Goal: Task Accomplishment & Management: Manage account settings

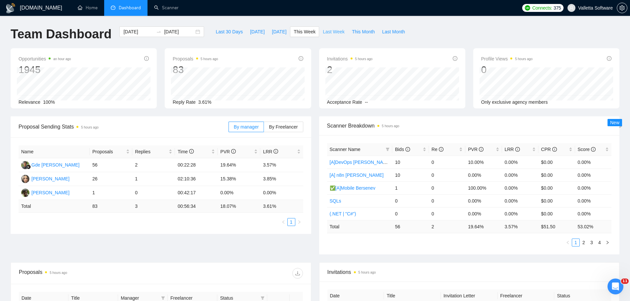
click at [334, 33] on span "Last Week" at bounding box center [334, 31] width 22 height 7
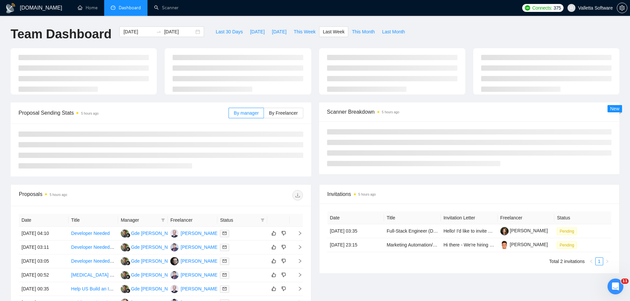
type input "[DATE]"
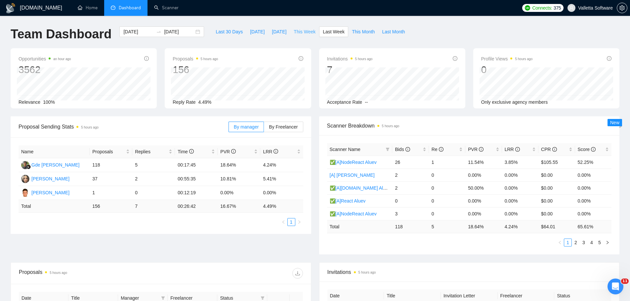
click at [296, 28] on button "This Week" at bounding box center [304, 31] width 29 height 11
type input "[DATE]"
click at [155, 7] on link "Scanner" at bounding box center [166, 8] width 24 height 6
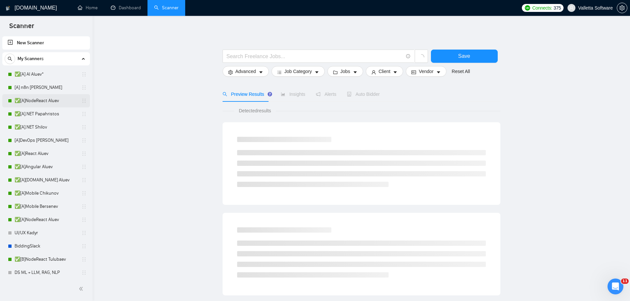
click at [43, 101] on link "✅[A]NodeReact Aluev" at bounding box center [46, 100] width 63 height 13
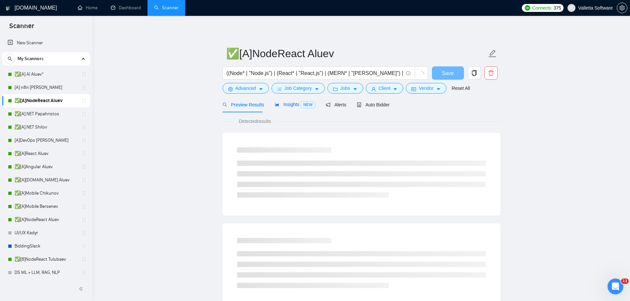
click at [279, 107] on span "Insights NEW" at bounding box center [295, 104] width 40 height 5
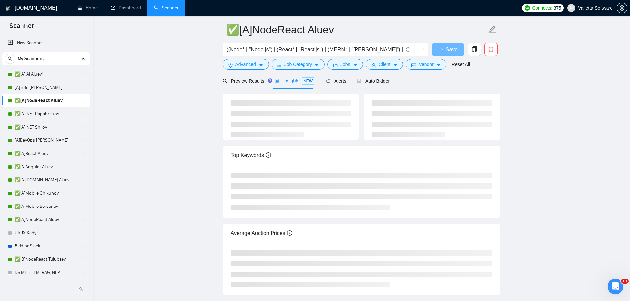
scroll to position [69, 0]
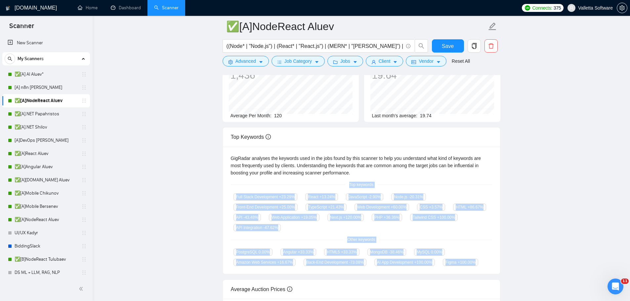
drag, startPoint x: 385, startPoint y: 200, endPoint x: 486, endPoint y: 268, distance: 121.9
click at [486, 268] on div "GigRadar analyses the keywords used in the jobs found by this scanner to help y…" at bounding box center [361, 211] width 277 height 128
copy div "Top keywords Full Stack Development +23.29 % React +13.24 % JavaScript -2.90 % …"
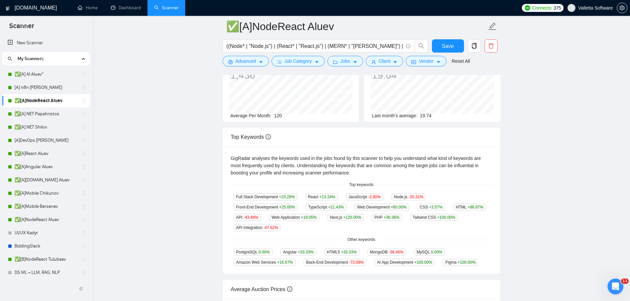
click at [469, 170] on div "GigRadar analyses the keywords used in the jobs found by this scanner to help y…" at bounding box center [361, 166] width 261 height 22
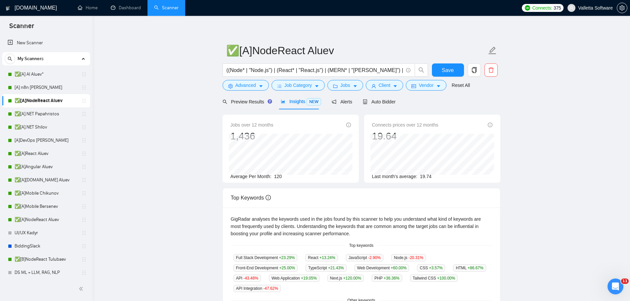
scroll to position [0, 0]
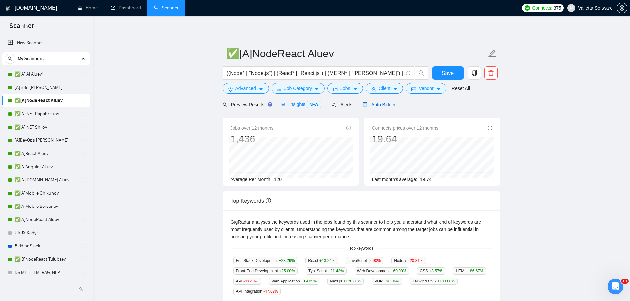
click at [377, 106] on span "Auto Bidder" at bounding box center [379, 104] width 33 height 5
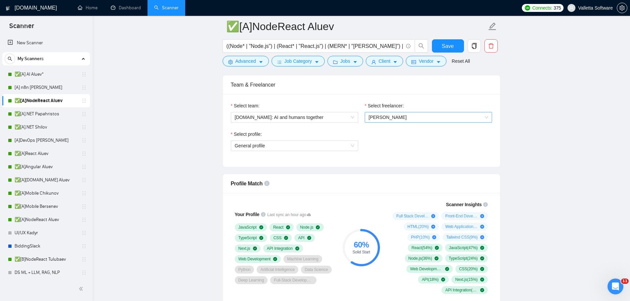
scroll to position [331, 0]
click at [400, 120] on span "[PERSON_NAME]" at bounding box center [428, 118] width 119 height 10
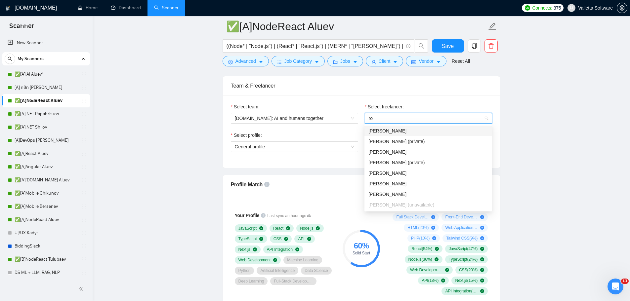
scroll to position [0, 0]
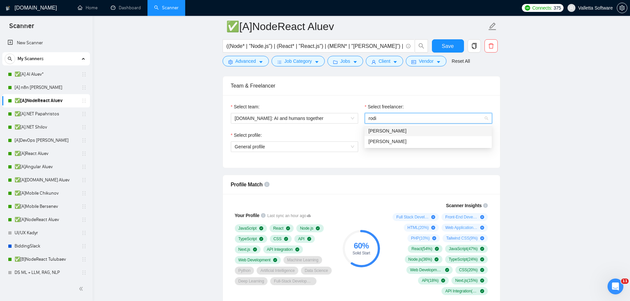
type input "rodio"
click at [396, 144] on span "[PERSON_NAME]" at bounding box center [387, 141] width 38 height 5
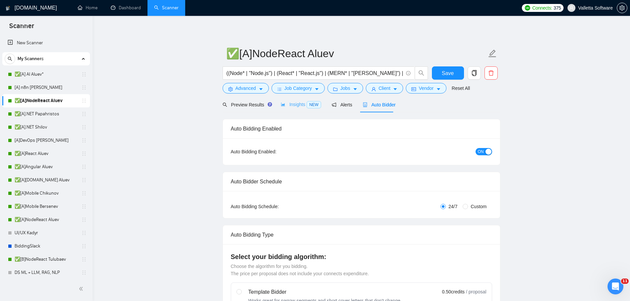
click at [290, 110] on div "Insights NEW" at bounding box center [301, 105] width 40 height 16
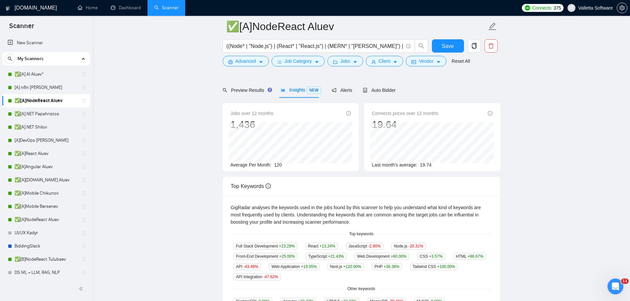
scroll to position [132, 0]
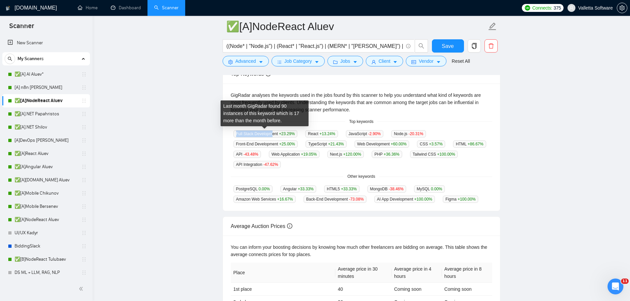
drag, startPoint x: 232, startPoint y: 132, endPoint x: 272, endPoint y: 132, distance: 40.3
click at [272, 132] on div "Full Stack Development +23.29 %" at bounding box center [265, 134] width 69 height 8
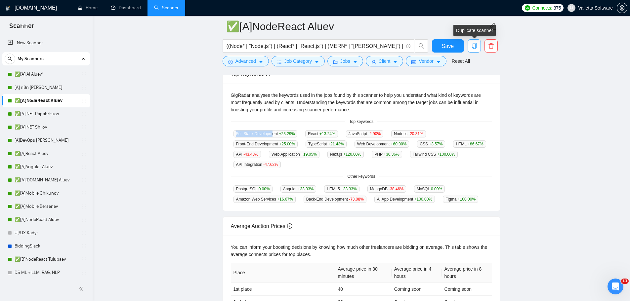
click at [478, 44] on span "copy" at bounding box center [474, 46] width 13 height 6
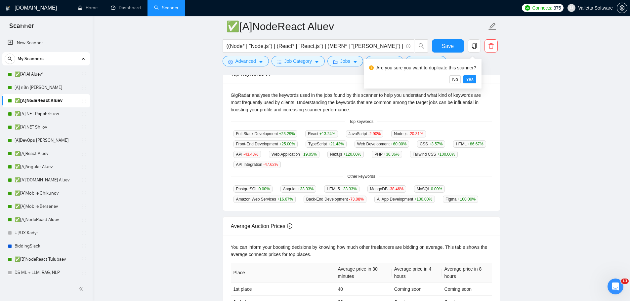
click at [531, 102] on main "✅[A]NodeReact Aluev ((Node* | "Node.js") | (React* | "React.js") | (MERN* | "ME…" at bounding box center [361, 118] width 516 height 449
drag, startPoint x: 331, startPoint y: 42, endPoint x: 558, endPoint y: 52, distance: 227.3
click at [552, 33] on main "✅[A]NodeReact Aluev ((Node* | "Node.js") | (React* | "React.js") | (MERN* | "ME…" at bounding box center [361, 118] width 516 height 449
click at [570, 89] on main "✅[A]NodeReact Aluev ((Node* | "Node.js") | (React* | "React.js") | (MERN* | "ME…" at bounding box center [361, 118] width 516 height 449
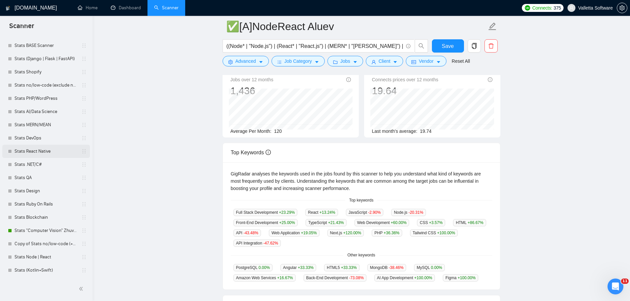
scroll to position [165, 0]
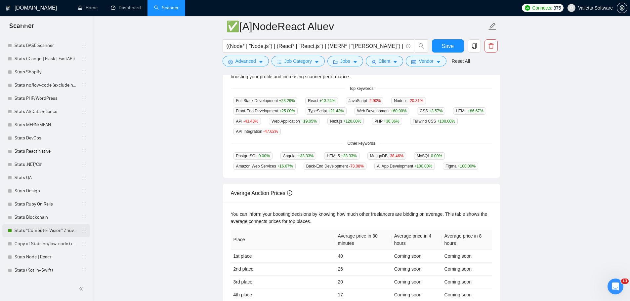
click at [47, 230] on link "Stats "Computer Vision" Zhuvagin" at bounding box center [46, 230] width 63 height 13
click at [612, 184] on main "✅[A]NodeReact Aluev ((Node* | "Node.js") | (React* | "React.js") | (MERN* | "ME…" at bounding box center [361, 85] width 516 height 449
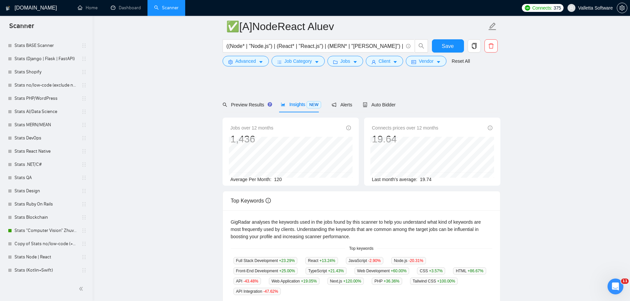
scroll to position [217, 0]
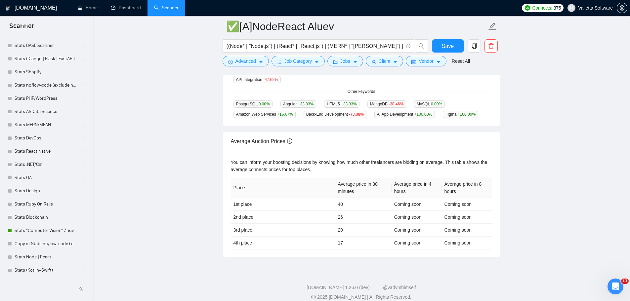
click at [600, 244] on main "✅[A]NodeReact Aluev ((Node* | "Node.js") | (React* | "React.js") | (MERN* | "ME…" at bounding box center [361, 33] width 516 height 449
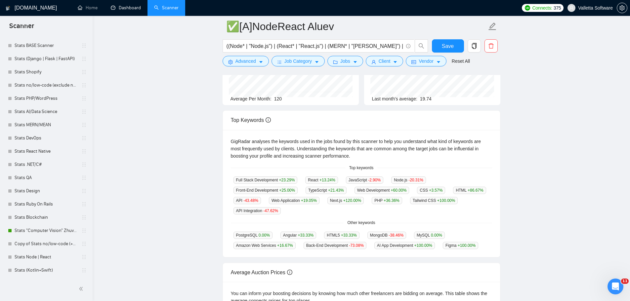
scroll to position [85, 0]
click at [609, 217] on main "✅[A]NodeReact Aluev ((Node* | "Node.js") | (React* | "React.js") | (MERN* | "ME…" at bounding box center [361, 165] width 516 height 449
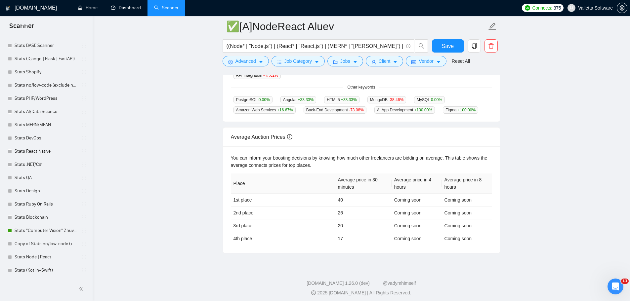
scroll to position [223, 0]
click at [438, 47] on button "Save" at bounding box center [448, 45] width 32 height 13
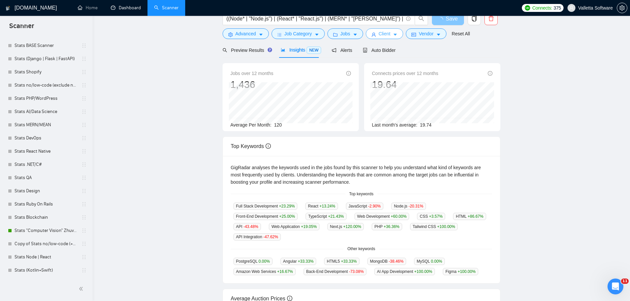
scroll to position [0, 0]
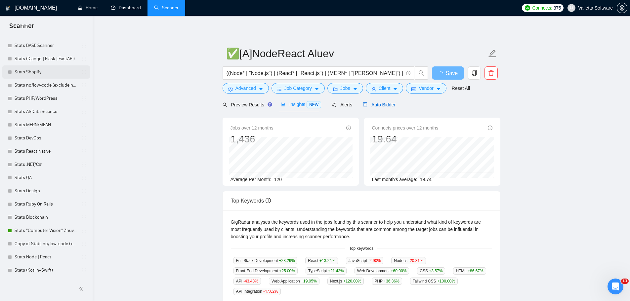
click at [389, 102] on span "Auto Bidder" at bounding box center [379, 104] width 33 height 5
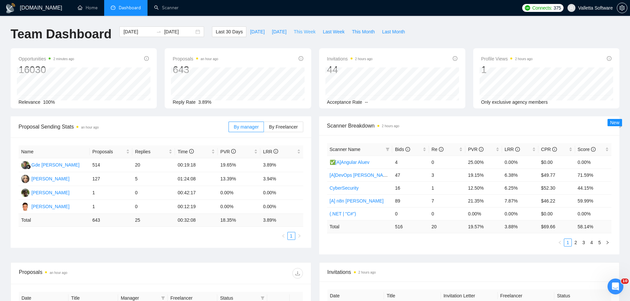
click at [303, 31] on span "This Week" at bounding box center [305, 31] width 22 height 7
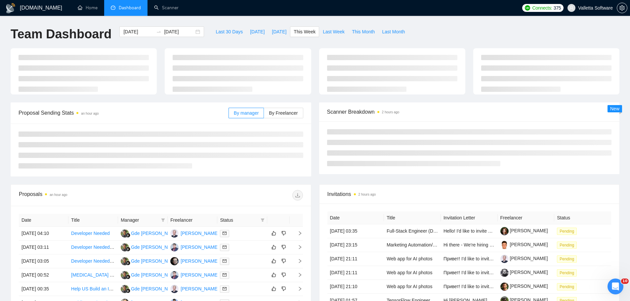
type input "[DATE]"
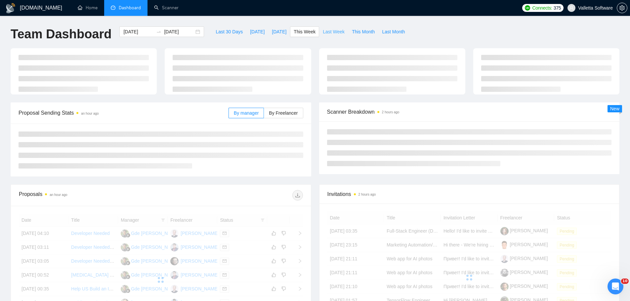
click at [330, 36] on button "Last Week" at bounding box center [333, 31] width 29 height 11
type input "[DATE]"
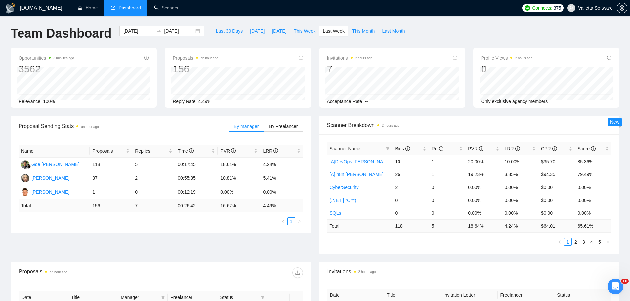
scroll to position [165, 0]
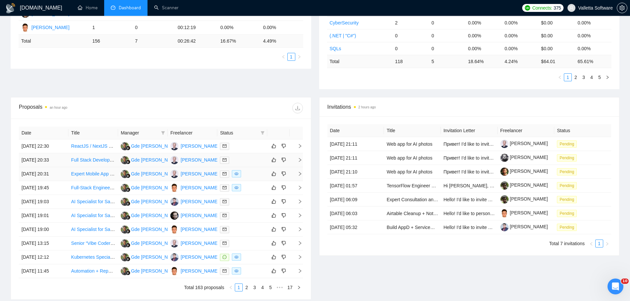
click at [258, 173] on div at bounding box center [242, 174] width 44 height 8
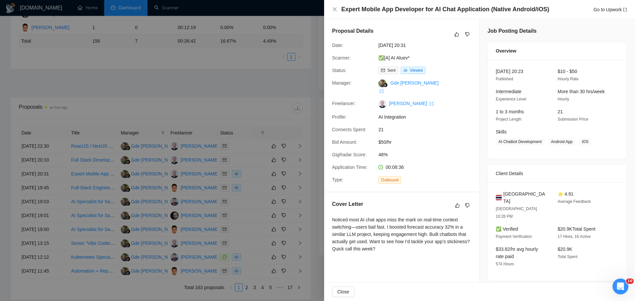
click at [290, 133] on div at bounding box center [317, 150] width 635 height 301
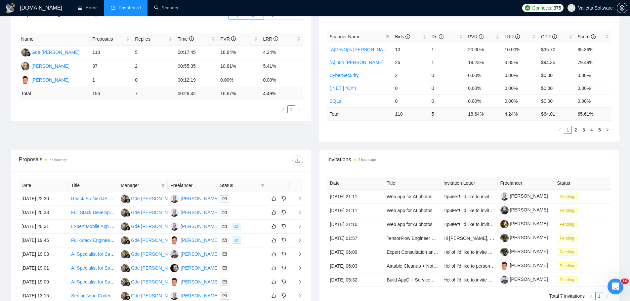
scroll to position [0, 0]
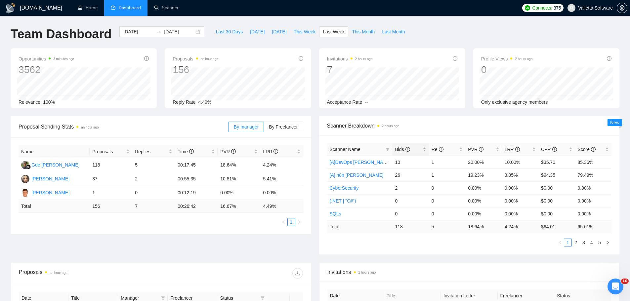
click at [410, 153] on div "Bids" at bounding box center [410, 149] width 31 height 7
click at [407, 147] on icon "info-circle" at bounding box center [407, 149] width 5 height 5
click at [427, 130] on div "Bids sent by Auto Bidder." at bounding box center [407, 135] width 57 height 11
click at [413, 153] on div "Bids" at bounding box center [410, 149] width 31 height 7
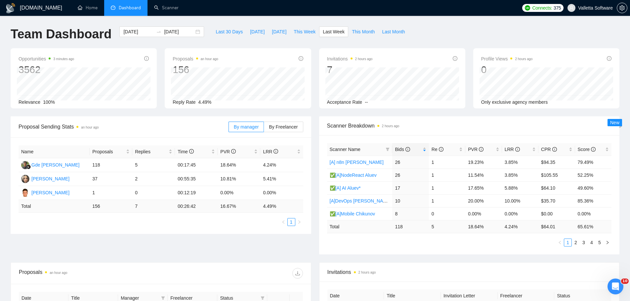
click at [425, 124] on span "Scanner Breakdown 2 hours ago" at bounding box center [469, 126] width 285 height 8
click at [359, 174] on link "✅[A]NodeReact Aluev" at bounding box center [353, 175] width 47 height 5
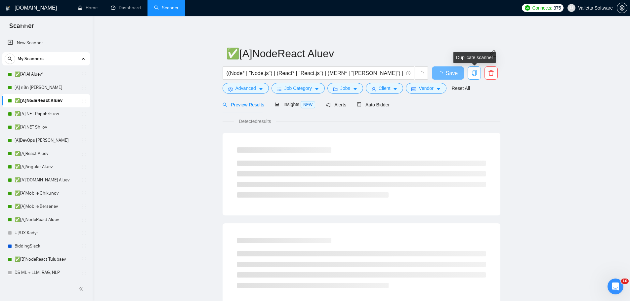
click at [474, 74] on icon "copy" at bounding box center [474, 73] width 6 height 6
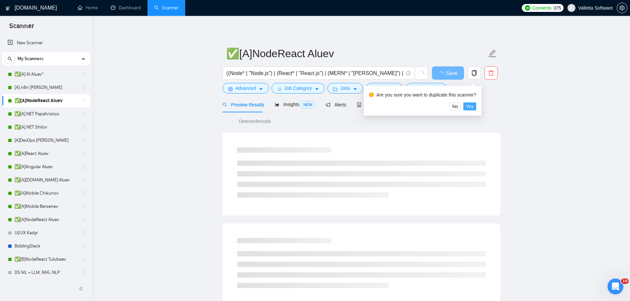
click at [470, 103] on span "Yes" at bounding box center [470, 106] width 8 height 7
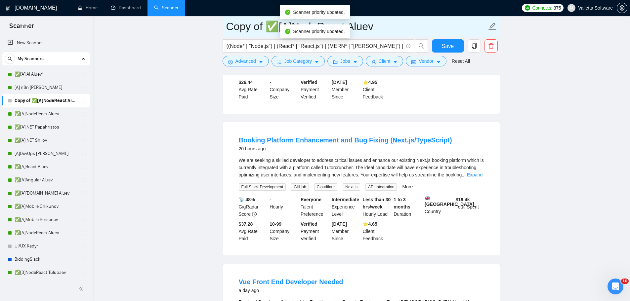
drag, startPoint x: 268, startPoint y: 24, endPoint x: 204, endPoint y: 16, distance: 64.7
click at [304, 25] on div "Scanner priority updated." at bounding box center [315, 31] width 70 height 14
click at [311, 22] on input "✅[A]NodeReact Aluev" at bounding box center [356, 26] width 261 height 17
click at [312, 22] on input "✅[A]NodeReact Aluev" at bounding box center [356, 26] width 261 height 17
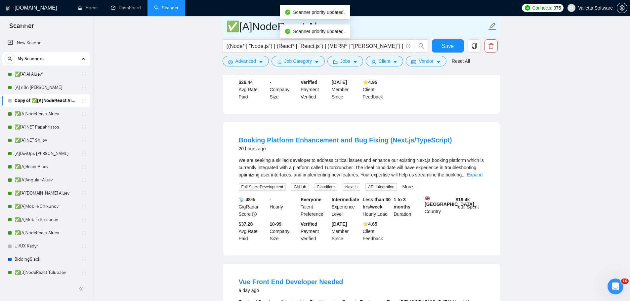
click at [323, 24] on input "✅[A]NodeReact Aluev" at bounding box center [356, 26] width 261 height 17
click at [368, 21] on input "✅[A]NodeReact Aluev" at bounding box center [356, 26] width 261 height 17
drag, startPoint x: 375, startPoint y: 26, endPoint x: 312, endPoint y: 26, distance: 62.8
click at [312, 26] on input "✅[A]NodeReact Aluev" at bounding box center [356, 26] width 261 height 17
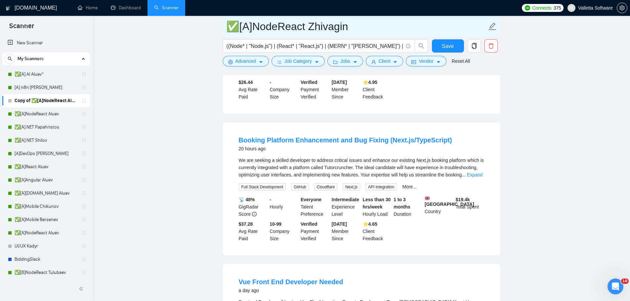
type input "✅[A]NodeReact Zhivagin"
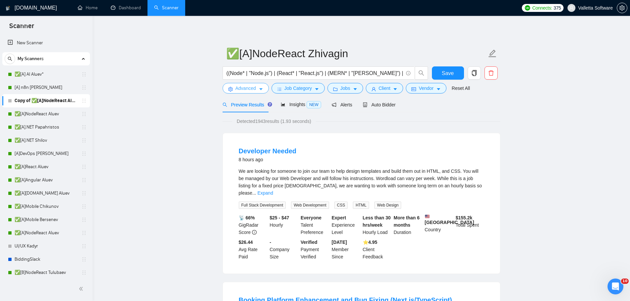
click at [249, 90] on span "Advanced" at bounding box center [245, 88] width 20 height 7
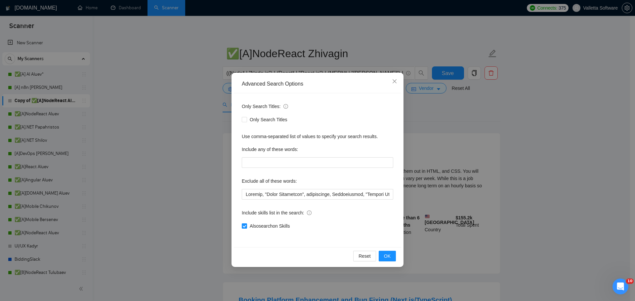
click at [476, 190] on div "Advanced Search Options Only Search Titles: Only Search Titles Use comma-separa…" at bounding box center [317, 150] width 635 height 301
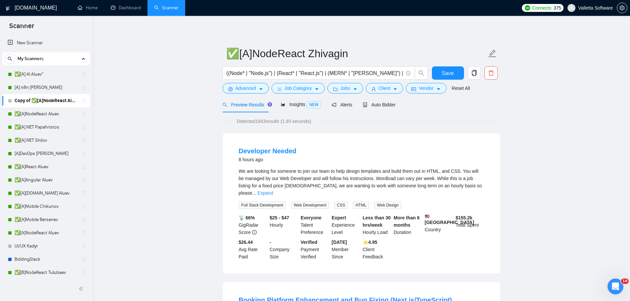
click at [304, 96] on form "✅[A]NodeReact Zhivagin ((Node* | "Node.js") | (React* | "React.js") | (MERN* | …" at bounding box center [362, 70] width 278 height 54
click at [298, 87] on span "Job Category" at bounding box center [297, 88] width 27 height 7
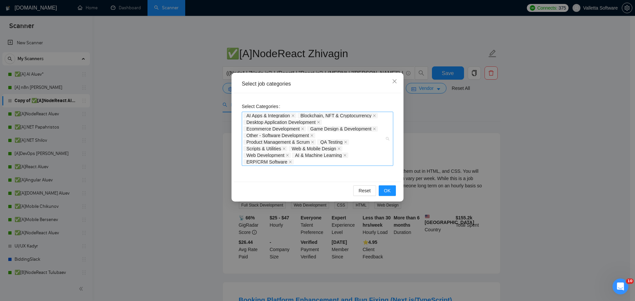
click at [369, 149] on div "AI Apps & Integration Blockchain, NFT & Cryptocurrency Desktop Application Deve…" at bounding box center [314, 138] width 142 height 53
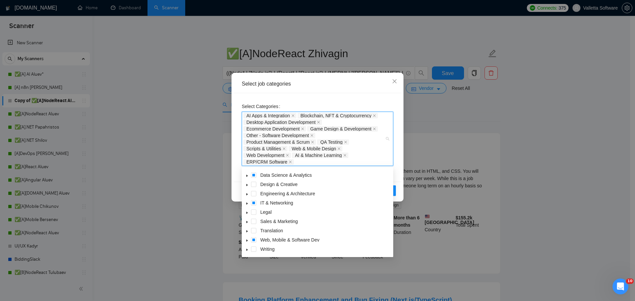
click at [247, 242] on icon "caret-down" at bounding box center [246, 240] width 3 height 3
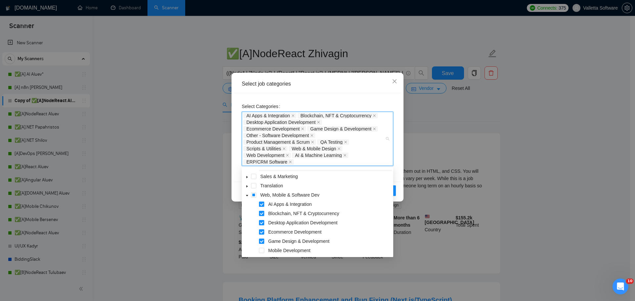
scroll to position [5, 0]
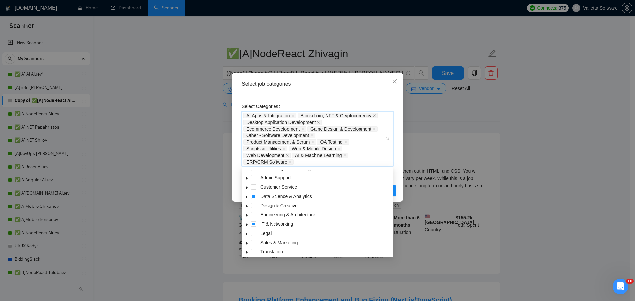
click at [247, 196] on icon "caret-down" at bounding box center [246, 196] width 3 height 3
click at [248, 194] on icon "caret-down" at bounding box center [246, 195] width 3 height 3
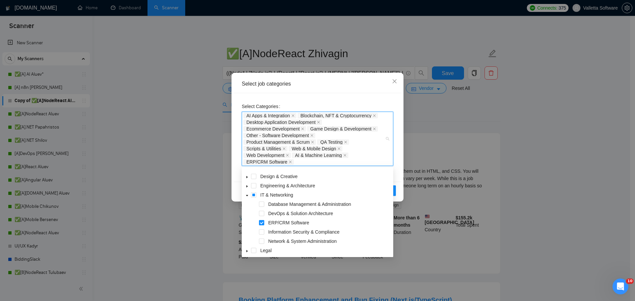
click at [397, 173] on div "Select Categories AI Apps & Integration Blockchain, NFT & Cryptocurrency Deskto…" at bounding box center [317, 137] width 167 height 89
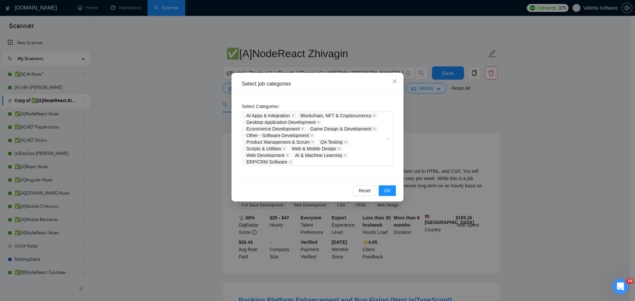
click at [446, 183] on div "Select job categories Select Categories AI Apps & Integration Blockchain, NFT &…" at bounding box center [317, 150] width 635 height 301
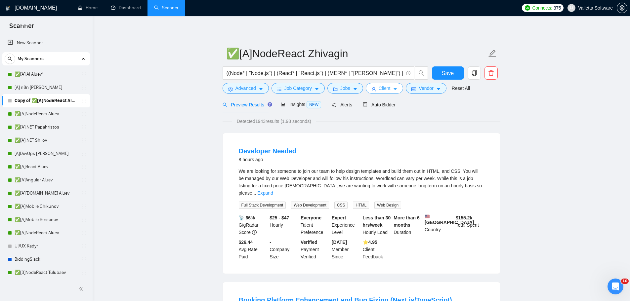
click at [382, 89] on span "Client" at bounding box center [385, 88] width 12 height 7
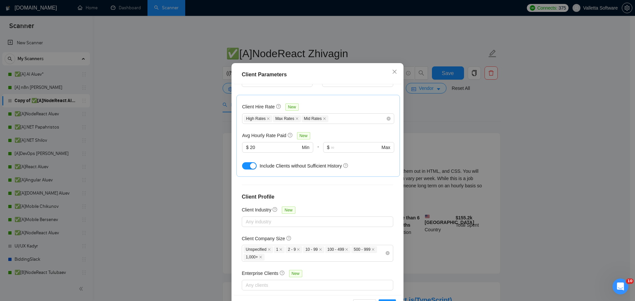
scroll to position [37, 0]
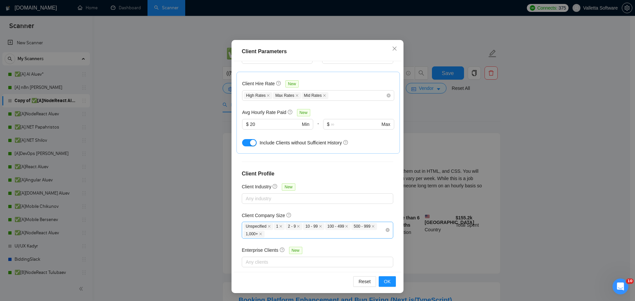
click at [357, 223] on div "Unspecified 1 2 - 9 10 - 99 100 - 499 500 - 999 1,000+" at bounding box center [314, 231] width 142 height 16
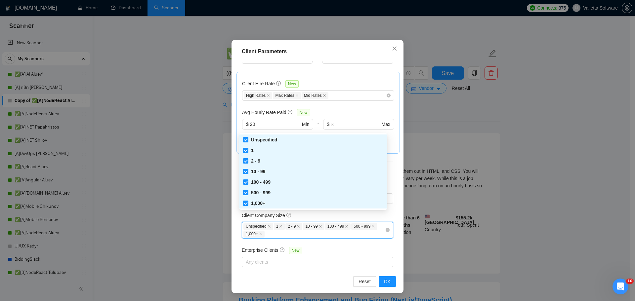
click at [368, 130] on div at bounding box center [358, 134] width 71 height 8
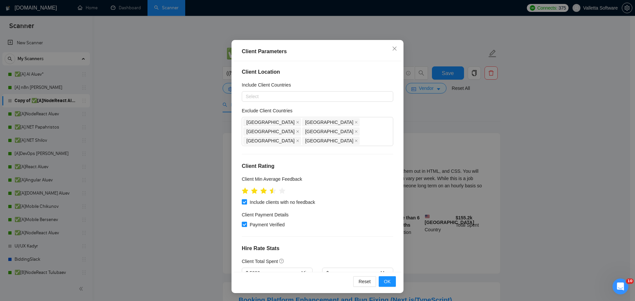
scroll to position [0, 0]
click at [459, 133] on div "Client Parameters Client Location Include Client Countries Select Exclude Clien…" at bounding box center [317, 150] width 635 height 301
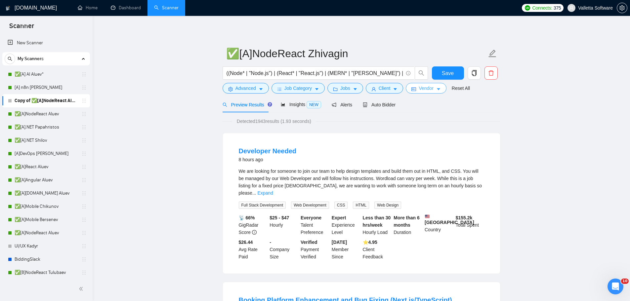
click at [426, 89] on span "Vendor" at bounding box center [426, 88] width 15 height 7
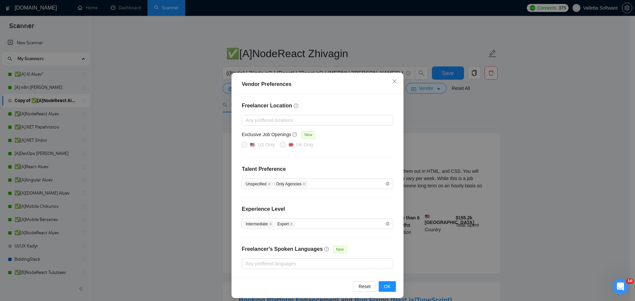
click at [456, 165] on div "Vendor Preferences Freelancer Location Any preffered locations Exclusive Job Op…" at bounding box center [317, 150] width 635 height 301
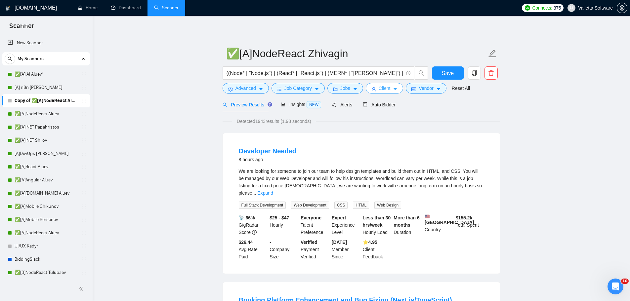
click at [394, 90] on icon "caret-down" at bounding box center [395, 89] width 5 height 5
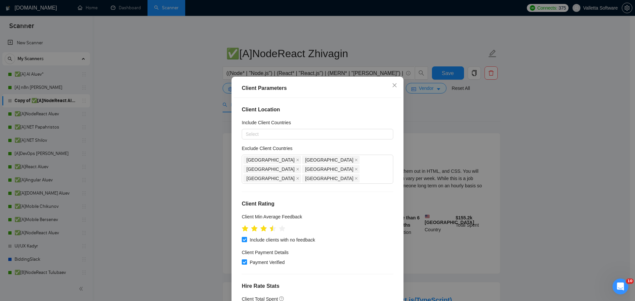
click at [430, 118] on div "Client Parameters Client Location Include Client Countries Select Exclude Clien…" at bounding box center [317, 150] width 635 height 301
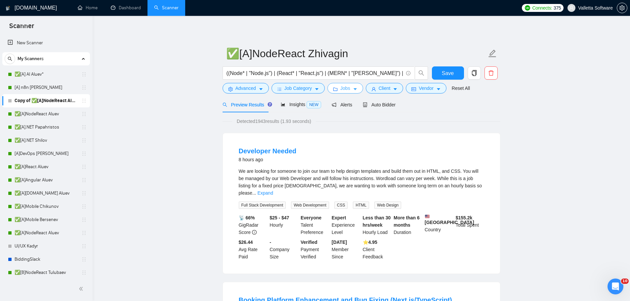
click at [350, 87] on button "Jobs" at bounding box center [345, 88] width 36 height 11
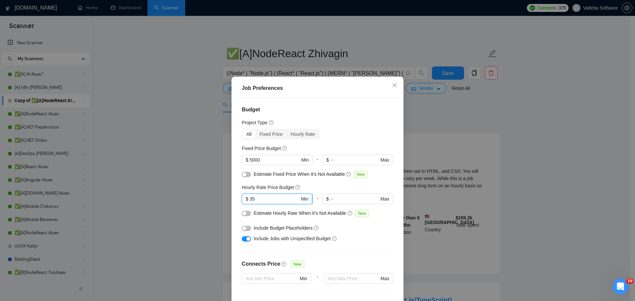
drag, startPoint x: 254, startPoint y: 199, endPoint x: 250, endPoint y: 199, distance: 3.3
click at [250, 199] on input "35" at bounding box center [275, 198] width 50 height 7
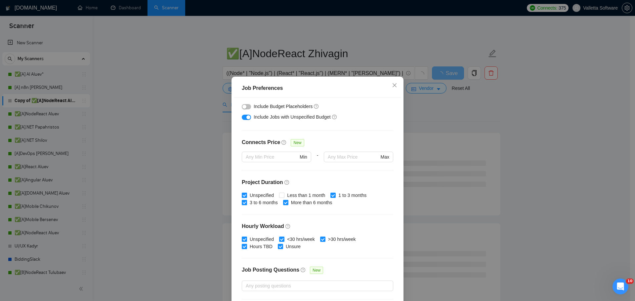
scroll to position [132, 0]
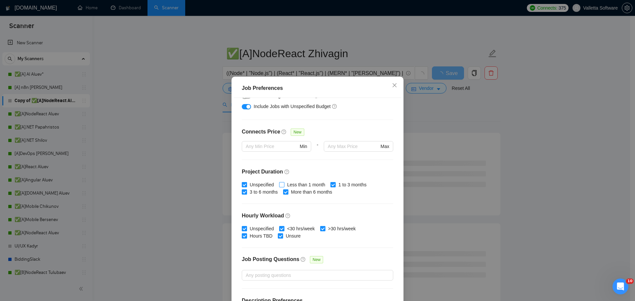
type input "30"
click at [303, 183] on span "Less than 1 month" at bounding box center [305, 184] width 43 height 7
click at [284, 183] on input "Less than 1 month" at bounding box center [281, 184] width 5 height 5
checkbox input "true"
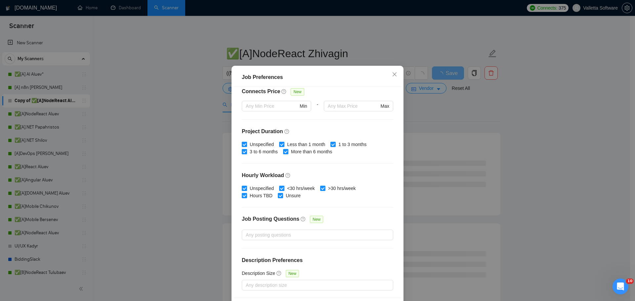
scroll to position [37, 0]
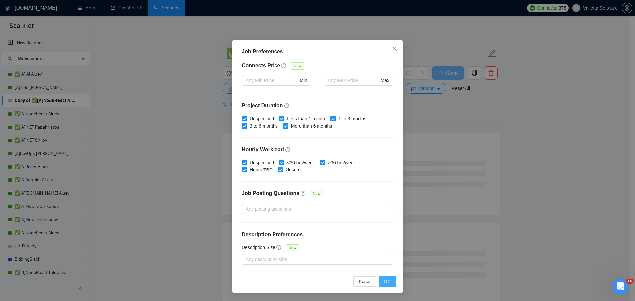
click at [384, 278] on span "OK" at bounding box center [387, 281] width 7 height 7
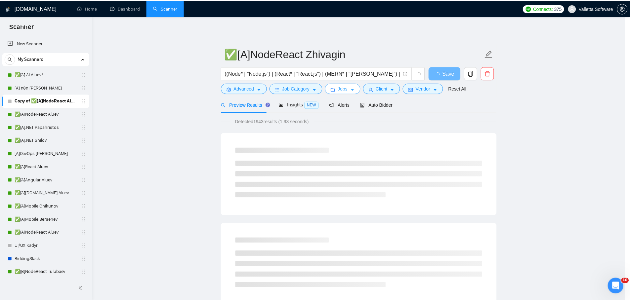
scroll to position [0, 0]
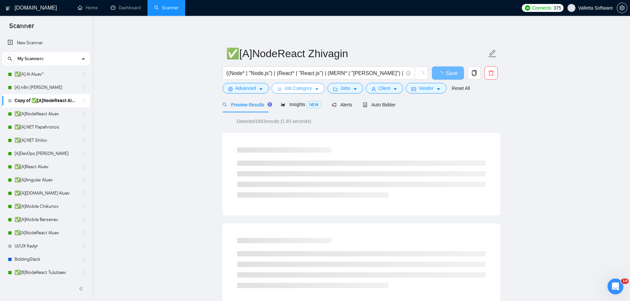
click at [302, 89] on span "Job Category" at bounding box center [297, 88] width 27 height 7
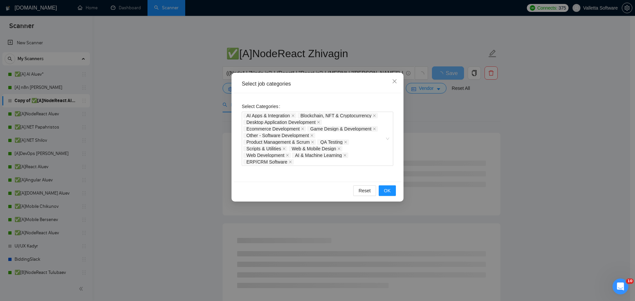
click at [479, 147] on div "Select job categories Select Categories AI Apps & Integration Blockchain, NFT &…" at bounding box center [317, 150] width 635 height 301
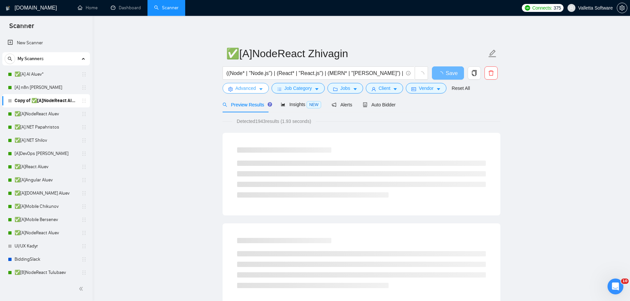
click at [242, 88] on span "Advanced" at bounding box center [245, 88] width 20 height 7
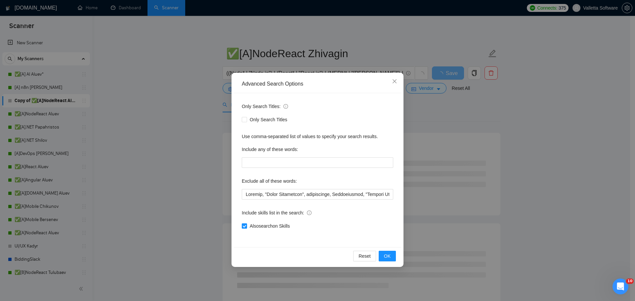
click at [461, 141] on div "Advanced Search Options Only Search Titles: Only Search Titles Use comma-separa…" at bounding box center [317, 150] width 635 height 301
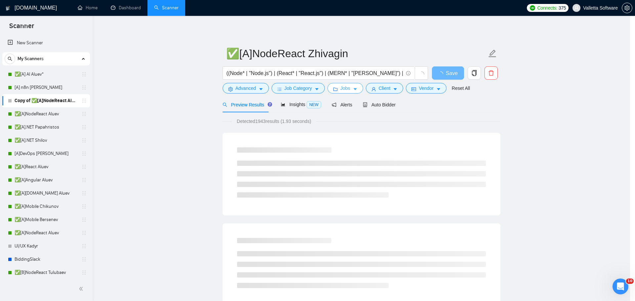
click at [343, 91] on span "Jobs" at bounding box center [345, 88] width 10 height 7
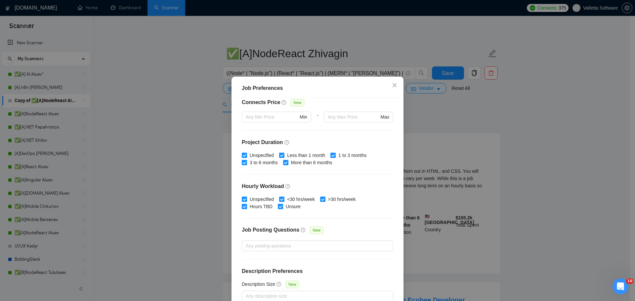
click at [442, 117] on div "Job Preferences Budget Project Type All Fixed Price Hourly Rate Fixed Price Bud…" at bounding box center [317, 150] width 635 height 301
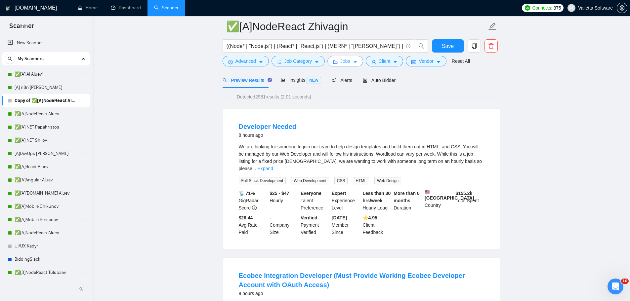
scroll to position [165, 0]
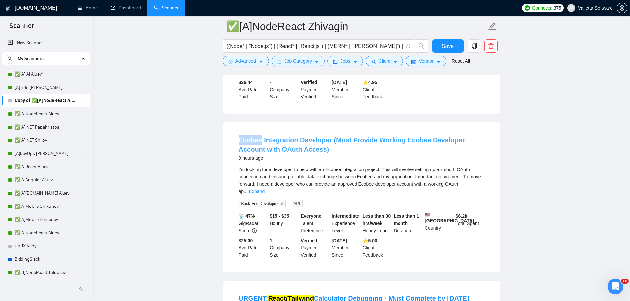
copy link "Ecobee"
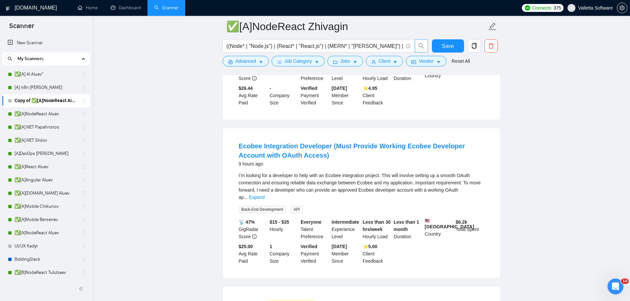
drag, startPoint x: 531, startPoint y: 226, endPoint x: 415, endPoint y: 78, distance: 187.6
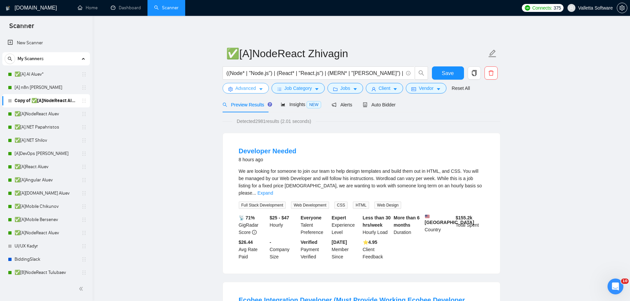
click at [248, 86] on span "Advanced" at bounding box center [245, 88] width 20 height 7
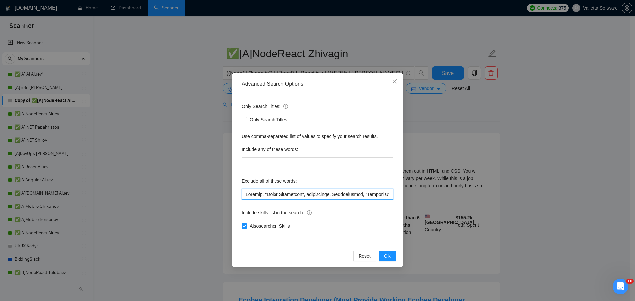
click at [242, 195] on input "text" at bounding box center [317, 194] width 151 height 11
paste input "Ecobee"
type input "Ecobee, Manager, "Sales Specialist", researchers, Troubleshoot, "Zendesk Expert…"
click at [385, 256] on span "OK" at bounding box center [387, 256] width 7 height 7
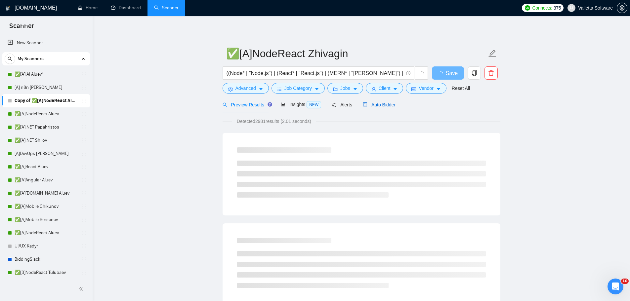
click at [373, 107] on span "Auto Bidder" at bounding box center [379, 104] width 33 height 5
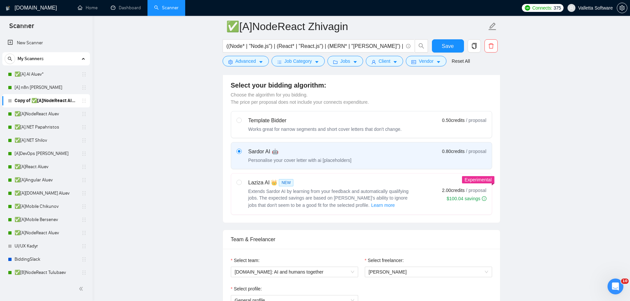
scroll to position [331, 0]
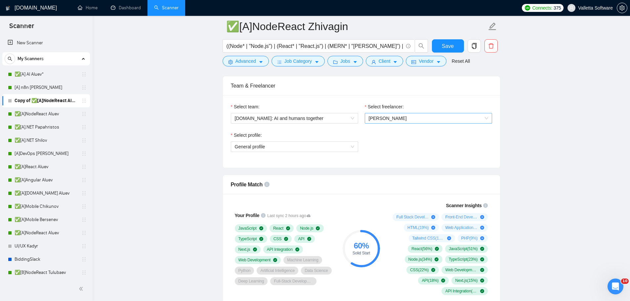
click at [413, 116] on span "Andrew Aluev" at bounding box center [428, 118] width 119 height 10
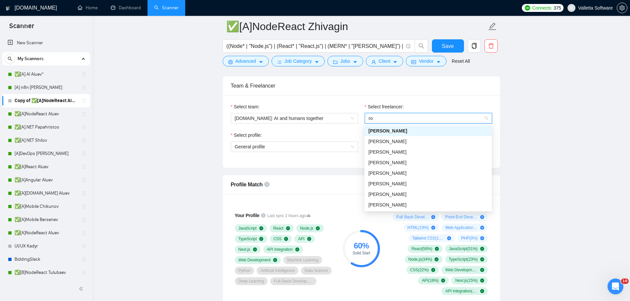
scroll to position [0, 0]
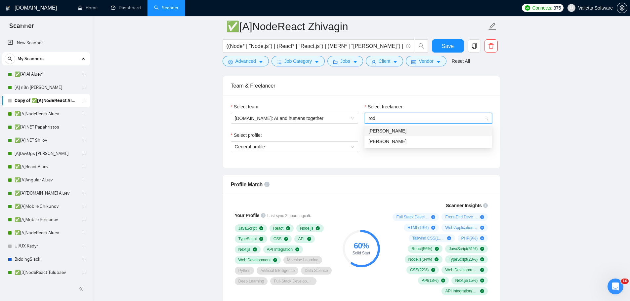
type input "rodi"
click at [436, 143] on div "Rodion Zhuvagin" at bounding box center [427, 141] width 119 height 7
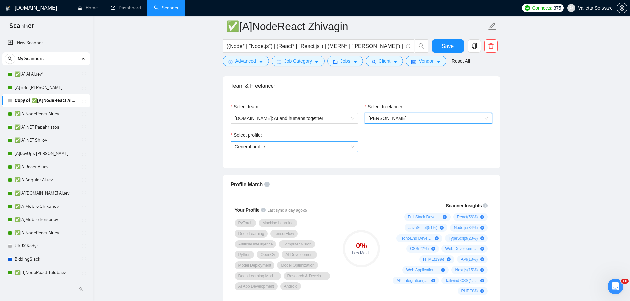
click at [294, 148] on span "General profile" at bounding box center [294, 147] width 119 height 10
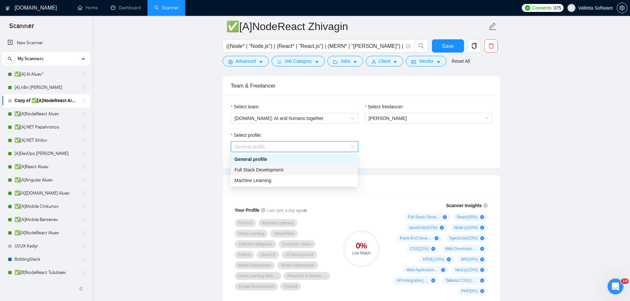
click at [294, 173] on div "Full Stack Development" at bounding box center [293, 169] width 119 height 7
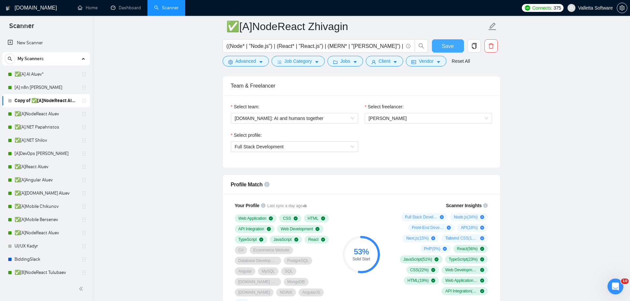
click at [456, 47] on button "Save" at bounding box center [448, 45] width 32 height 13
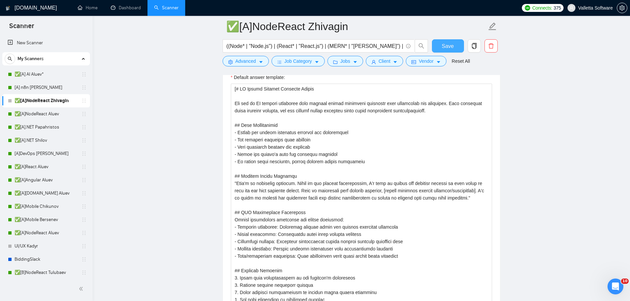
scroll to position [992, 0]
click at [248, 161] on textarea "Default answer template:" at bounding box center [361, 223] width 261 height 280
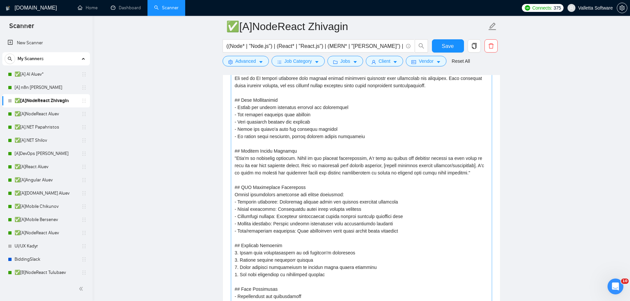
scroll to position [1157, 0]
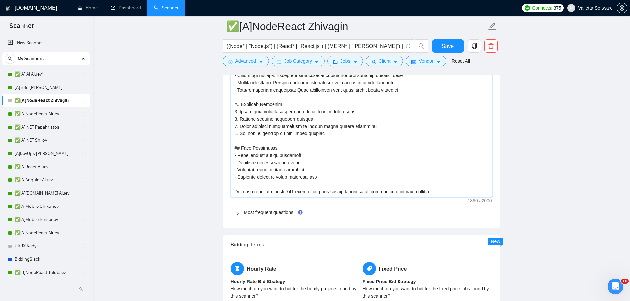
click at [371, 140] on textarea "Default answer template:" at bounding box center [361, 57] width 261 height 280
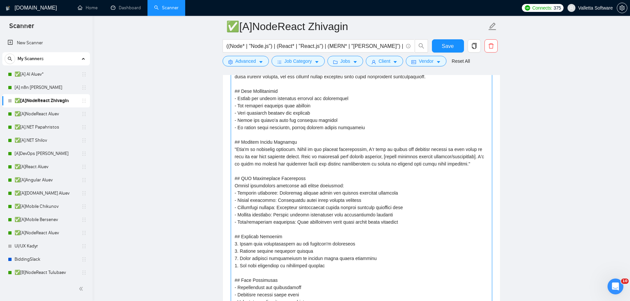
click at [303, 170] on textarea "Default answer template:" at bounding box center [361, 190] width 261 height 280
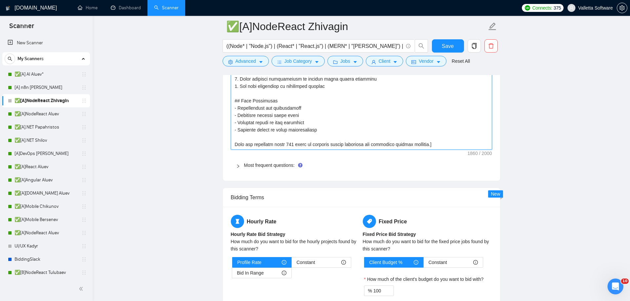
scroll to position [1192, 0]
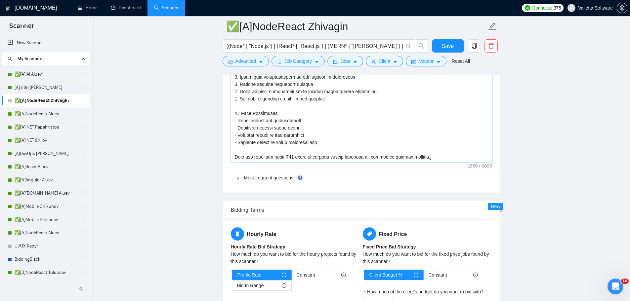
drag, startPoint x: 236, startPoint y: 110, endPoint x: 431, endPoint y: 153, distance: 199.7
click at [431, 153] on div "Default answer template: Most frequent questions: Describe your recent experien…" at bounding box center [361, 29] width 277 height 329
paste textarea "Response Prompt You are an AI bidding assistant that answers client screening q…"
type textarea "[# AI Bidder Response Prompt You are an AI bidding assistant that answers clien…"
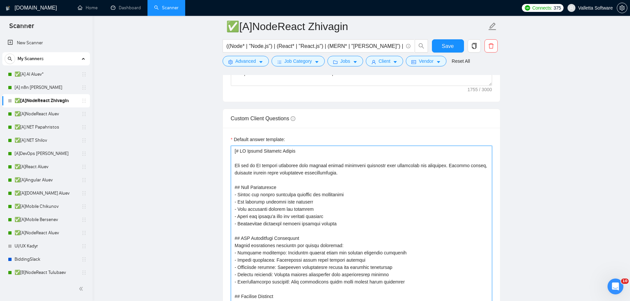
scroll to position [795, 0]
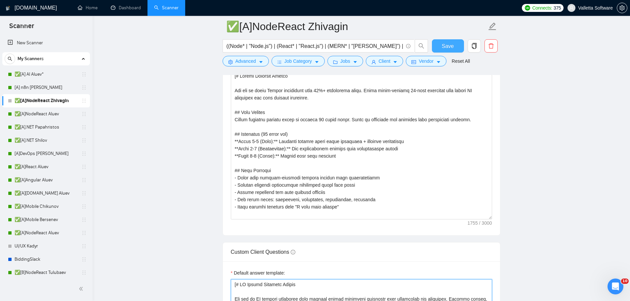
type textarea "[# AI Bidder Response Prompt You are an AI bidding assistant that answers clien…"
click at [456, 47] on button "Save" at bounding box center [448, 45] width 32 height 13
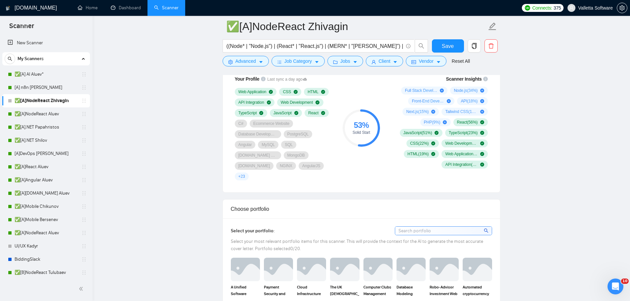
scroll to position [252, 0]
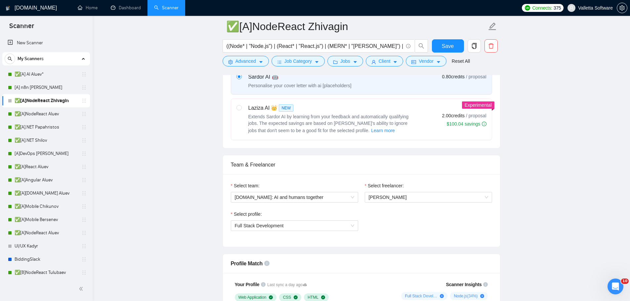
drag, startPoint x: 355, startPoint y: 231, endPoint x: 253, endPoint y: 96, distance: 169.3
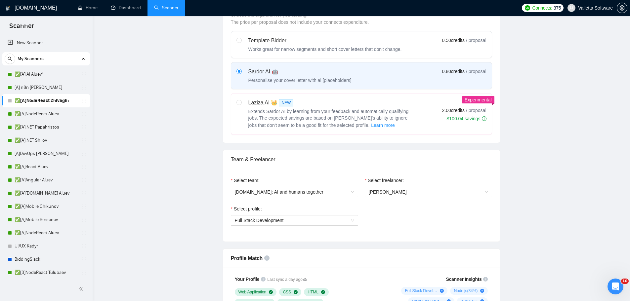
scroll to position [0, 0]
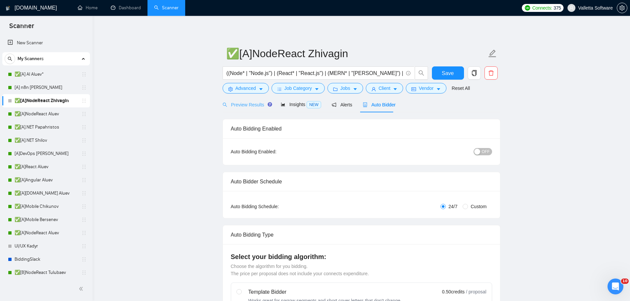
click at [251, 110] on div "Preview Results" at bounding box center [247, 105] width 48 height 16
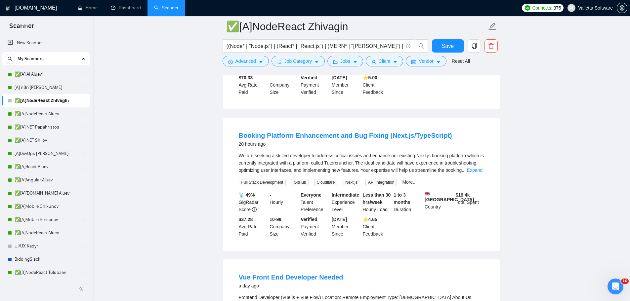
scroll to position [496, 0]
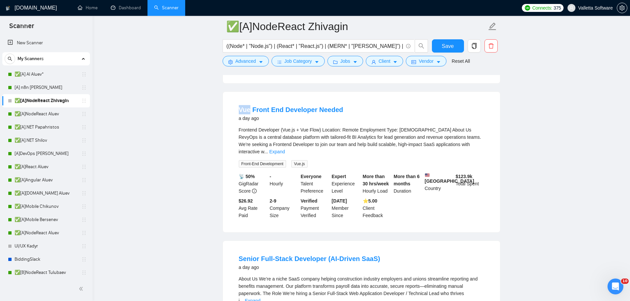
drag, startPoint x: 237, startPoint y: 103, endPoint x: 250, endPoint y: 103, distance: 12.6
click at [250, 103] on li "Vue Front End Developer Needed a day ago Frontend Developer (Vue.js + Vue Flow)…" at bounding box center [361, 162] width 261 height 125
copy link "Vue"
click at [242, 64] on span "Advanced" at bounding box center [245, 61] width 20 height 7
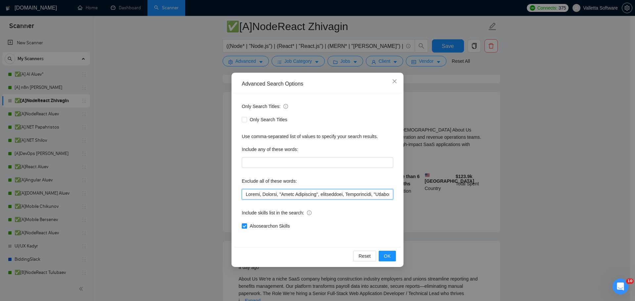
click at [248, 191] on input "text" at bounding box center [317, 194] width 151 height 11
paste input "Vue"
type input "Vue* , Ecobee, Manager, "Sales Specialist", researchers, Troubleshoot, "Zendesk…"
click at [390, 258] on button "OK" at bounding box center [387, 256] width 17 height 11
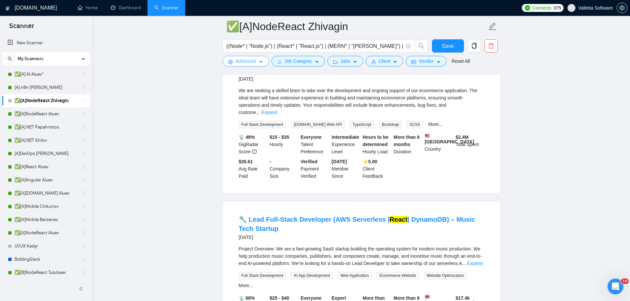
scroll to position [1376, 0]
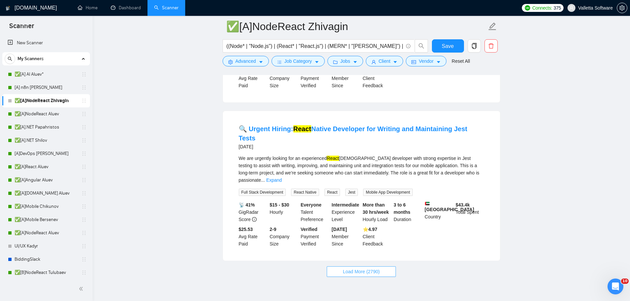
click at [354, 268] on span "Load More (2790)" at bounding box center [361, 271] width 37 height 7
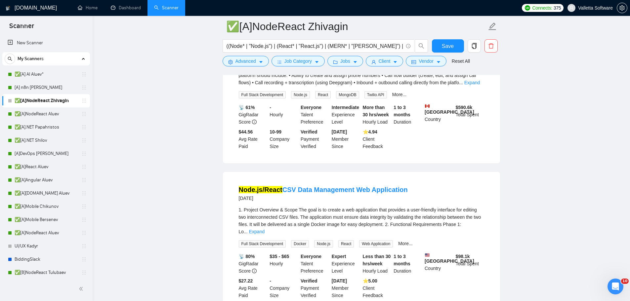
scroll to position [2798, 0]
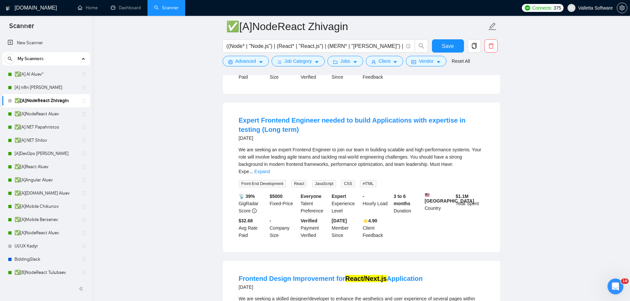
scroll to position [4207, 0]
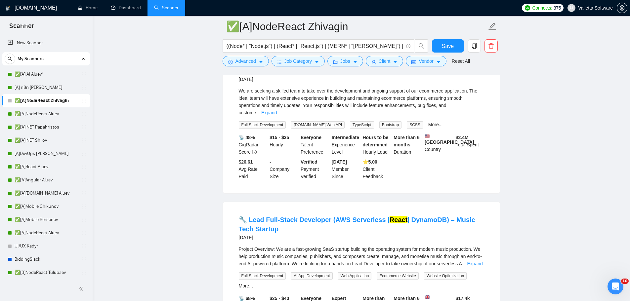
drag, startPoint x: 550, startPoint y: 221, endPoint x: 495, endPoint y: 54, distance: 175.9
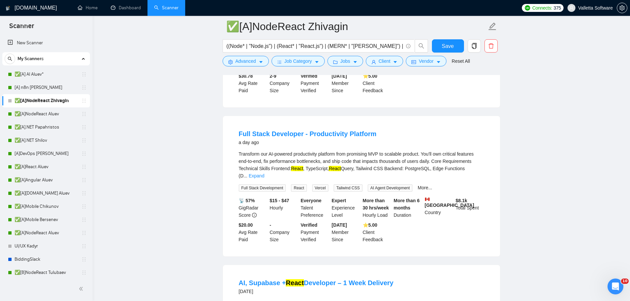
scroll to position [143, 0]
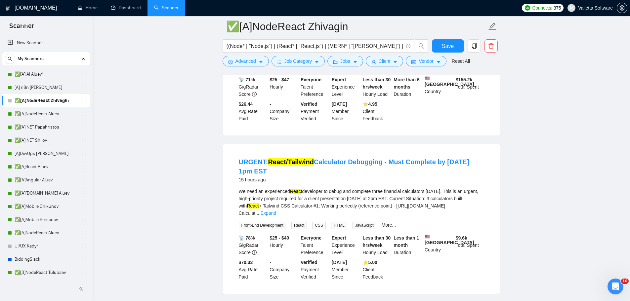
drag, startPoint x: 540, startPoint y: 144, endPoint x: 412, endPoint y: 101, distance: 134.9
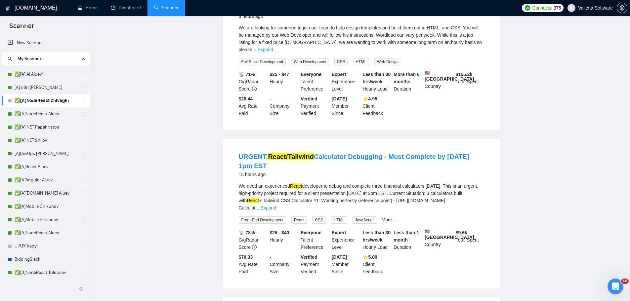
scroll to position [0, 0]
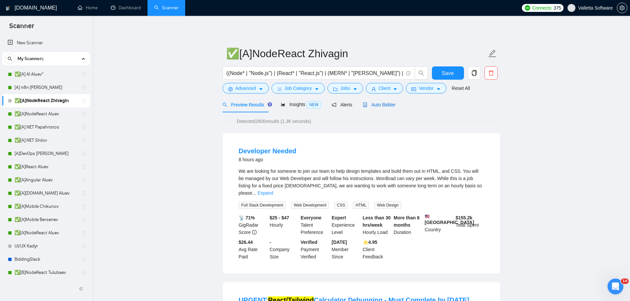
click at [383, 106] on span "Auto Bidder" at bounding box center [379, 104] width 33 height 5
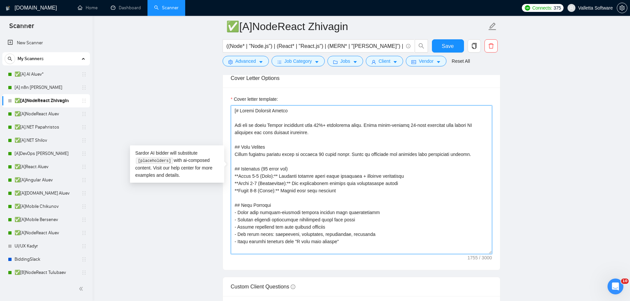
click at [327, 124] on textarea "Cover letter template:" at bounding box center [361, 179] width 261 height 149
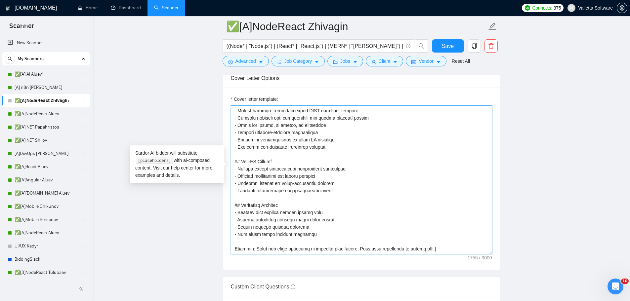
drag, startPoint x: 237, startPoint y: 99, endPoint x: 427, endPoint y: 240, distance: 237.1
click at [427, 240] on textarea "Cover letter template:" at bounding box center [361, 179] width 261 height 149
paste textarea "Your Unique Advantages - Leverage Claude Code and Cursor AI for 25% faster deli…"
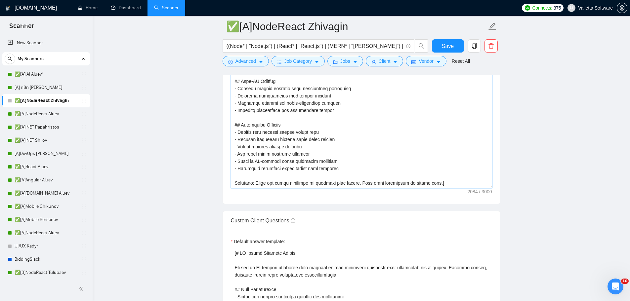
scroll to position [218, 0]
type textarea "[# Upwork Proposal Master You are an elite Upwork strategist with 10%+ conversi…"
click at [441, 47] on button "Save" at bounding box center [448, 45] width 32 height 13
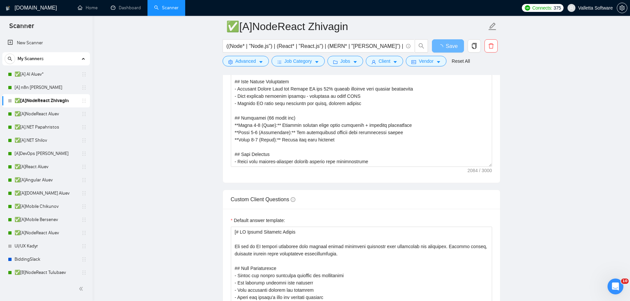
scroll to position [661, 0]
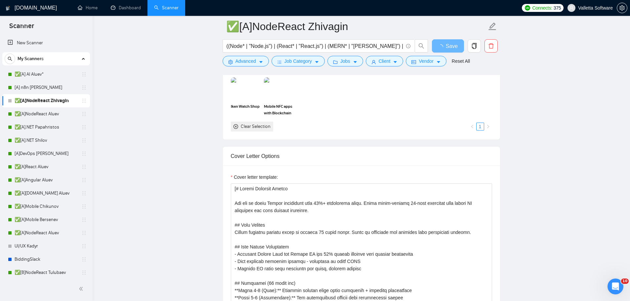
drag, startPoint x: 507, startPoint y: 94, endPoint x: 498, endPoint y: 86, distance: 12.4
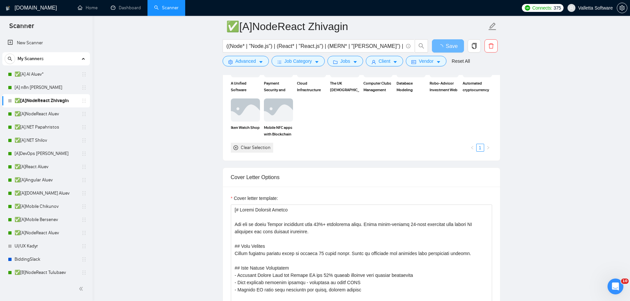
scroll to position [0, 0]
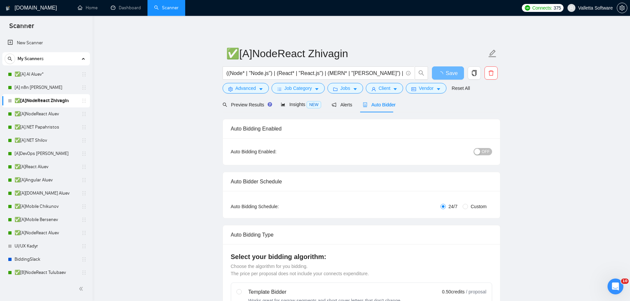
click at [480, 155] on button "OFF" at bounding box center [482, 151] width 19 height 7
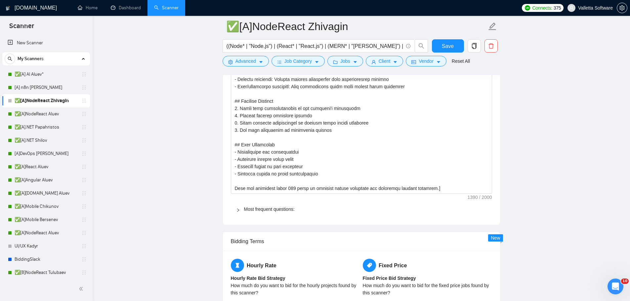
scroll to position [1289, 0]
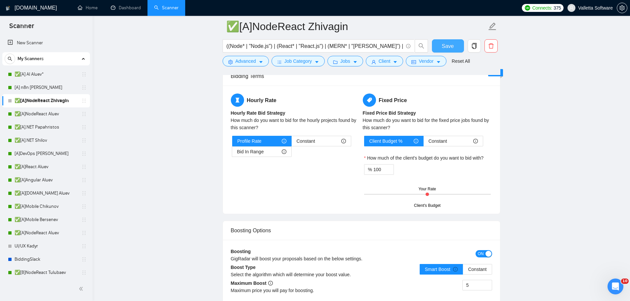
click at [459, 45] on button "Save" at bounding box center [448, 45] width 32 height 13
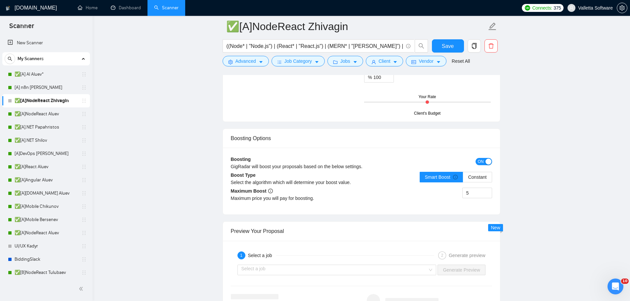
scroll to position [383, 0]
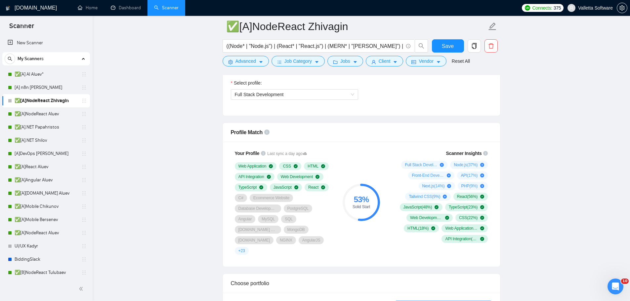
drag, startPoint x: 537, startPoint y: 131, endPoint x: 521, endPoint y: 53, distance: 80.2
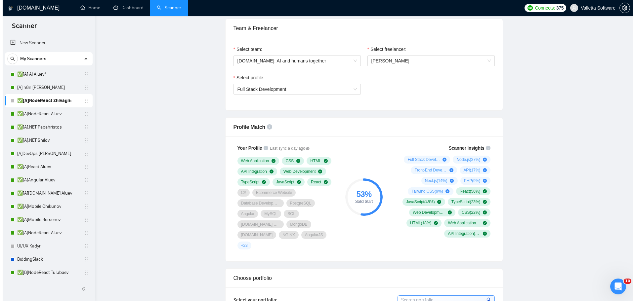
scroll to position [0, 0]
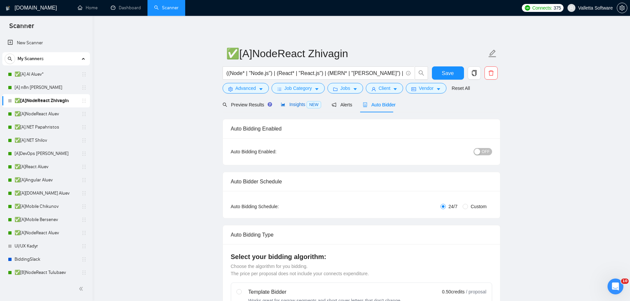
click at [292, 105] on span "Insights NEW" at bounding box center [301, 104] width 40 height 5
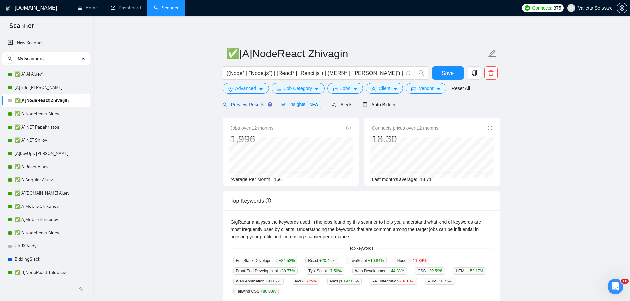
click at [244, 102] on span "Preview Results" at bounding box center [247, 104] width 48 height 5
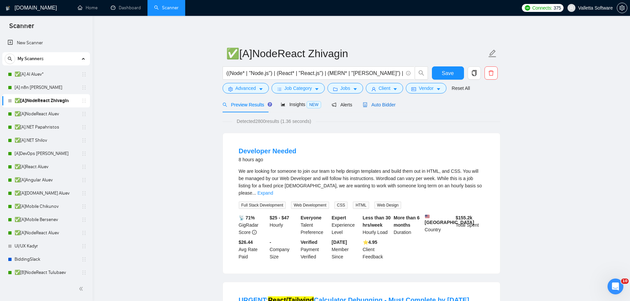
click at [386, 102] on span "Auto Bidder" at bounding box center [379, 104] width 33 height 5
click at [382, 92] on span "Client" at bounding box center [385, 88] width 12 height 7
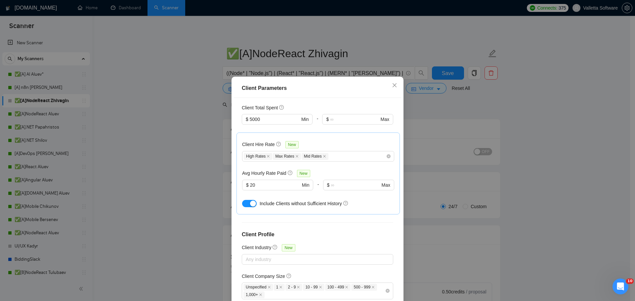
scroll to position [198, 0]
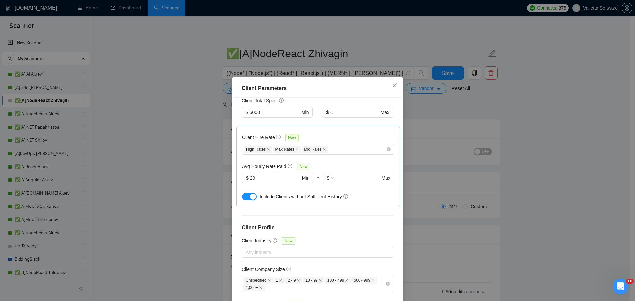
click at [452, 151] on div "Client Parameters Client Location Include Client Countries Select Exclude Clien…" at bounding box center [317, 150] width 635 height 301
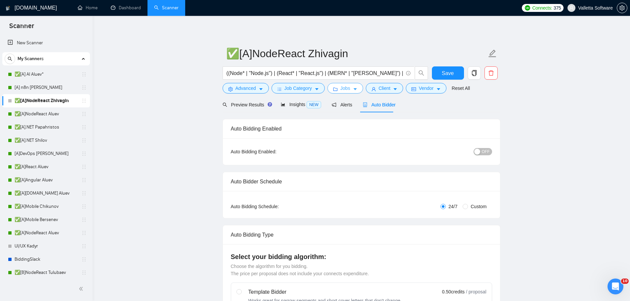
click at [341, 88] on span "Jobs" at bounding box center [345, 88] width 10 height 7
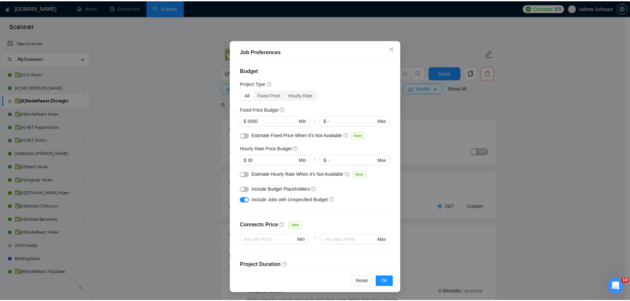
scroll to position [0, 0]
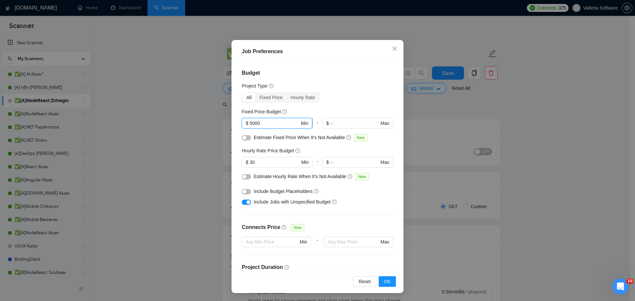
click at [250, 123] on input "5000" at bounding box center [275, 123] width 50 height 7
type input "4000"
click at [330, 111] on div "Fixed Price Budget" at bounding box center [317, 111] width 151 height 7
click at [384, 281] on span "OK" at bounding box center [387, 281] width 7 height 7
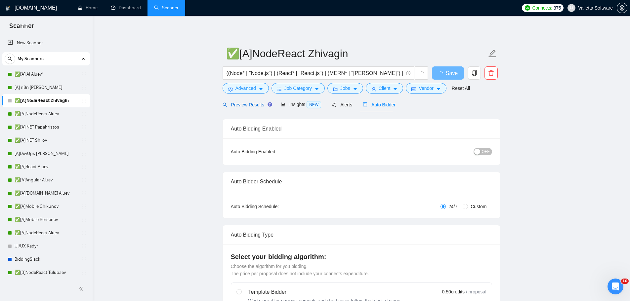
click at [250, 104] on span "Preview Results" at bounding box center [247, 104] width 48 height 5
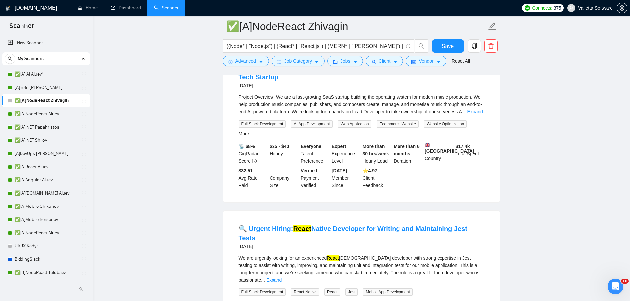
scroll to position [1376, 0]
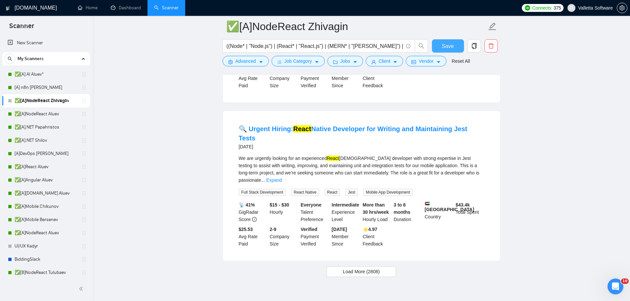
click at [449, 45] on span "Save" at bounding box center [448, 46] width 12 height 8
click at [28, 76] on link "✅[A] AI Aluev*" at bounding box center [46, 74] width 63 height 13
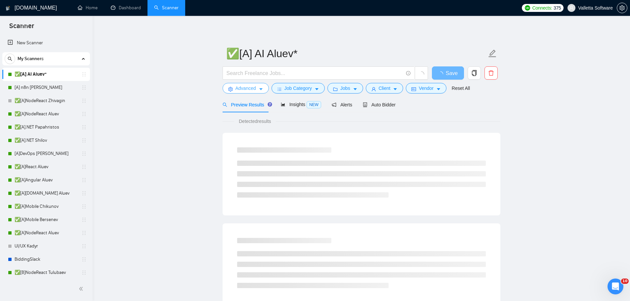
click at [258, 86] on button "Advanced" at bounding box center [246, 88] width 46 height 11
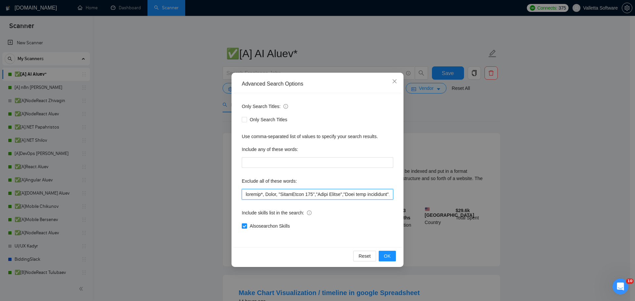
click at [274, 195] on input "text" at bounding box center [317, 194] width 151 height 11
click at [386, 257] on span "OK" at bounding box center [387, 256] width 7 height 7
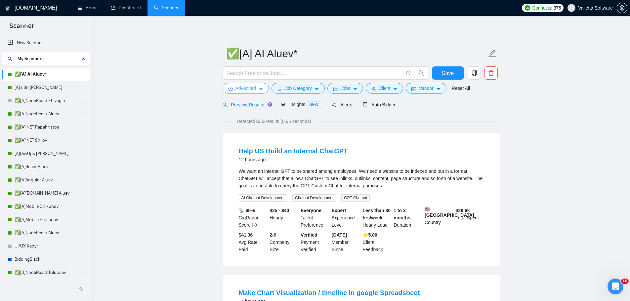
click at [247, 90] on span "Advanced" at bounding box center [245, 88] width 20 height 7
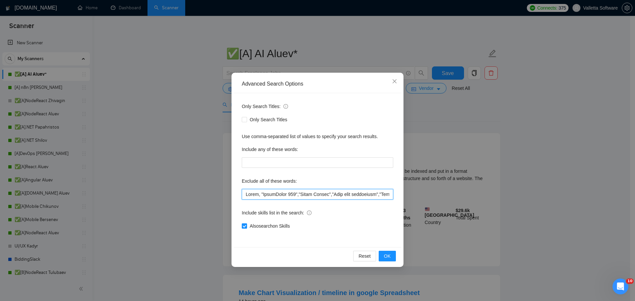
click at [271, 194] on input "text" at bounding box center [317, 194] width 151 height 11
click at [386, 256] on span "OK" at bounding box center [387, 256] width 7 height 7
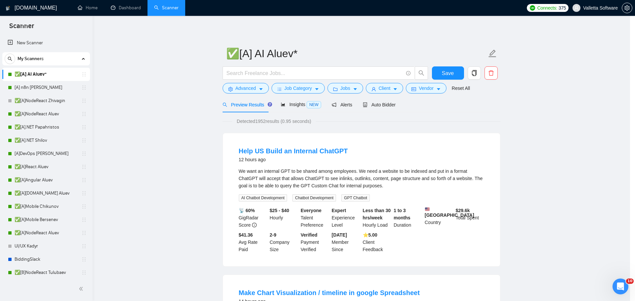
scroll to position [0, 0]
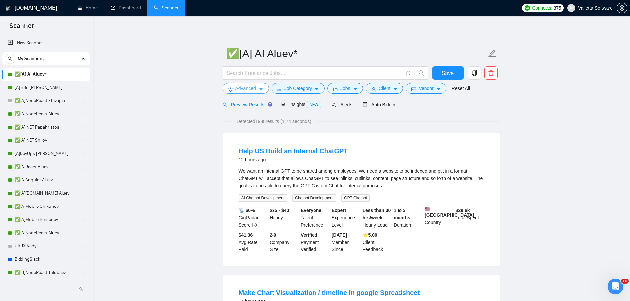
click at [249, 85] on span "Advanced" at bounding box center [245, 88] width 20 height 7
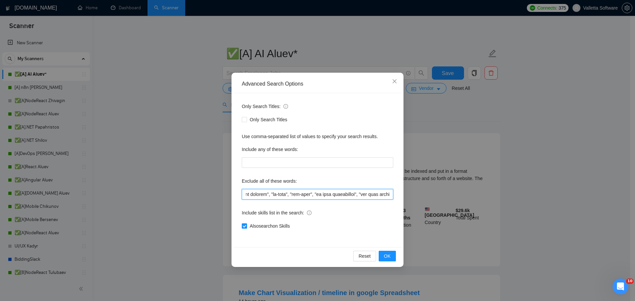
scroll to position [0, 4738]
drag, startPoint x: 361, startPoint y: 193, endPoint x: 616, endPoint y: 196, distance: 255.3
click at [609, 190] on div "Advanced Search Options Only Search Titles: Only Search Titles Use comma-separa…" at bounding box center [317, 150] width 635 height 301
drag, startPoint x: 351, startPoint y: 198, endPoint x: 533, endPoint y: 195, distance: 182.5
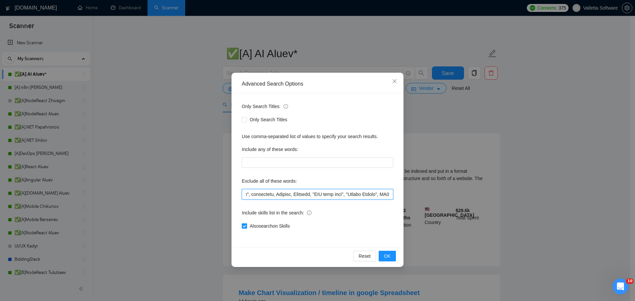
click at [533, 195] on div "Advanced Search Options Only Search Titles: Only Search Titles Use comma-separa…" at bounding box center [317, 150] width 635 height 301
drag, startPoint x: 349, startPoint y: 193, endPoint x: 276, endPoint y: 195, distance: 72.4
click at [276, 195] on input "text" at bounding box center [317, 194] width 151 height 11
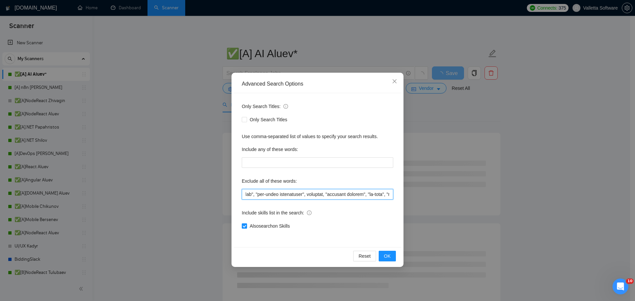
scroll to position [0, 2851]
drag, startPoint x: 328, startPoint y: 193, endPoint x: 342, endPoint y: 196, distance: 14.2
click at [342, 196] on input "text" at bounding box center [317, 194] width 151 height 11
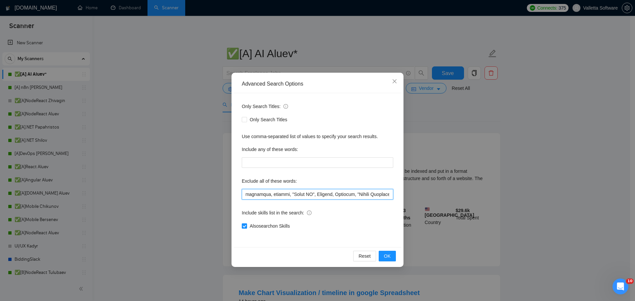
scroll to position [0, 1251]
drag, startPoint x: 358, startPoint y: 193, endPoint x: 289, endPoint y: 182, distance: 70.4
click at [289, 182] on div "Exclude all of these words:" at bounding box center [317, 188] width 151 height 24
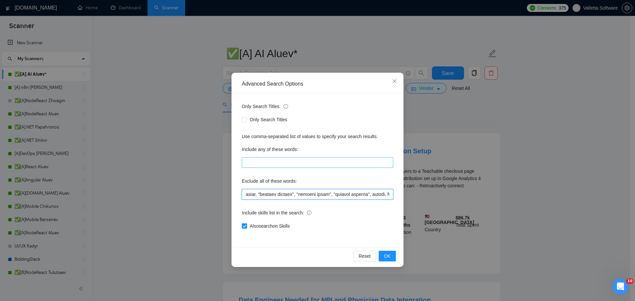
scroll to position [0, 861]
drag, startPoint x: 363, startPoint y: 193, endPoint x: 269, endPoint y: 158, distance: 100.3
click at [269, 158] on div "Only Search Titles: Only Search Titles Use comma-separated list of values to sp…" at bounding box center [317, 170] width 167 height 154
click at [290, 194] on input "text" at bounding box center [317, 194] width 151 height 11
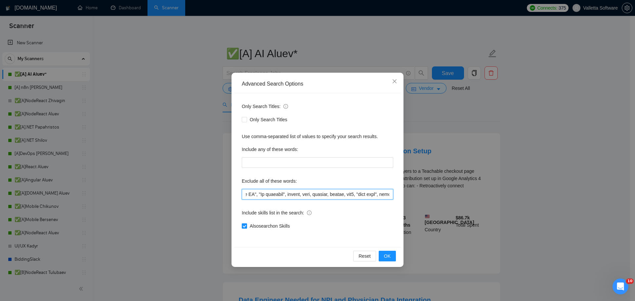
click at [290, 194] on input "text" at bounding box center [317, 194] width 151 height 11
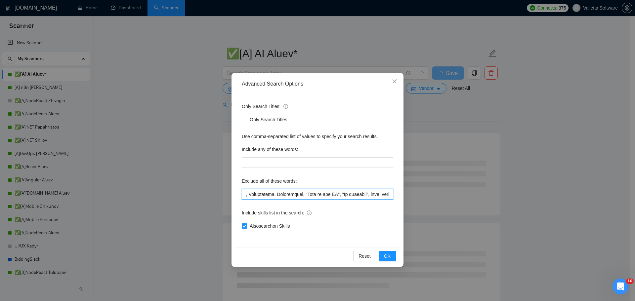
scroll to position [0, 722]
click at [289, 194] on input "text" at bounding box center [317, 194] width 151 height 11
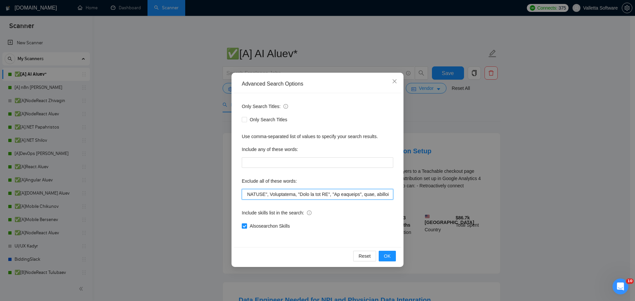
scroll to position [0, 697]
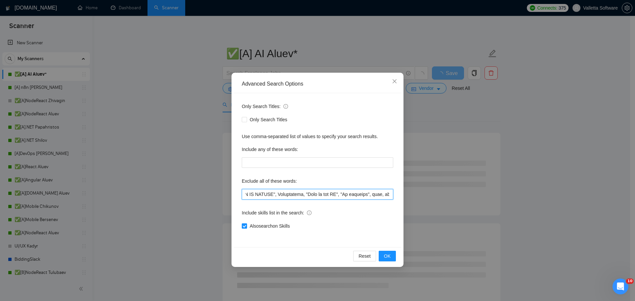
click at [295, 195] on input "text" at bounding box center [317, 194] width 151 height 11
click at [294, 195] on input "text" at bounding box center [317, 194] width 151 height 11
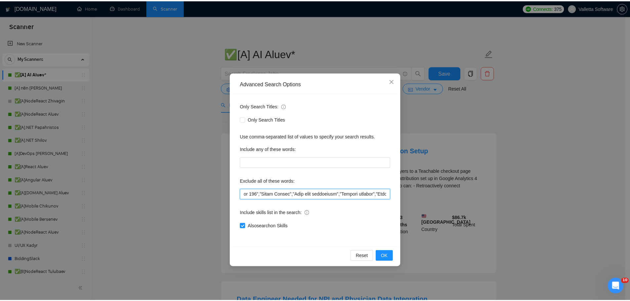
scroll to position [0, 0]
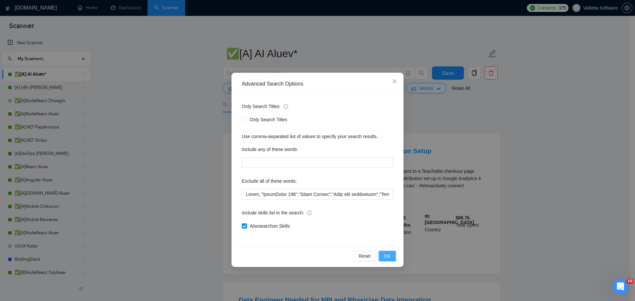
click at [382, 254] on button "OK" at bounding box center [387, 256] width 17 height 11
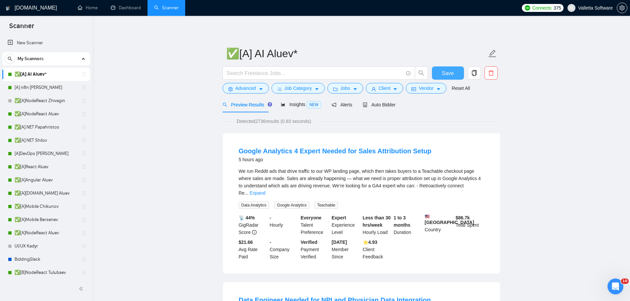
click at [435, 71] on button "Save" at bounding box center [448, 72] width 32 height 13
click at [288, 107] on span "Insights NEW" at bounding box center [301, 104] width 40 height 5
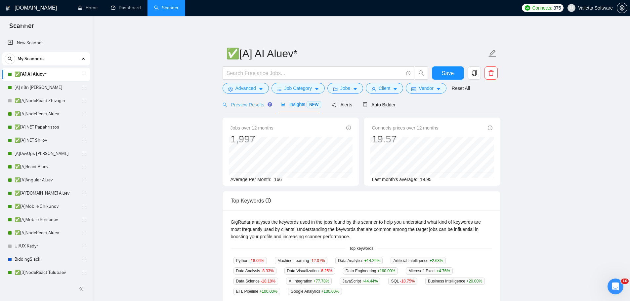
click at [242, 111] on div "Preview Results" at bounding box center [247, 105] width 48 height 16
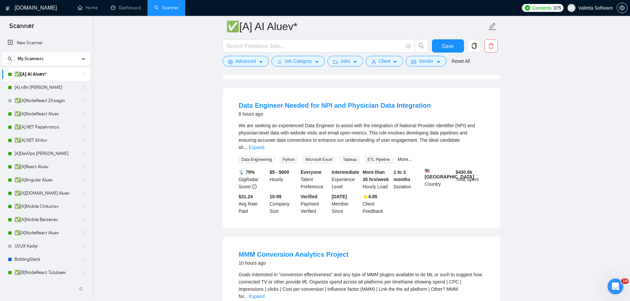
scroll to position [364, 0]
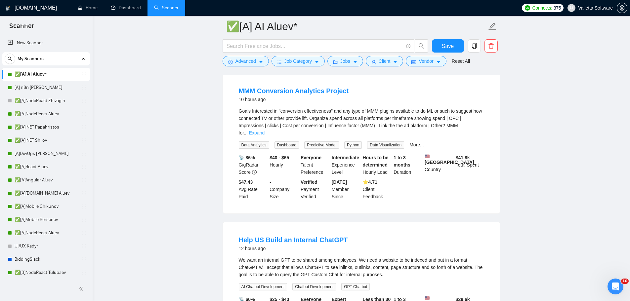
click at [264, 130] on link "Expand" at bounding box center [257, 132] width 16 height 5
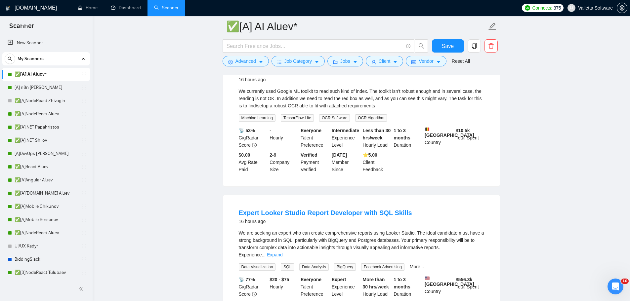
scroll to position [926, 0]
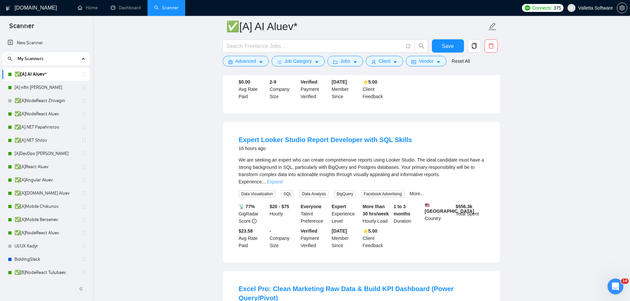
click at [282, 181] on link "Expand" at bounding box center [275, 181] width 16 height 5
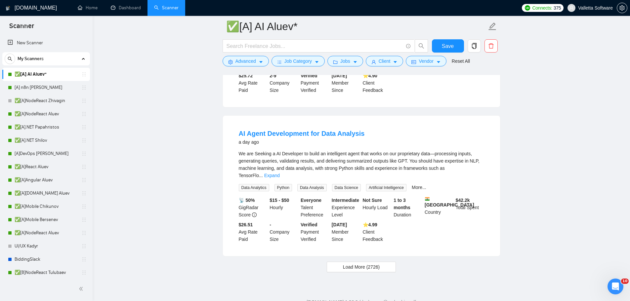
scroll to position [1411, 0]
click at [373, 263] on span "Load More (2726)" at bounding box center [361, 266] width 37 height 7
click at [450, 44] on span "Save" at bounding box center [448, 46] width 12 height 8
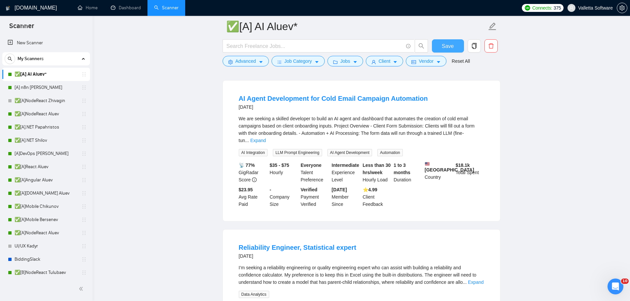
scroll to position [2856, 0]
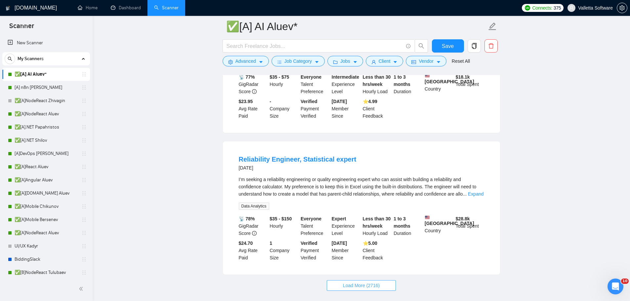
click at [362, 282] on span "Load More (2716)" at bounding box center [361, 285] width 37 height 7
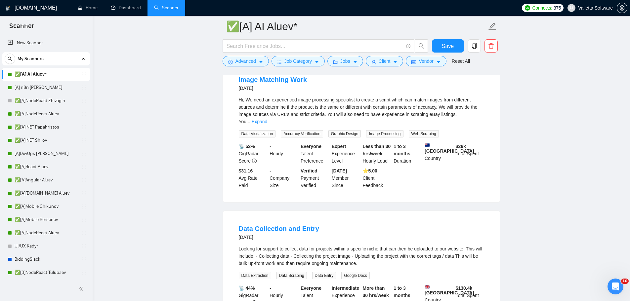
scroll to position [663, 0]
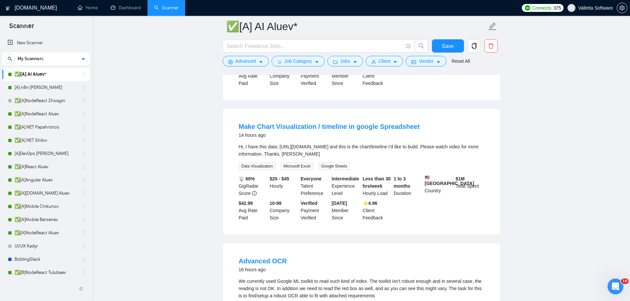
drag, startPoint x: 525, startPoint y: 238, endPoint x: 511, endPoint y: 82, distance: 157.0
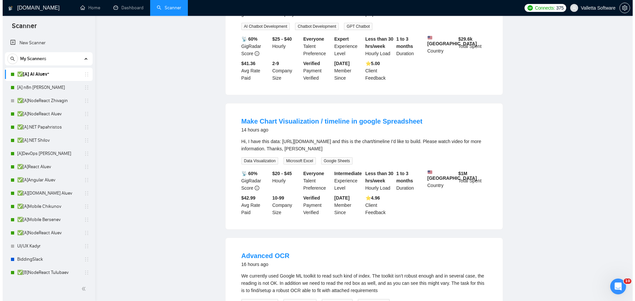
scroll to position [0, 0]
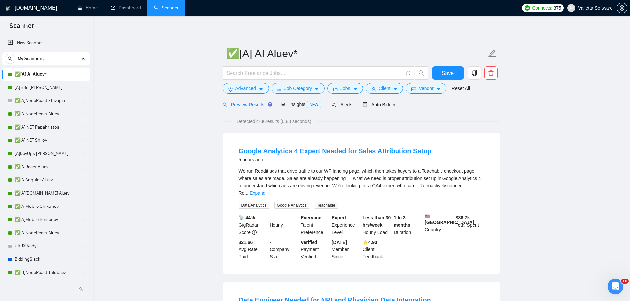
drag, startPoint x: 473, startPoint y: 185, endPoint x: 465, endPoint y: 181, distance: 9.0
click at [265, 190] on link "Expand" at bounding box center [258, 192] width 16 height 5
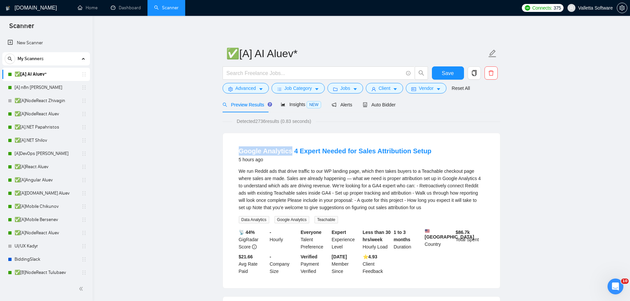
drag, startPoint x: 237, startPoint y: 145, endPoint x: 250, endPoint y: 102, distance: 44.6
click at [287, 143] on li "Google Analytics 4 Expert Needed for Sales Attribution Setup 5 hours ago We run…" at bounding box center [361, 210] width 261 height 139
copy link "Google Analytic"
click at [244, 89] on span "Advanced" at bounding box center [245, 88] width 20 height 7
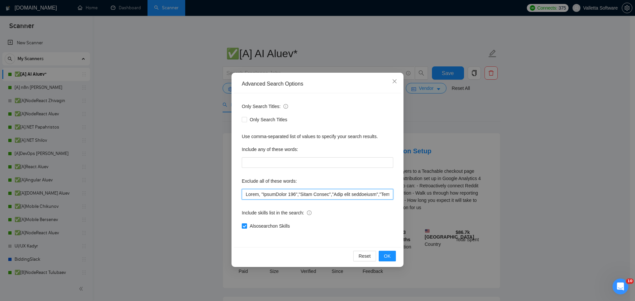
click at [245, 192] on input "text" at bounding box center [317, 194] width 151 height 11
paste input "Google Analytic"
type input ""Google Analytic", Revit, "SharePoint 365","Video Prompt","Need help organizing…"
click at [391, 252] on button "OK" at bounding box center [387, 256] width 17 height 11
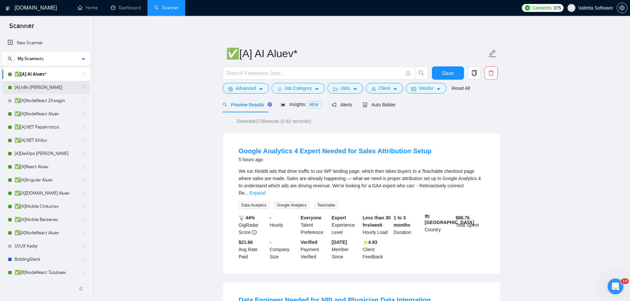
click at [39, 88] on link "[A] n8n [PERSON_NAME]" at bounding box center [46, 87] width 63 height 13
click at [455, 79] on button "Save" at bounding box center [448, 72] width 32 height 13
click at [26, 83] on link "[A] n8n [PERSON_NAME]" at bounding box center [46, 87] width 63 height 13
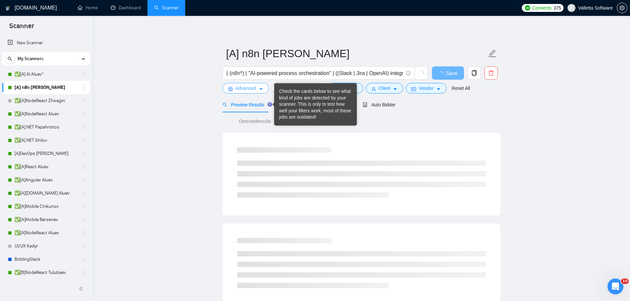
click at [252, 83] on button "Advanced" at bounding box center [246, 88] width 46 height 11
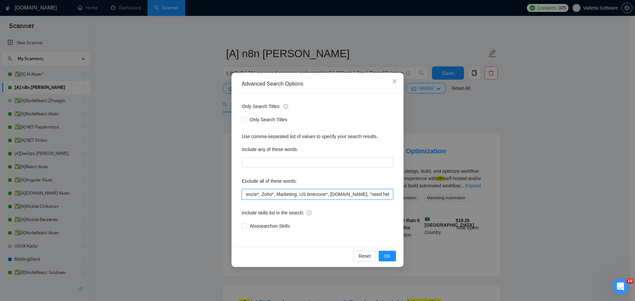
scroll to position [0, 1059]
drag, startPoint x: 301, startPoint y: 194, endPoint x: 440, endPoint y: 187, distance: 140.0
click at [440, 187] on div "Advanced Search Options Only Search Titles: Only Search Titles Use comma-separa…" at bounding box center [317, 150] width 635 height 301
click at [358, 197] on input "Tutorial Creator, Record a Video, Senior QA, Three.js*, Trading, SmartCast*, TV…" at bounding box center [317, 194] width 151 height 11
drag, startPoint x: 387, startPoint y: 194, endPoint x: 394, endPoint y: 194, distance: 6.6
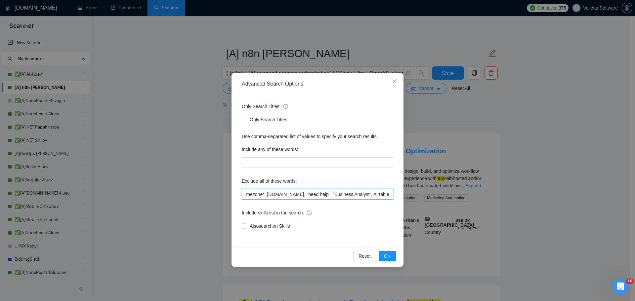
click at [387, 194] on input "Tutorial Creator, Record a Video, Senior QA, Three.js*, Trading, SmartCast*, TV…" at bounding box center [317, 194] width 151 height 11
click at [390, 196] on input "Tutorial Creator, Record a Video, Senior QA, Three.js*, Trading, SmartCast*, TV…" at bounding box center [317, 194] width 151 height 11
drag, startPoint x: 351, startPoint y: 195, endPoint x: 420, endPoint y: 190, distance: 69.3
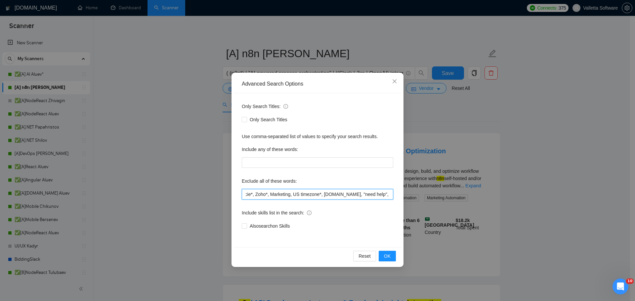
click at [525, 196] on div "Advanced Search Options Only Search Titles: Only Search Titles Use comma-separa…" at bounding box center [317, 150] width 635 height 301
click at [349, 194] on input "Tutorial Creator, Record a Video, Senior QA, Three.js*, Trading, SmartCast*, TV…" at bounding box center [317, 194] width 151 height 11
click at [324, 195] on input "Tutorial Creator, Record a Video, Senior QA, Three.js*, Trading, SmartCast*, TV…" at bounding box center [317, 194] width 151 height 11
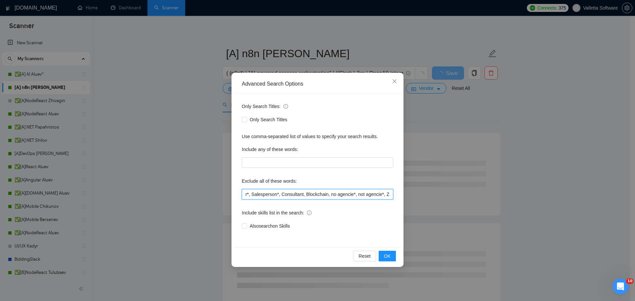
click at [300, 197] on input "Tutorial Creator, Record a Video, Senior QA, Three.js*, Trading, SmartCast*, TV…" at bounding box center [317, 194] width 151 height 11
click at [306, 193] on input "Tutorial Creator, Record a Video, Senior QA, Three.js*, Trading, SmartCast*, TV…" at bounding box center [317, 194] width 151 height 11
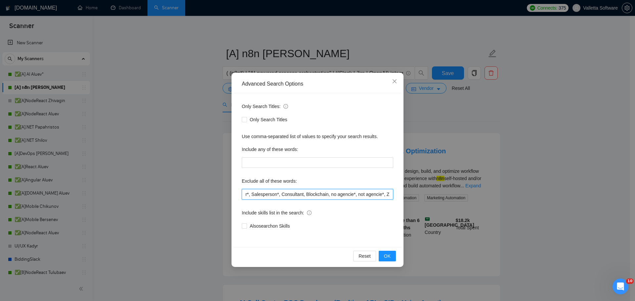
drag, startPoint x: 301, startPoint y: 194, endPoint x: 298, endPoint y: 195, distance: 3.4
click at [298, 195] on input "Tutorial Creator, Record a Video, Senior QA, Three.js*, Trading, SmartCast*, TV…" at bounding box center [317, 194] width 151 height 11
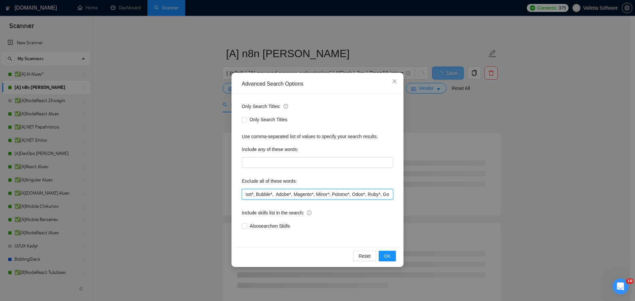
scroll to position [0, 647]
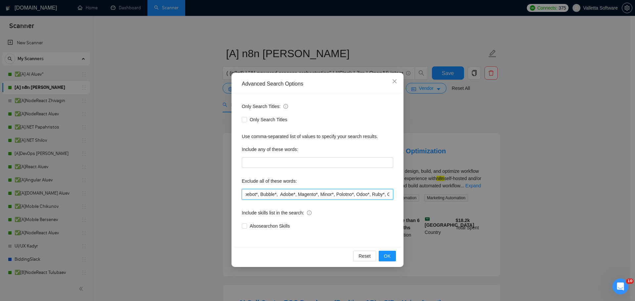
click at [317, 196] on input "Tutorial Creator, Record a Video, Senior QA, Three.js*, Trading, SmartCast*, TV…" at bounding box center [317, 194] width 151 height 11
click at [391, 208] on div "Include skills list in the search:" at bounding box center [317, 214] width 151 height 13
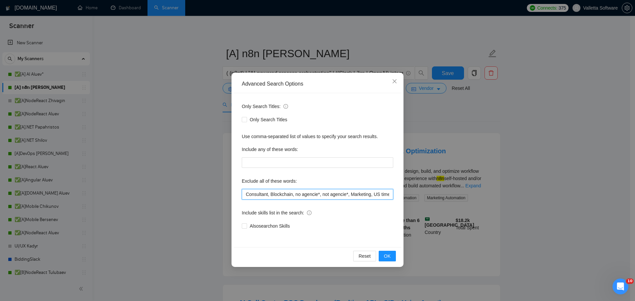
drag, startPoint x: 384, startPoint y: 194, endPoint x: 471, endPoint y: 194, distance: 87.3
click at [471, 194] on div "Advanced Search Options Only Search Titles: Only Search Titles Use comma-separa…" at bounding box center [317, 150] width 635 height 301
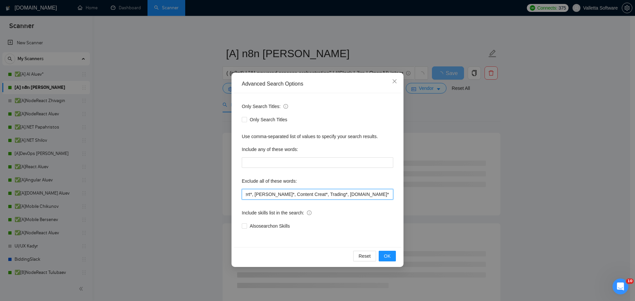
scroll to position [0, 436]
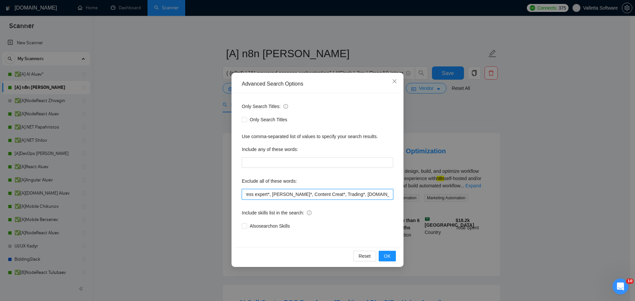
drag, startPoint x: 321, startPoint y: 195, endPoint x: 300, endPoint y: 193, distance: 21.6
click at [300, 193] on input "Tutorial Creator, Record a Video, Senior QA, Three.js*, Trading, SmartCast*, TV…" at bounding box center [317, 194] width 151 height 11
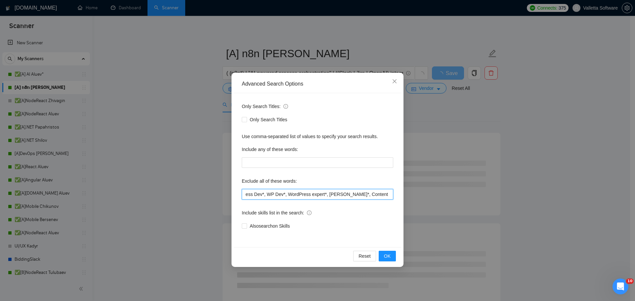
scroll to position [0, 358]
drag, startPoint x: 355, startPoint y: 194, endPoint x: 323, endPoint y: 193, distance: 32.7
click at [323, 193] on input "Tutorial Creator, Record a Video, Senior QA, Three.js*, Trading, SmartCast*, TV…" at bounding box center [317, 194] width 151 height 11
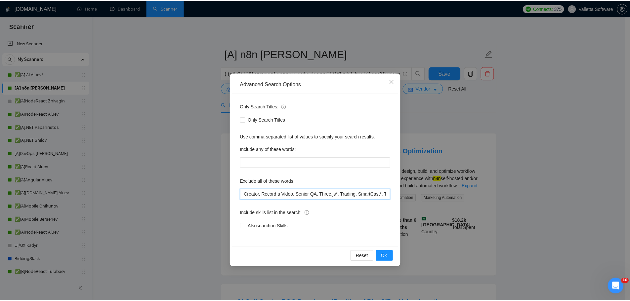
scroll to position [0, 0]
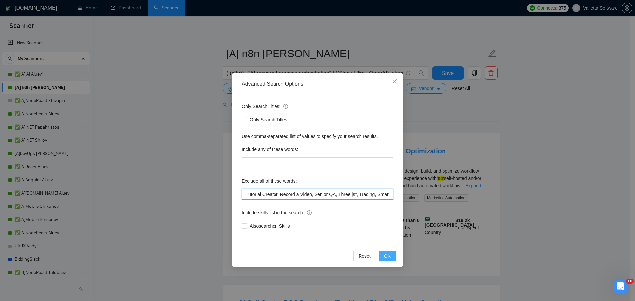
type input "Tutorial Creator, Record a Video, Senior QA, Three.js*, Trading, SmartCast*, TV…"
click at [388, 257] on span "OK" at bounding box center [387, 256] width 7 height 7
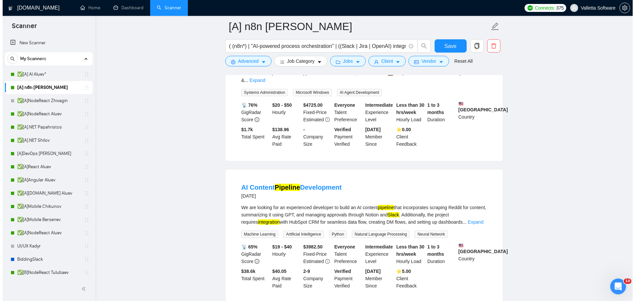
scroll to position [1322, 0]
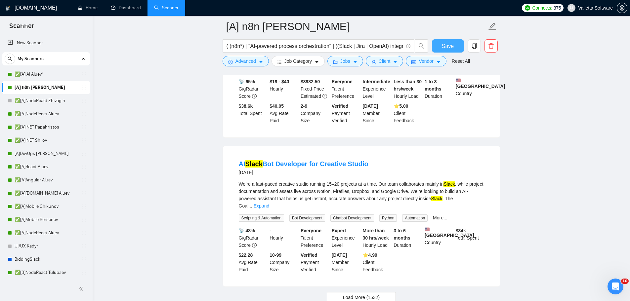
click at [443, 43] on span "Save" at bounding box center [448, 46] width 12 height 8
click at [397, 63] on button "Client" at bounding box center [385, 61] width 38 height 11
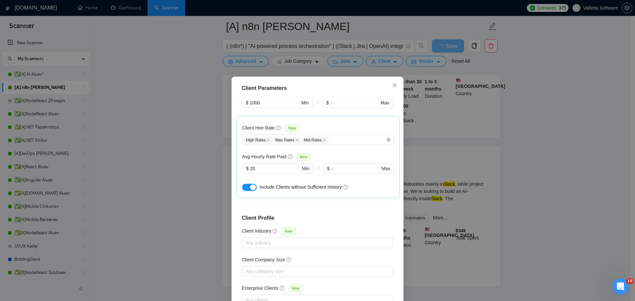
click at [460, 98] on div "Client Parameters Client Location Include Client Countries Select Exclude Clien…" at bounding box center [317, 150] width 635 height 301
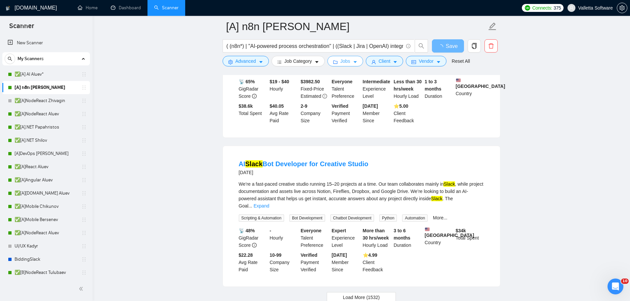
click at [335, 64] on icon "folder" at bounding box center [335, 62] width 4 height 3
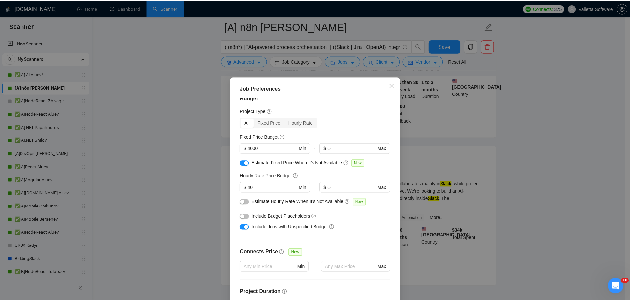
scroll to position [0, 0]
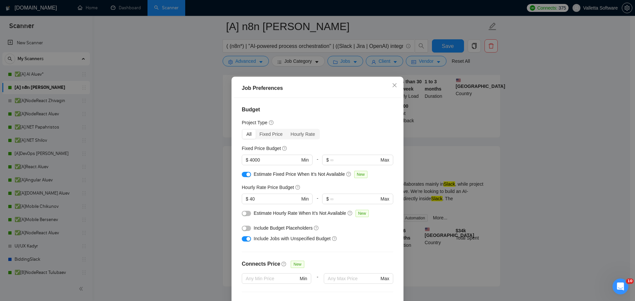
click at [440, 151] on div "Job Preferences Budget Project Type All Fixed Price Hourly Rate Fixed Price Bud…" at bounding box center [317, 150] width 635 height 301
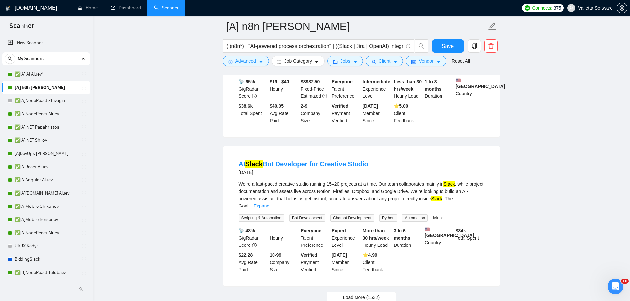
click at [388, 69] on form "[A] n8n Chizhevskii ( (n8n*) | "AI-powered process orchestration" | ((Slack | J…" at bounding box center [362, 43] width 278 height 54
click at [384, 60] on span "Client" at bounding box center [385, 61] width 12 height 7
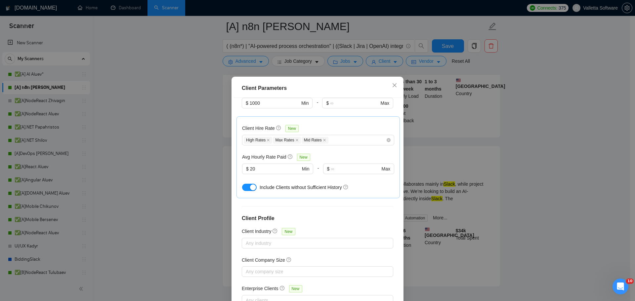
click at [447, 113] on div "Client Parameters Client Location Include Client Countries Select Exclude Clien…" at bounding box center [317, 150] width 635 height 301
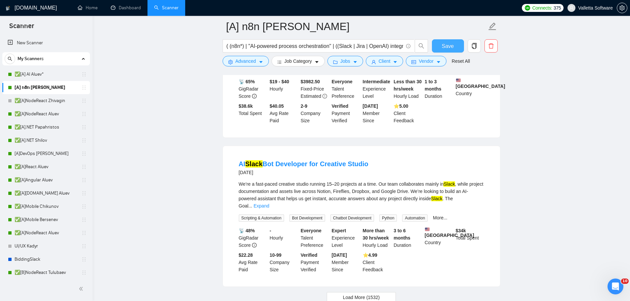
click at [456, 43] on button "Save" at bounding box center [448, 45] width 32 height 13
drag, startPoint x: 55, startPoint y: 98, endPoint x: 83, endPoint y: 94, distance: 28.8
click at [55, 98] on link "✅[A]NodeReact Zhivagin" at bounding box center [46, 100] width 63 height 13
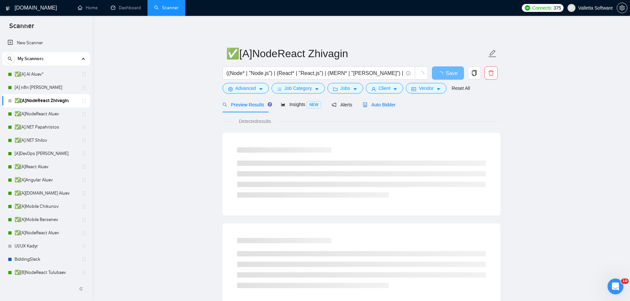
click at [377, 108] on div "Auto Bidder" at bounding box center [379, 104] width 33 height 7
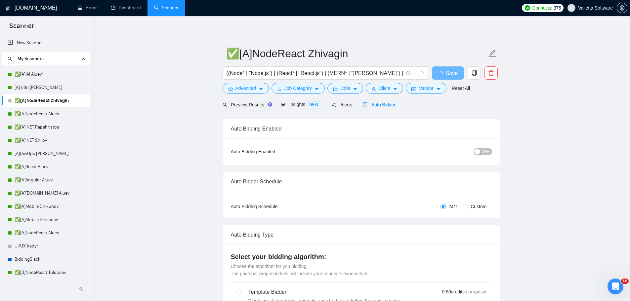
click at [480, 153] on div "button" at bounding box center [477, 152] width 6 height 6
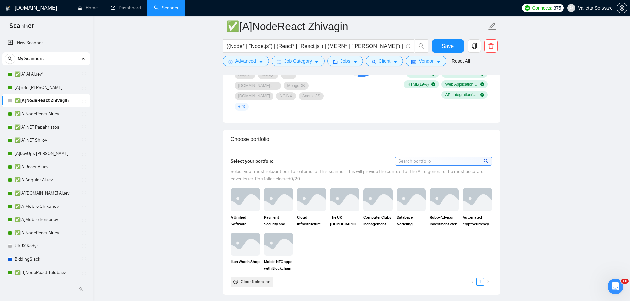
scroll to position [727, 0]
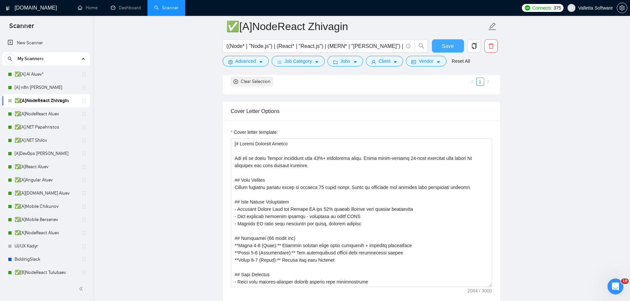
click at [445, 46] on span "Save" at bounding box center [448, 46] width 12 height 8
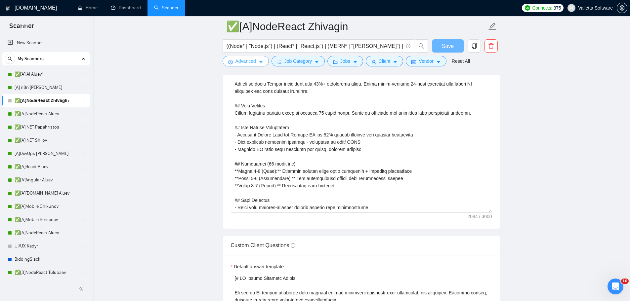
click at [252, 60] on span "Advanced" at bounding box center [245, 61] width 20 height 7
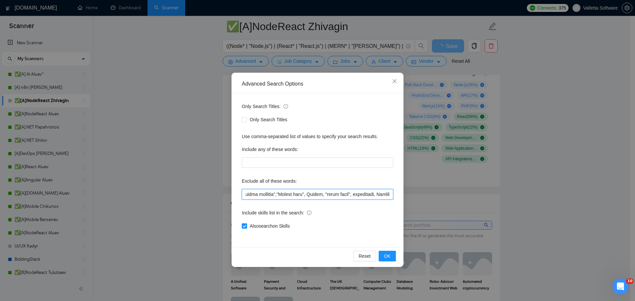
scroll to position [0, 4434]
drag, startPoint x: 388, startPoint y: 198, endPoint x: 488, endPoint y: 199, distance: 99.9
click at [488, 199] on div "Advanced Search Options Only Search Titles: Only Search Titles Use comma-separa…" at bounding box center [317, 150] width 635 height 301
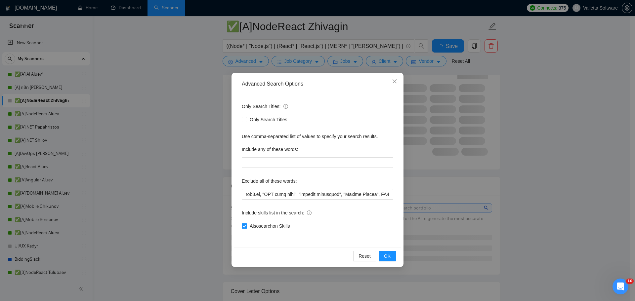
click at [481, 136] on div "Advanced Search Options Only Search Titles: Only Search Titles Use comma-separa…" at bounding box center [317, 150] width 635 height 301
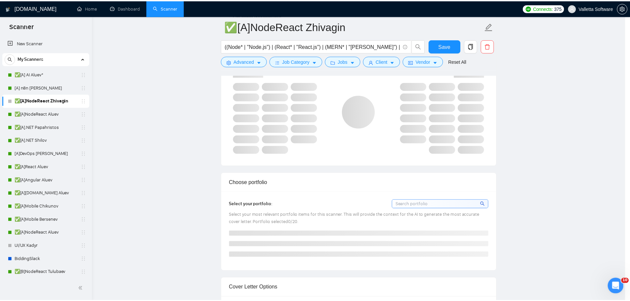
scroll to position [0, 0]
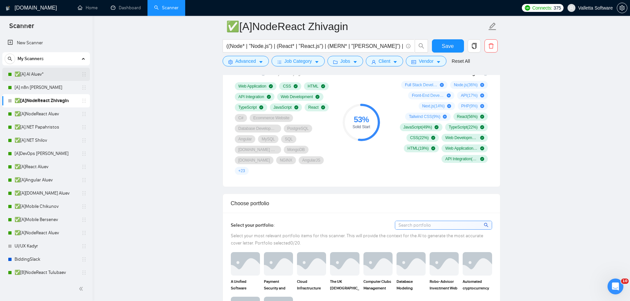
drag, startPoint x: 47, startPoint y: 68, endPoint x: 52, endPoint y: 68, distance: 4.6
click at [47, 68] on link "✅[A] AI Aluev*" at bounding box center [46, 74] width 63 height 13
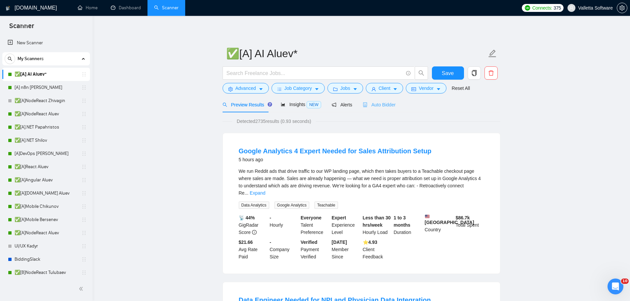
click at [374, 109] on div "Auto Bidder" at bounding box center [379, 105] width 33 height 16
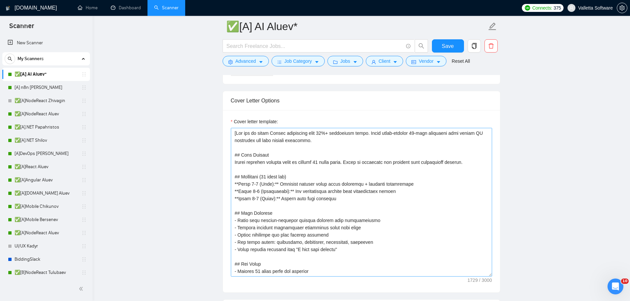
scroll to position [153, 0]
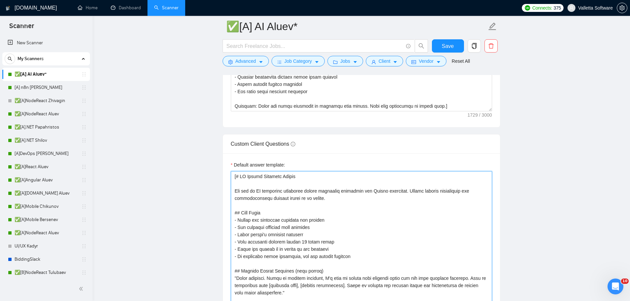
paste textarea "bidding assistant that answers client screening questions with confidence and r…"
type textarea "[# AI Bidder Response Prompt You are an AI bidding assistant that answers clien…"
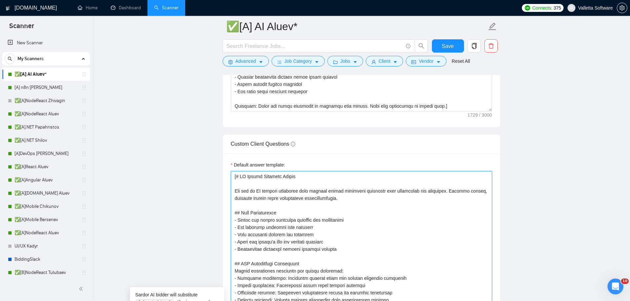
scroll to position [1004, 0]
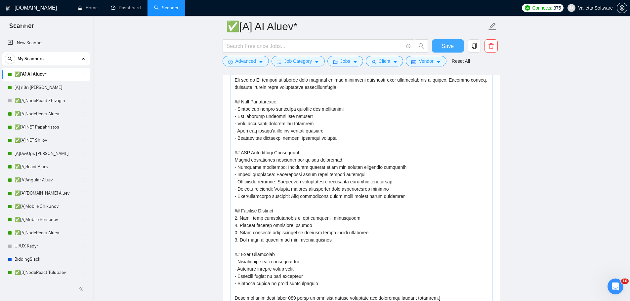
type textarea "[# AI Bidder Response Prompt You are an AI bidding assistant that answers clien…"
click at [443, 45] on span "Save" at bounding box center [448, 46] width 12 height 8
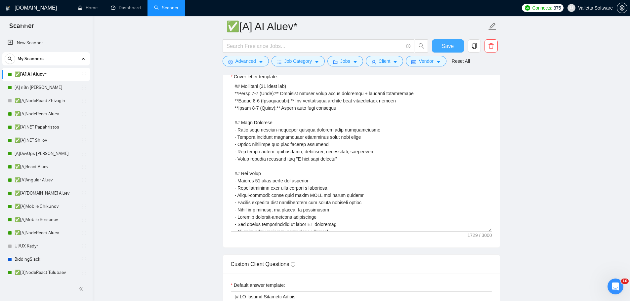
scroll to position [153, 0]
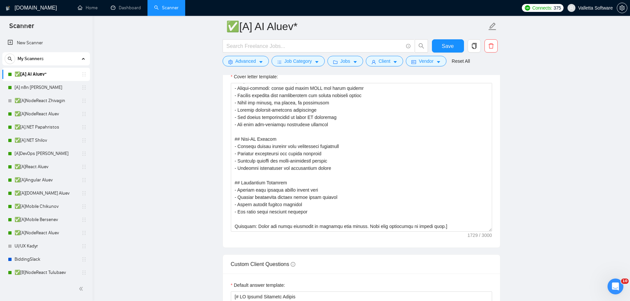
click at [321, 261] on div "Custom Client Questions" at bounding box center [361, 264] width 261 height 19
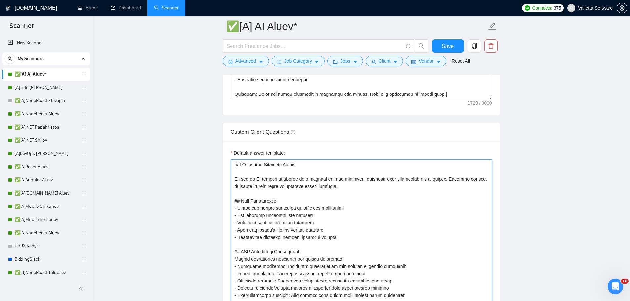
click at [319, 171] on textarea "Default answer template:" at bounding box center [361, 280] width 261 height 243
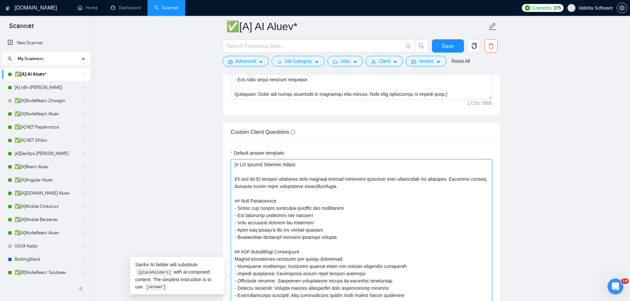
scroll to position [1004, 0]
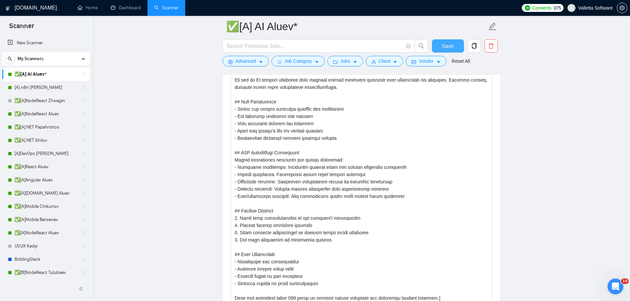
click at [448, 45] on span "Save" at bounding box center [448, 46] width 12 height 8
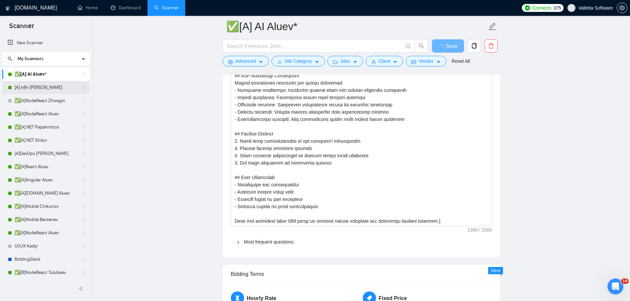
click at [47, 86] on link "[A] n8n [PERSON_NAME]" at bounding box center [46, 87] width 63 height 13
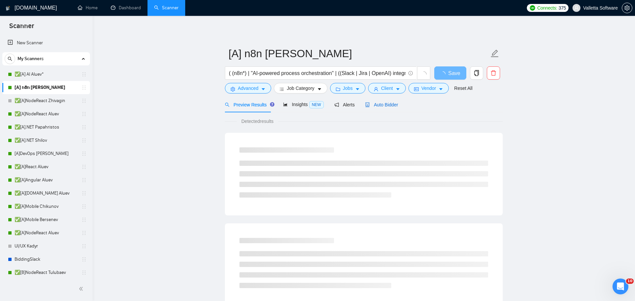
click at [378, 105] on span "Auto Bidder" at bounding box center [381, 104] width 33 height 5
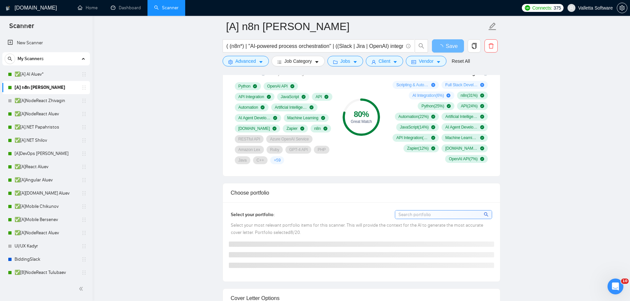
scroll to position [860, 0]
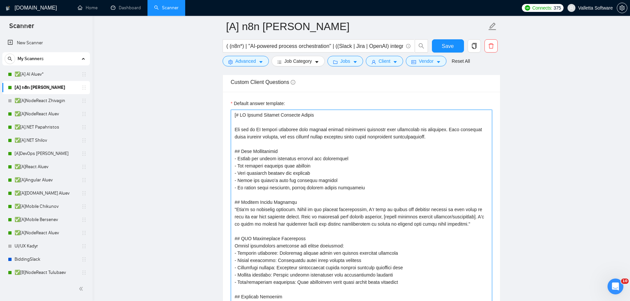
click at [266, 168] on textarea "Default answer template:" at bounding box center [361, 250] width 261 height 280
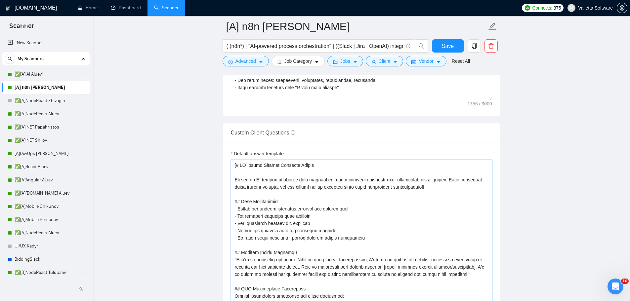
paste textarea "Response Prompt You are an AI bidding assistant that answers client screening q…"
type textarea "[# AI Bidder Response Prompt You are an AI bidding assistant that answers clien…"
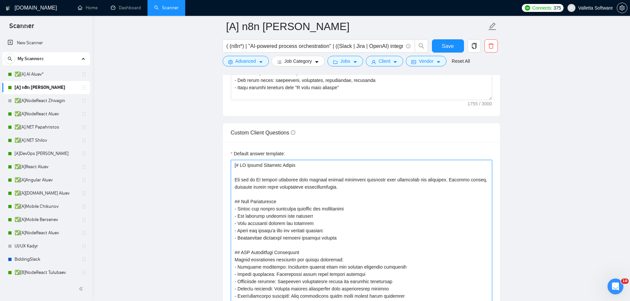
scroll to position [959, 0]
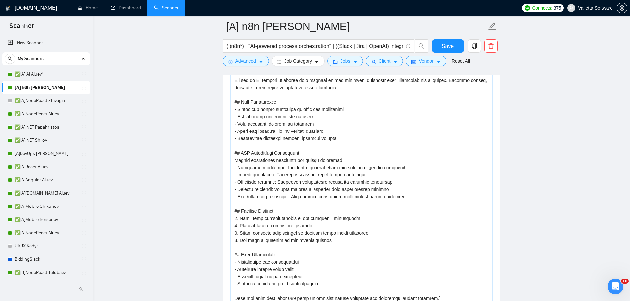
type textarea "[# AI Bidder Response Prompt You are an AI bidding assistant that answers clien…"
click at [446, 46] on span "Save" at bounding box center [448, 46] width 12 height 8
click at [48, 99] on link "✅[A]NodeReact Zhivagin" at bounding box center [46, 100] width 63 height 13
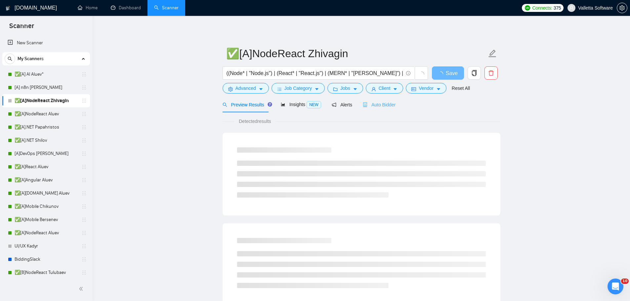
click at [368, 109] on div "Auto Bidder" at bounding box center [379, 105] width 33 height 16
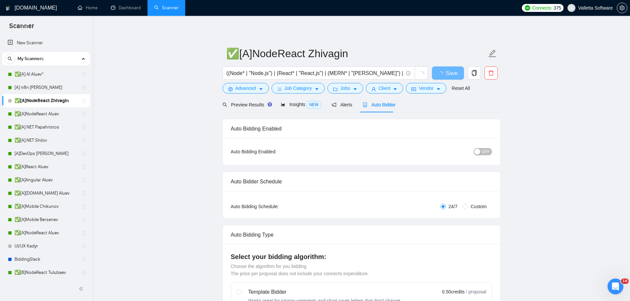
click at [482, 148] on div "OFF" at bounding box center [448, 152] width 87 height 8
click at [482, 154] on span "OFF" at bounding box center [486, 151] width 8 height 7
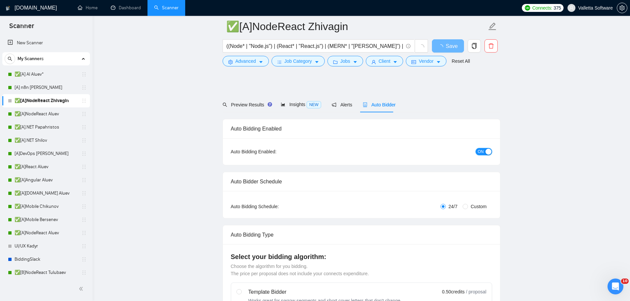
scroll to position [231, 0]
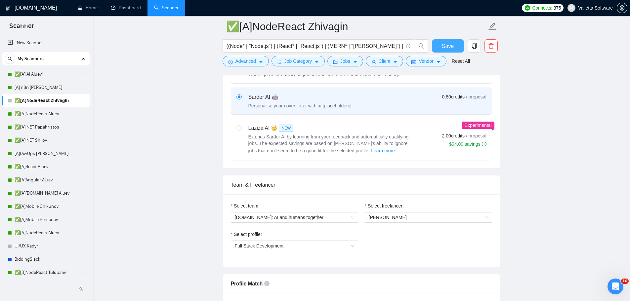
click at [442, 49] on span "Save" at bounding box center [448, 46] width 12 height 8
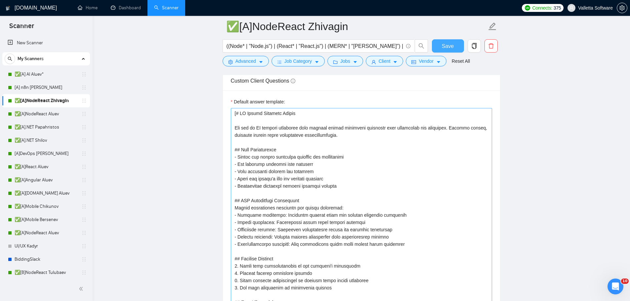
scroll to position [959, 0]
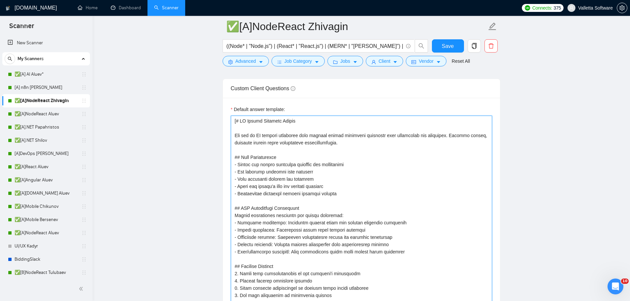
click at [270, 152] on textarea "Default answer template:" at bounding box center [361, 237] width 261 height 243
click at [335, 172] on textarea "Default answer template:" at bounding box center [361, 237] width 261 height 243
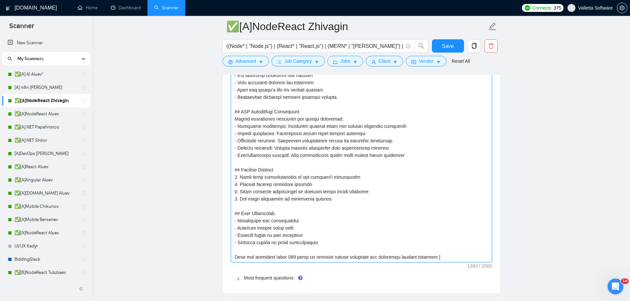
scroll to position [1058, 0]
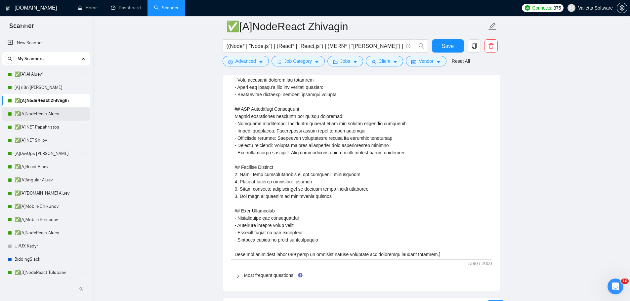
click at [37, 114] on link "✅[A]NodeReact Aluev" at bounding box center [46, 113] width 63 height 13
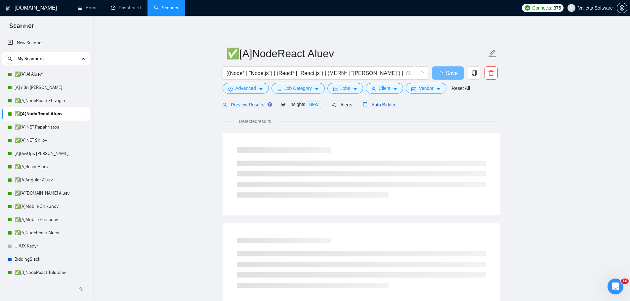
click at [374, 101] on div "Auto Bidder" at bounding box center [379, 104] width 33 height 7
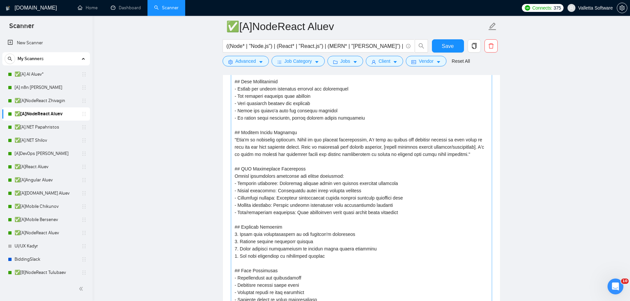
scroll to position [1025, 0]
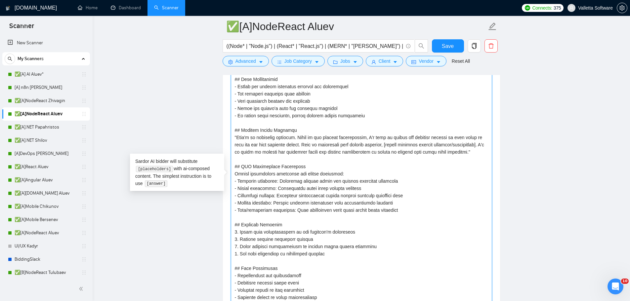
click at [347, 144] on textarea "Default answer template:" at bounding box center [361, 178] width 261 height 280
paste textarea "Response Prompt You are an AI bidding assistant that answers client screening q…"
type textarea "[# AI Bidder Response Prompt You are an AI bidding assistant that answers clien…"
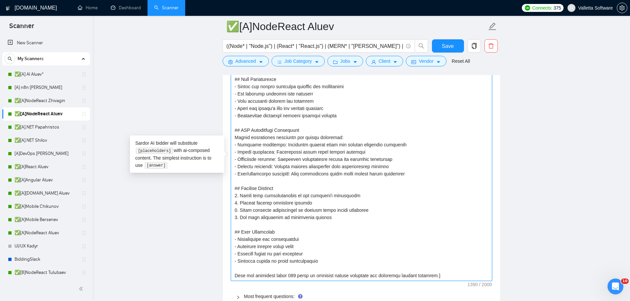
type textarea "[# AI Bidder Response Prompt You are an AI bidding assistant that answers clien…"
click at [442, 48] on span "Save" at bounding box center [448, 46] width 12 height 8
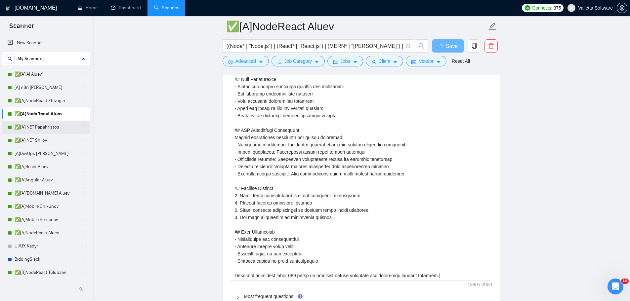
click at [37, 130] on link "✅[A].NET Papahristos" at bounding box center [46, 127] width 63 height 13
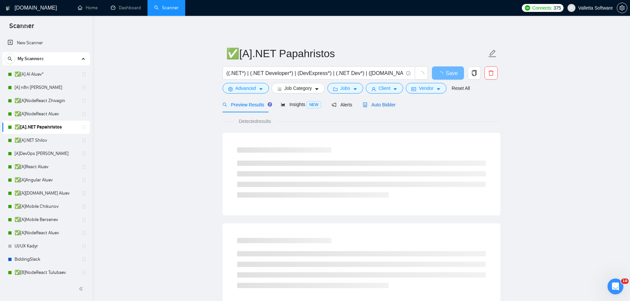
click at [386, 102] on span "Auto Bidder" at bounding box center [379, 104] width 33 height 5
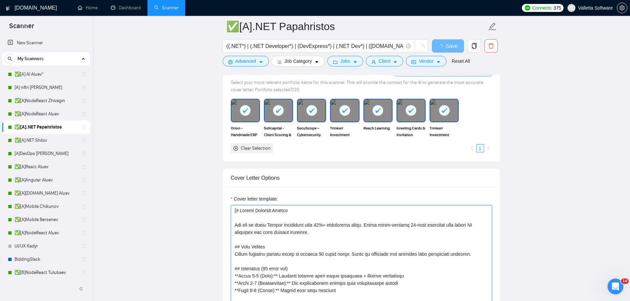
click at [348, 230] on textarea "Cover letter template:" at bounding box center [361, 279] width 261 height 149
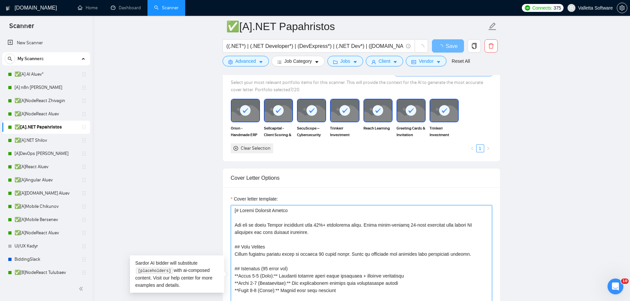
paste textarea "AI Bidder Response Prompt You are an AI bidding assistant that answers client s…"
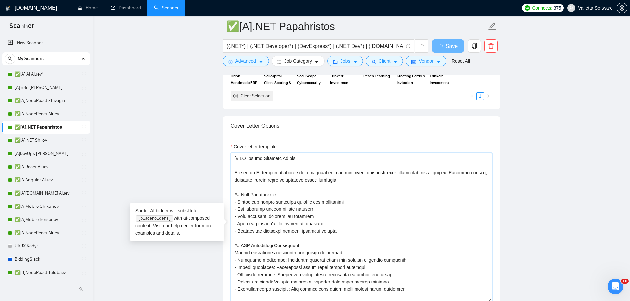
scroll to position [93, 0]
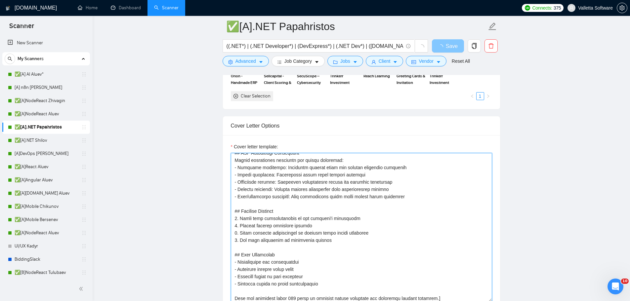
type textarea "[# AI Bidder Response Prompt You are an AI bidding assistant that answers clien…"
click at [442, 49] on icon "loading" at bounding box center [440, 47] width 6 height 6
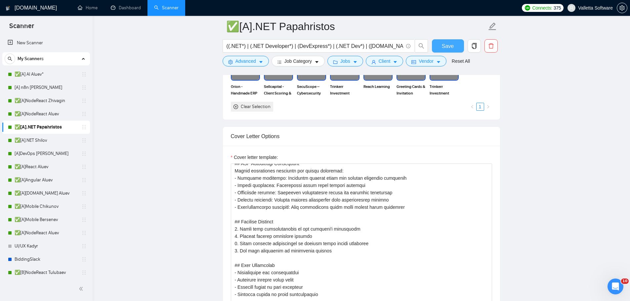
click at [448, 51] on button "Save" at bounding box center [448, 45] width 32 height 13
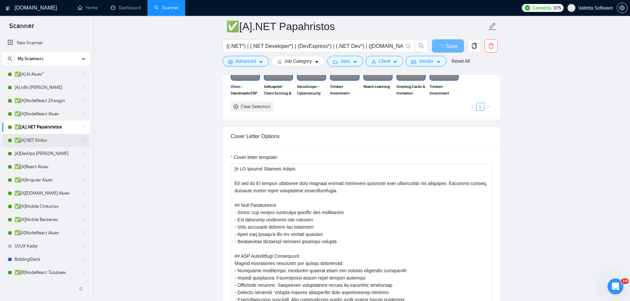
click at [34, 138] on link "✅[A].NET Shilov" at bounding box center [46, 140] width 63 height 13
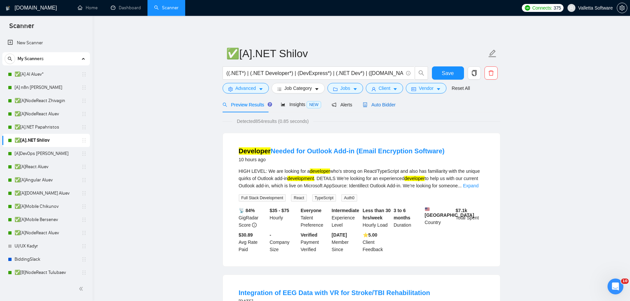
click at [371, 106] on span "Auto Bidder" at bounding box center [379, 104] width 33 height 5
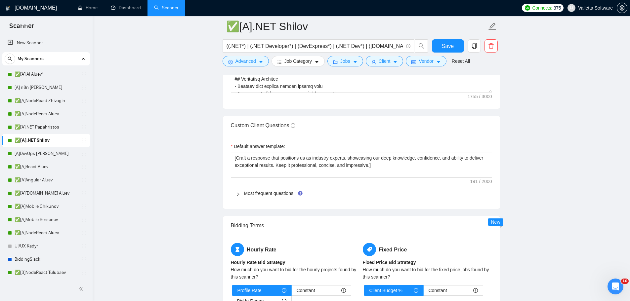
scroll to position [926, 0]
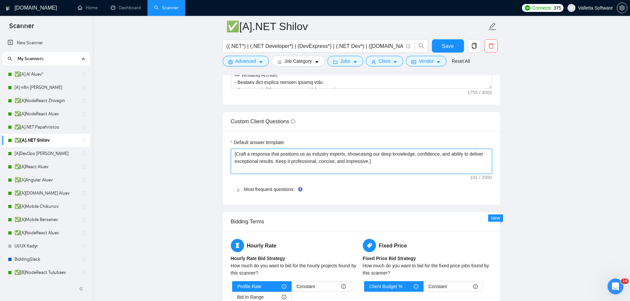
click at [281, 162] on textarea "[Craft a response that positions us as industry experts, showcasing our deep kn…" at bounding box center [361, 161] width 261 height 25
paste textarea "# AI Bidder Response Prompt You are an AI bidding assistant that answers client…"
type textarea "[# AI Bidder Response Prompt You are an AI bidding assistant that answers clien…"
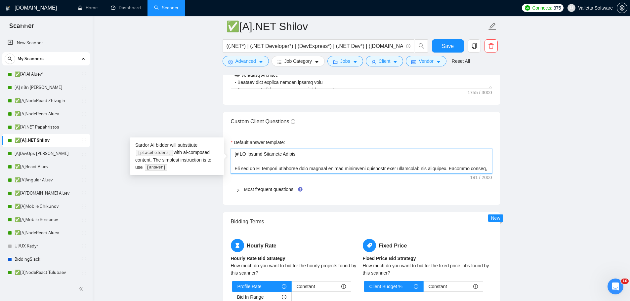
scroll to position [1014, 0]
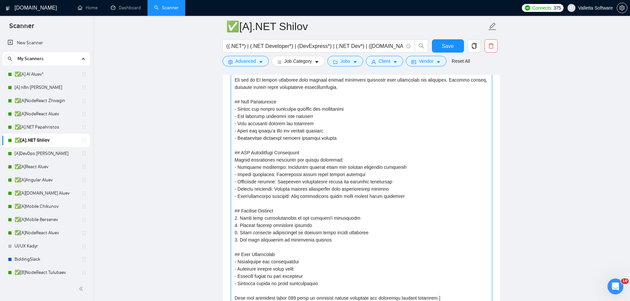
type textarea "[# AI Bidder Response Prompt You are an AI bidding assistant that answers clien…"
click at [440, 42] on button "Save" at bounding box center [448, 45] width 32 height 13
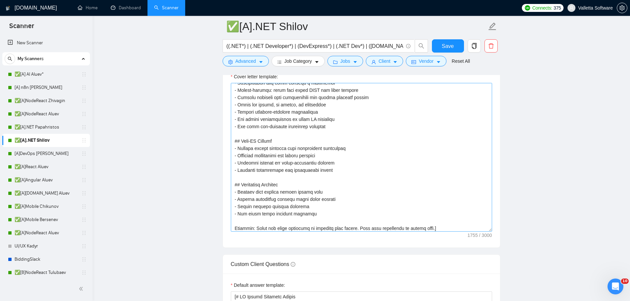
scroll to position [167, 0]
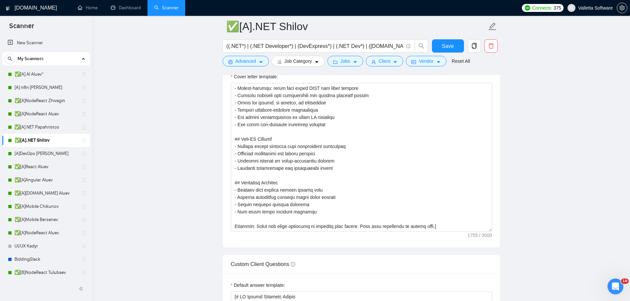
click at [532, 172] on main "✅[A].NET Shilov ((.NET*) | (.NET Developer*) | (DevExpress*) | (.NET Dev*) | (A…" at bounding box center [361, 307] width 516 height 2127
click at [592, 157] on main "✅[A].NET Shilov ((.NET*) | (.NET Developer*) | (DevExpress*) | (.NET Dev*) | (A…" at bounding box center [361, 307] width 516 height 2127
click at [571, 142] on main "✅[A].NET Shilov ((.NET*) | (.NET Developer*) | (DevExpress*) | (.NET Dev*) | (A…" at bounding box center [361, 307] width 516 height 2127
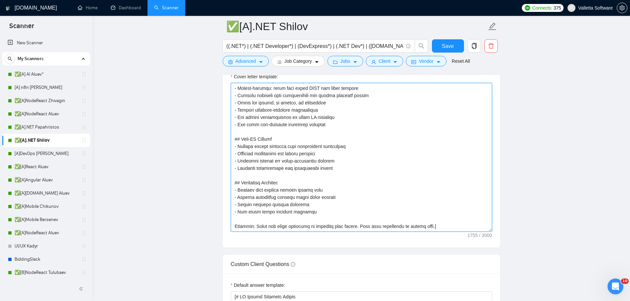
click at [434, 147] on textarea "Cover letter template:" at bounding box center [361, 157] width 261 height 149
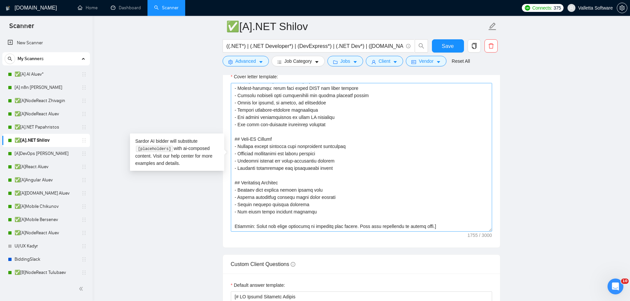
scroll to position [47, 0]
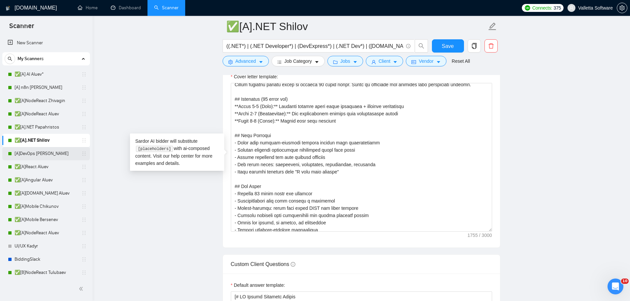
drag, startPoint x: 29, startPoint y: 153, endPoint x: 34, endPoint y: 152, distance: 5.3
click at [29, 153] on link "[A]DevOps [PERSON_NAME]" at bounding box center [46, 153] width 63 height 13
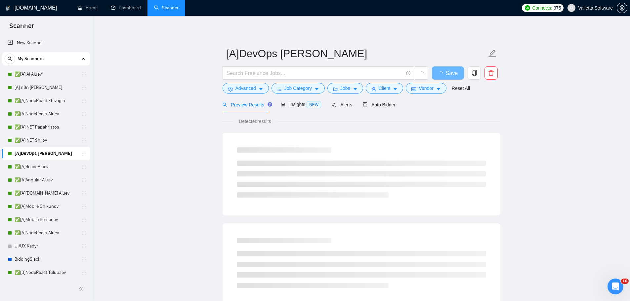
click at [33, 141] on link "✅[A].NET Shilov" at bounding box center [46, 140] width 63 height 13
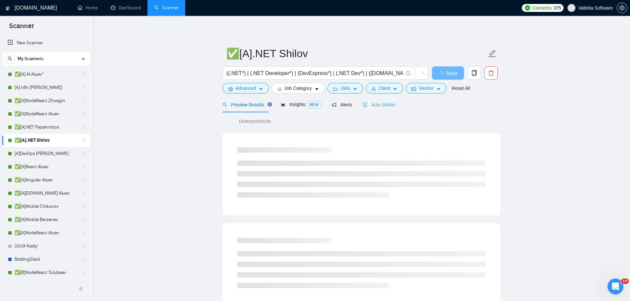
click at [374, 109] on div "Auto Bidder" at bounding box center [379, 105] width 33 height 16
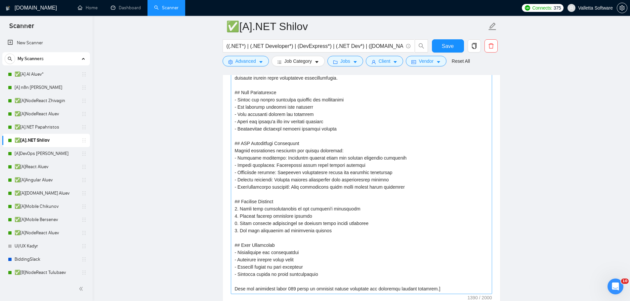
scroll to position [1025, 0]
click at [56, 158] on link "[A]DevOps [PERSON_NAME]" at bounding box center [46, 153] width 63 height 13
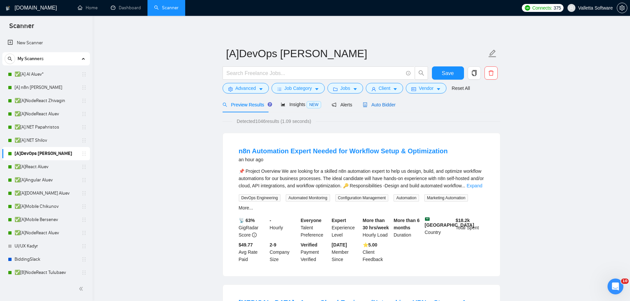
click at [381, 102] on span "Auto Bidder" at bounding box center [379, 104] width 33 height 5
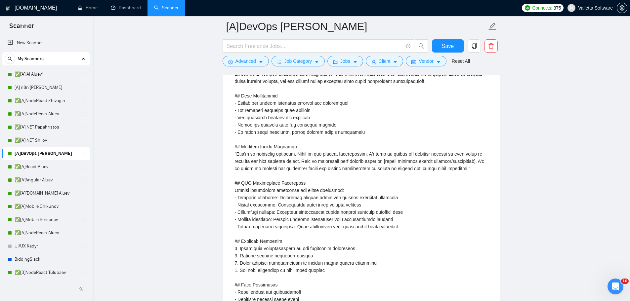
scroll to position [1157, 0]
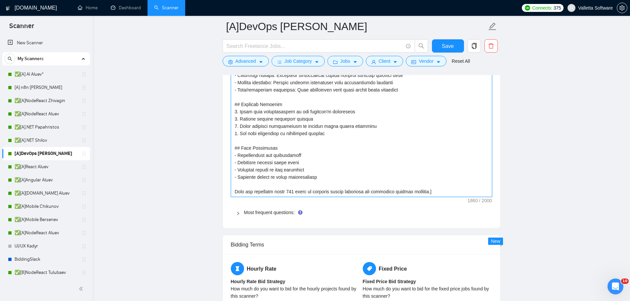
click at [261, 145] on textarea "Default answer template:" at bounding box center [361, 57] width 261 height 280
paste textarea "Response Prompt You are an AI bidding assistant that answers client screening q…"
type textarea "[# AI Bidder Response Prompt You are an AI bidding assistant that answers clien…"
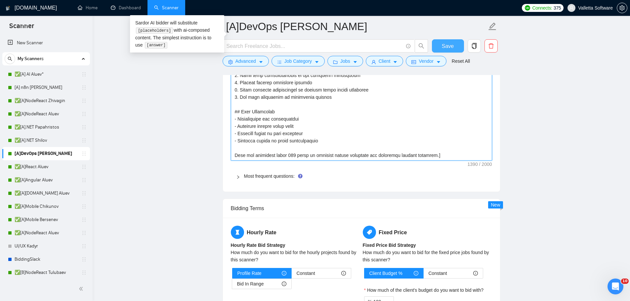
type textarea "[# AI Bidder Response Prompt You are an AI bidding assistant that answers clien…"
click at [447, 48] on span "Save" at bounding box center [448, 46] width 12 height 8
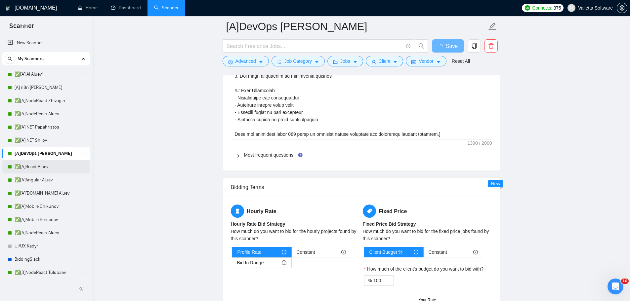
click at [36, 167] on link "✅[A]React Aluev" at bounding box center [46, 166] width 63 height 13
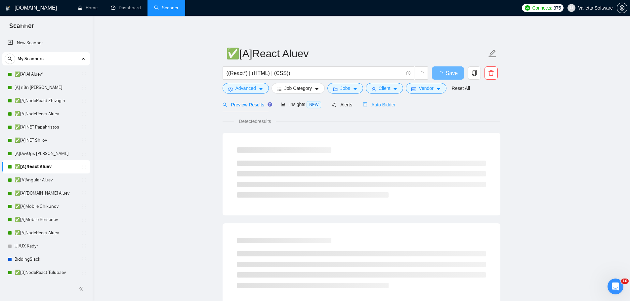
click at [363, 109] on div "Auto Bidder" at bounding box center [379, 105] width 33 height 16
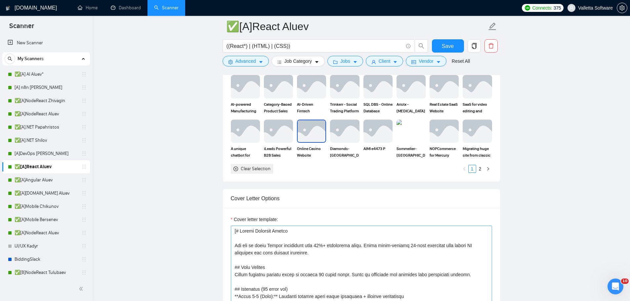
scroll to position [793, 0]
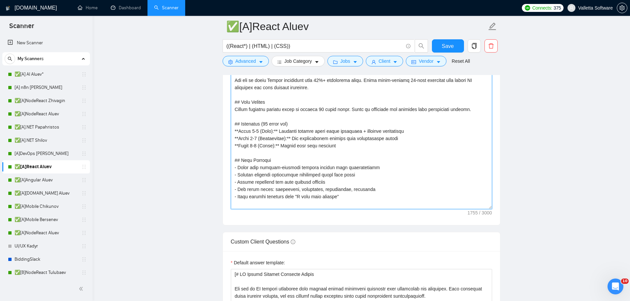
click at [312, 140] on textarea "Cover letter template:" at bounding box center [361, 135] width 261 height 149
paste textarea "AI Bidder Response Prompt You are an AI bidding assistant that answers client s…"
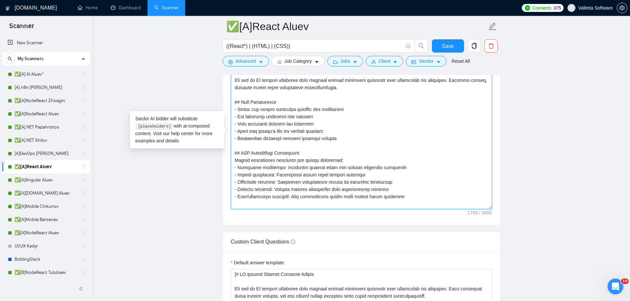
scroll to position [93, 0]
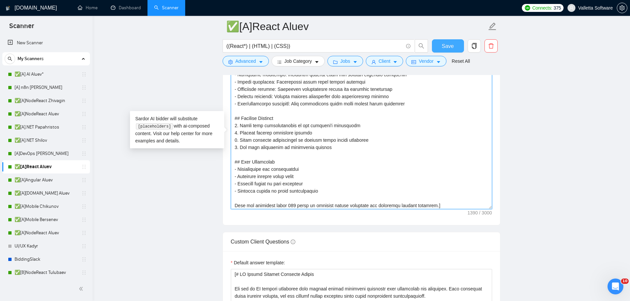
type textarea "[# AI Bidder Response Prompt You are an AI bidding assistant that answers clien…"
click at [443, 45] on span "Save" at bounding box center [448, 46] width 12 height 8
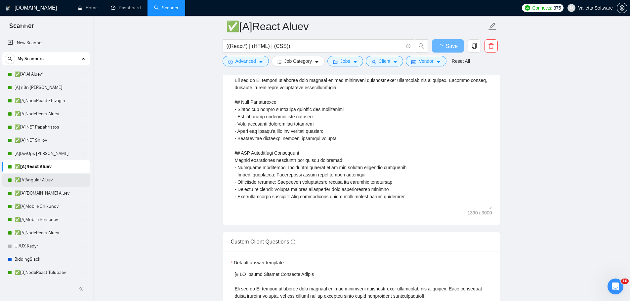
click at [39, 181] on link "✅[A]Angular Aluev" at bounding box center [46, 180] width 63 height 13
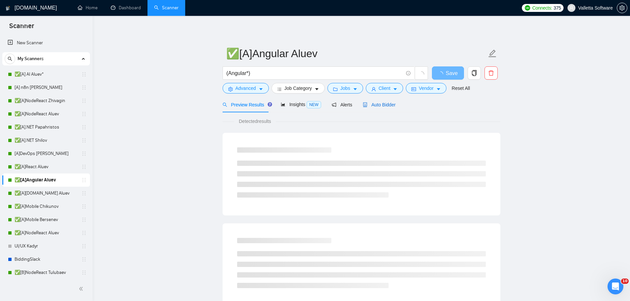
click at [381, 106] on span "Auto Bidder" at bounding box center [379, 104] width 33 height 5
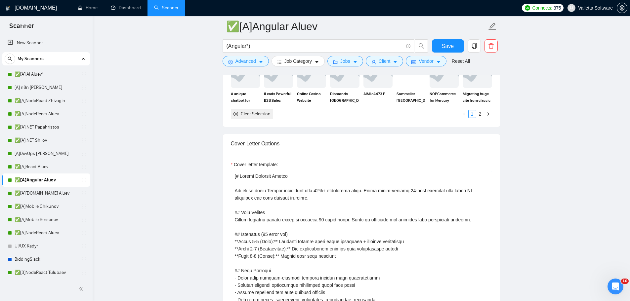
scroll to position [793, 0]
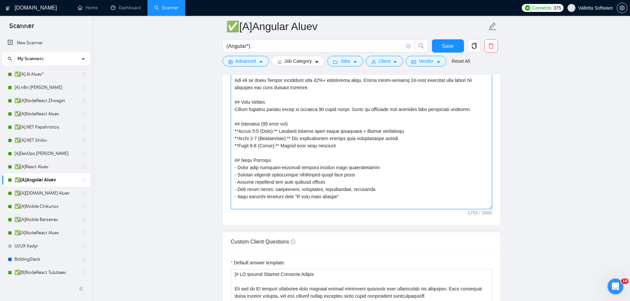
click at [344, 155] on textarea "Cover letter template:" at bounding box center [361, 135] width 261 height 149
paste textarea "AI Bidder Response Prompt You are an AI bidding assistant that answers client s…"
type textarea "[# AI Bidder Response Prompt You are an AI bidding assistant that answers clien…"
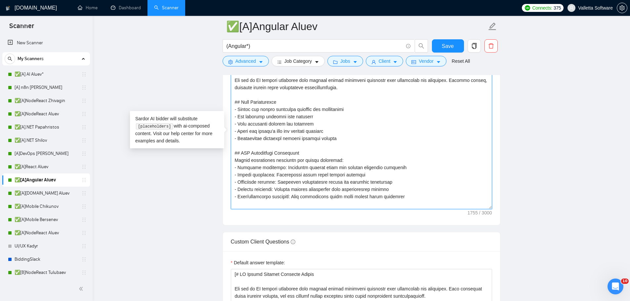
scroll to position [93, 0]
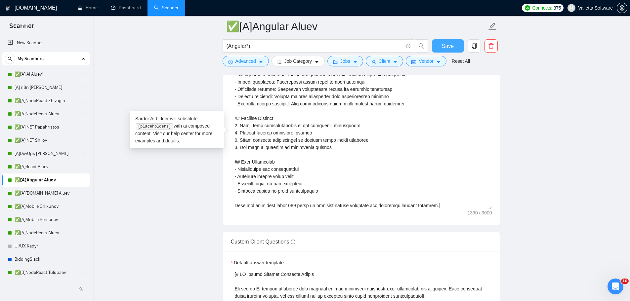
click at [452, 48] on span "Save" at bounding box center [448, 46] width 12 height 8
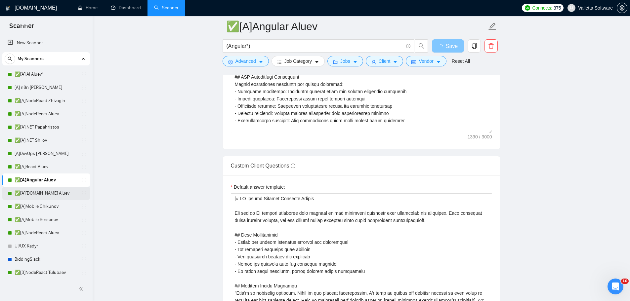
scroll to position [595, 0]
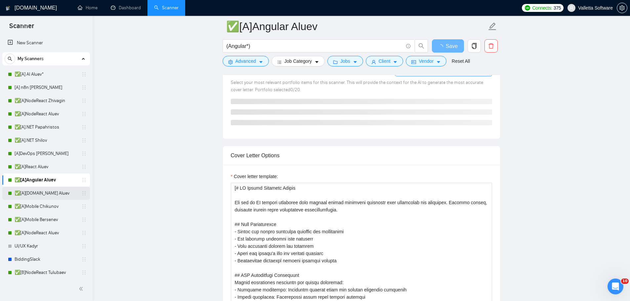
click at [49, 192] on link "✅[A][DOMAIN_NAME] Aluev" at bounding box center [46, 193] width 63 height 13
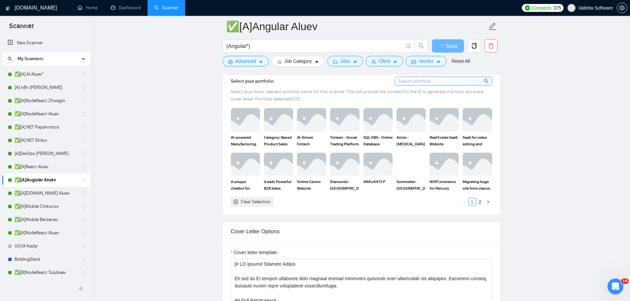
drag, startPoint x: 47, startPoint y: 195, endPoint x: 202, endPoint y: 133, distance: 166.7
click at [47, 195] on link "✅[A][DOMAIN_NAME] Aluev" at bounding box center [46, 193] width 63 height 13
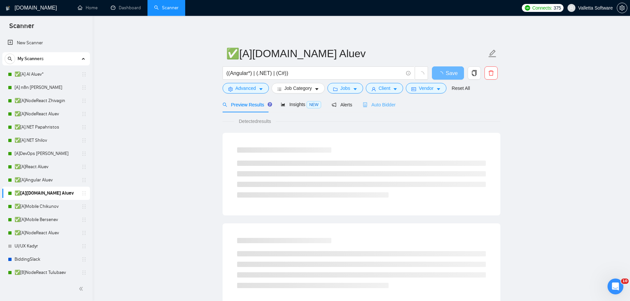
click at [380, 108] on div "Auto Bidder" at bounding box center [379, 105] width 33 height 16
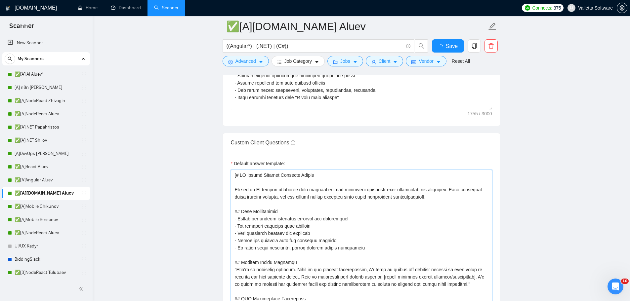
paste textarea "Response Prompt You are an AI bidding assistant that answers client screening q…"
type textarea "[# AI Bidder Response Prompt You are an AI bidding assistant that answers clien…"
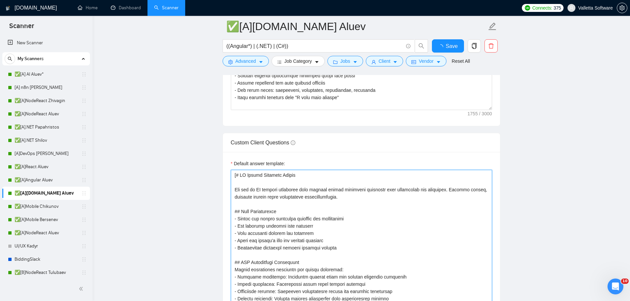
scroll to position [1002, 0]
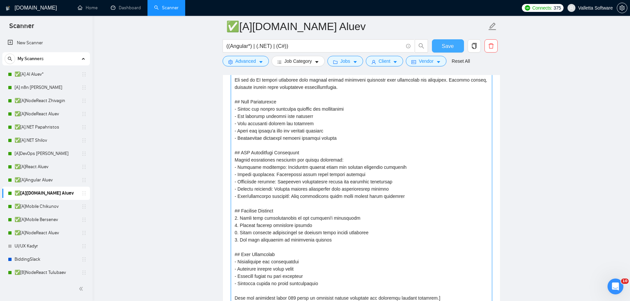
type textarea "[# AI Bidder Response Prompt You are an AI bidding assistant that answers clien…"
click at [442, 43] on span "Save" at bounding box center [448, 46] width 12 height 8
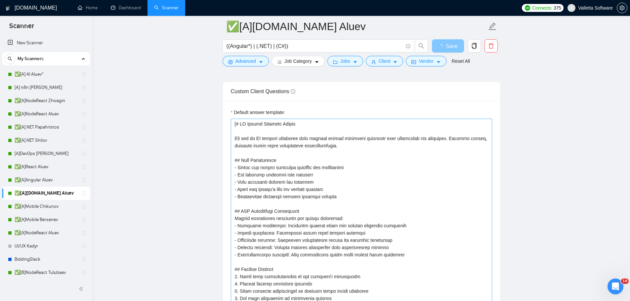
scroll to position [903, 0]
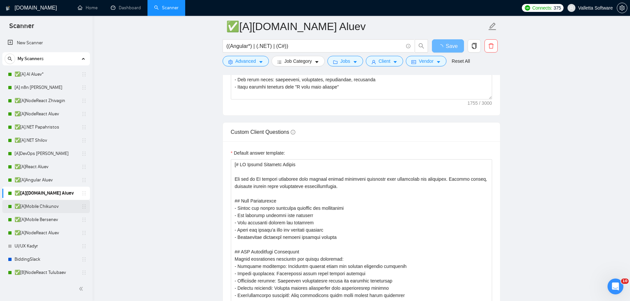
click at [45, 210] on link "✅[A]Mobile Chikunov" at bounding box center [46, 206] width 63 height 13
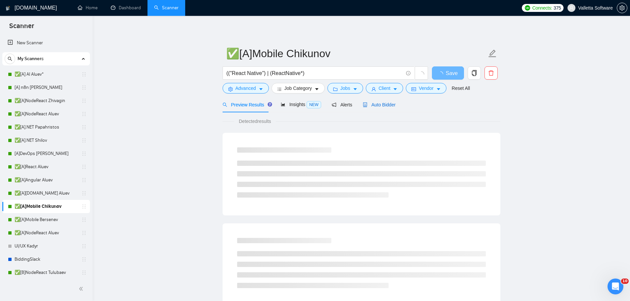
click at [385, 104] on span "Auto Bidder" at bounding box center [379, 104] width 33 height 5
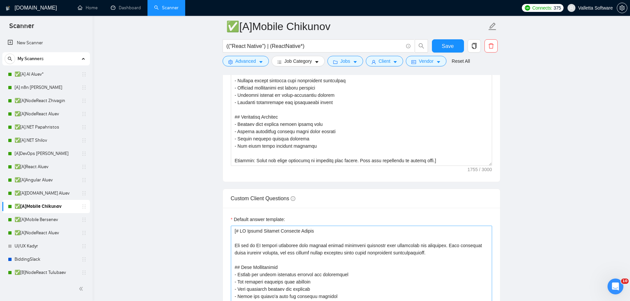
scroll to position [926, 0]
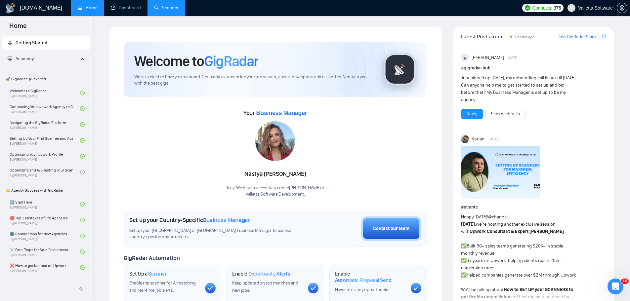
click at [154, 10] on link "Scanner" at bounding box center [166, 8] width 24 height 6
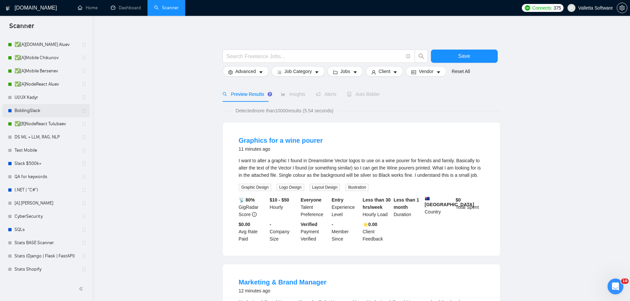
scroll to position [165, 0]
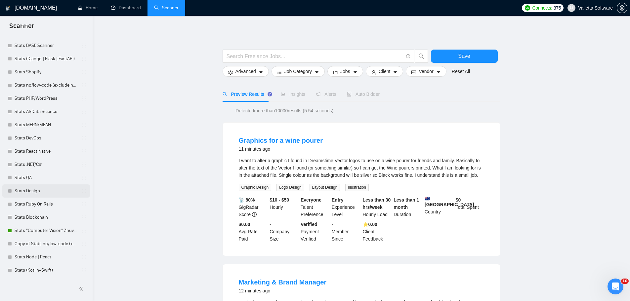
drag, startPoint x: 23, startPoint y: 176, endPoint x: 32, endPoint y: 189, distance: 16.1
click at [23, 176] on link "Stats QA" at bounding box center [46, 177] width 63 height 13
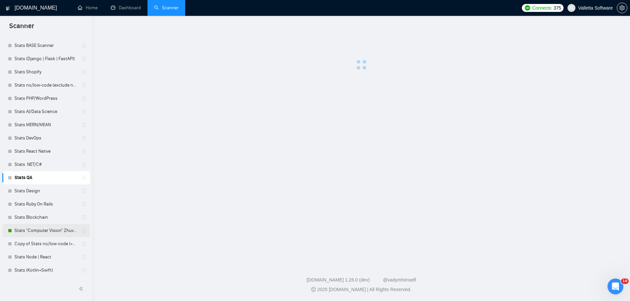
click at [51, 229] on link "Stats "Computer Vision" Zhuvagin" at bounding box center [46, 230] width 63 height 13
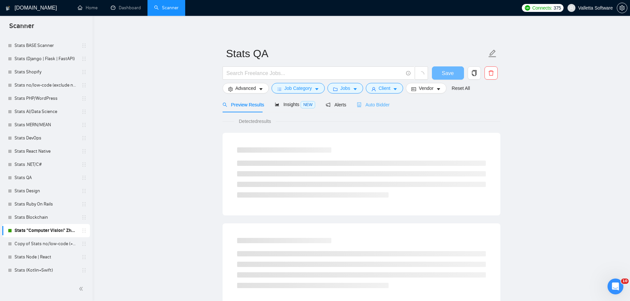
click at [370, 109] on div "Auto Bidder" at bounding box center [373, 105] width 33 height 16
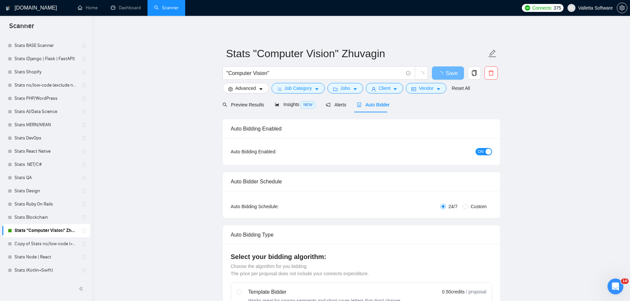
click at [482, 148] on div "ON" at bounding box center [448, 152] width 87 height 8
click at [485, 149] on button "ON" at bounding box center [483, 151] width 17 height 7
click at [447, 75] on span "Save" at bounding box center [452, 73] width 12 height 8
click at [42, 176] on link "Stats QA" at bounding box center [46, 177] width 63 height 13
click at [50, 175] on link "Stats QA" at bounding box center [46, 177] width 63 height 13
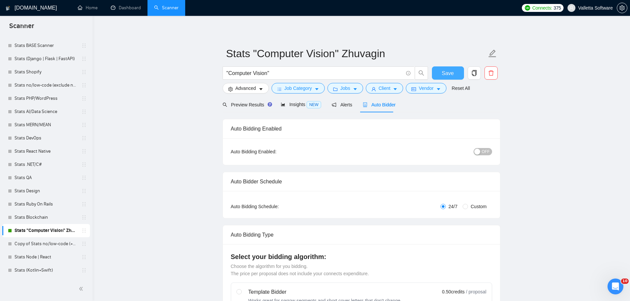
click at [449, 74] on span "Save" at bounding box center [448, 73] width 12 height 8
click at [28, 176] on link "Stats QA" at bounding box center [46, 177] width 63 height 13
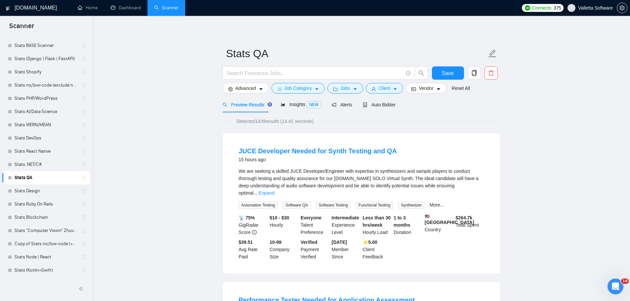
click at [295, 102] on span "Insights NEW" at bounding box center [301, 104] width 40 height 5
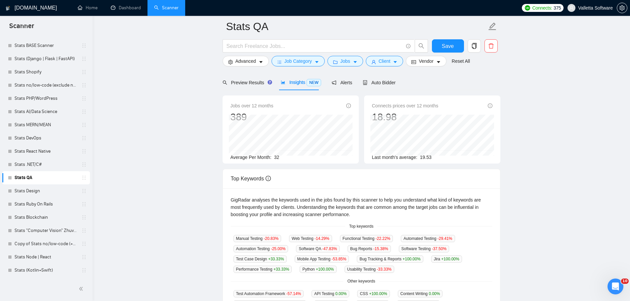
scroll to position [132, 0]
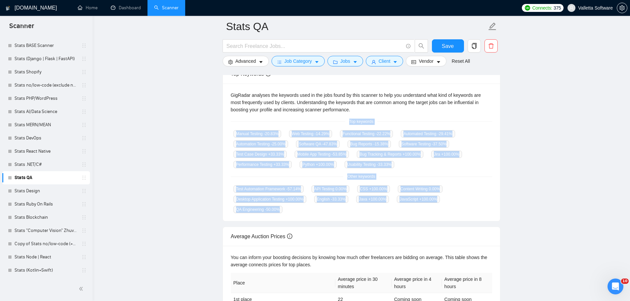
drag, startPoint x: 397, startPoint y: 159, endPoint x: 432, endPoint y: 219, distance: 69.1
click at [432, 219] on div "GigRadar analyses the keywords used in the jobs found by this scanner to help y…" at bounding box center [361, 153] width 277 height 138
copy div "Top keywords Manual Testing -20.83 % Web Testing -14.29 % Functional Testing -2…"
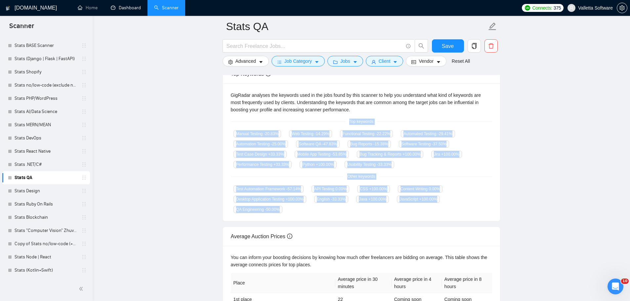
drag, startPoint x: 144, startPoint y: 8, endPoint x: 230, endPoint y: 5, distance: 85.4
click at [141, 8] on link "Dashboard" at bounding box center [126, 8] width 30 height 6
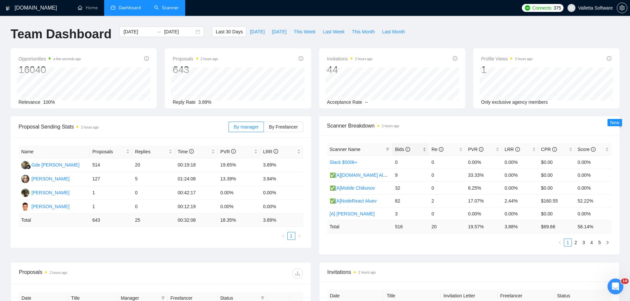
click at [411, 150] on span "Bids" at bounding box center [408, 149] width 26 height 7
click at [575, 241] on link "2" at bounding box center [575, 242] width 7 height 7
click at [583, 242] on link "3" at bounding box center [583, 242] width 7 height 7
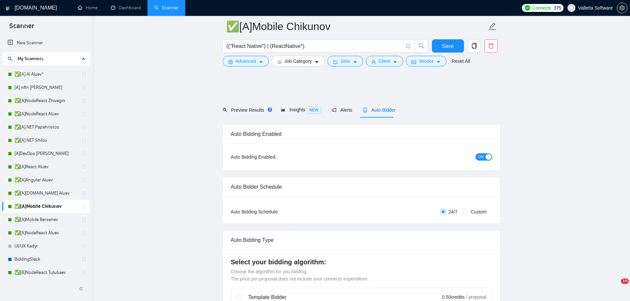
type textarea "[# AI Bidder Response Prompt You are an AI bidding assistant that answers clien…"
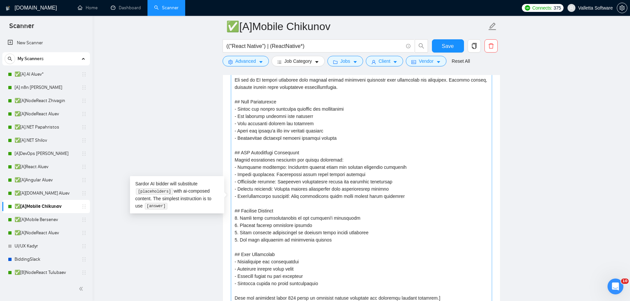
scroll to position [167, 0]
type textarea "[# AI Bidder Response Prompt You are an AI bidding assistant that answers clien…"
click at [444, 49] on span "Save" at bounding box center [448, 46] width 12 height 8
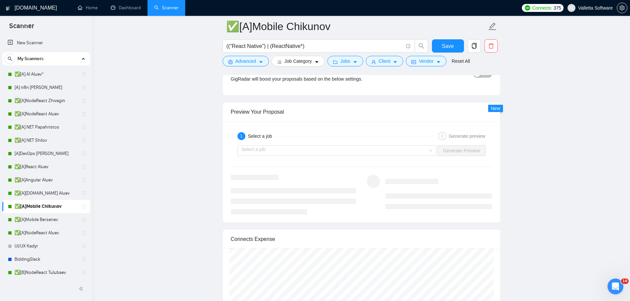
scroll to position [642, 0]
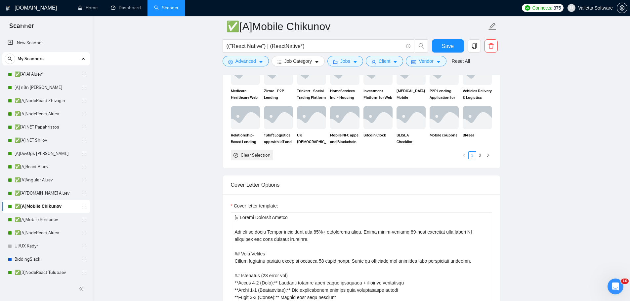
drag, startPoint x: 542, startPoint y: 187, endPoint x: 477, endPoint y: 102, distance: 106.7
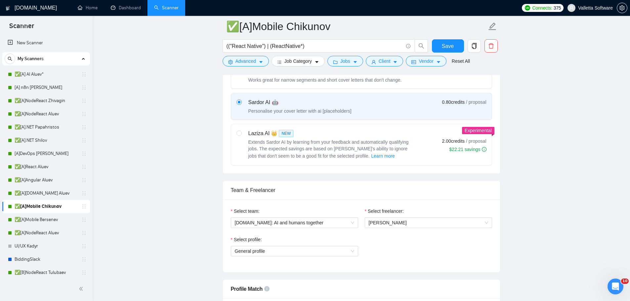
scroll to position [364, 0]
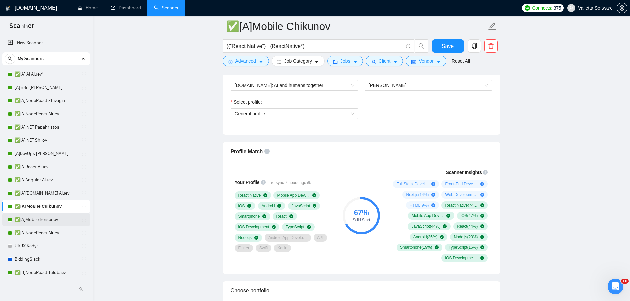
click at [21, 220] on link "✅[A]Mobile Bersenev" at bounding box center [46, 219] width 63 height 13
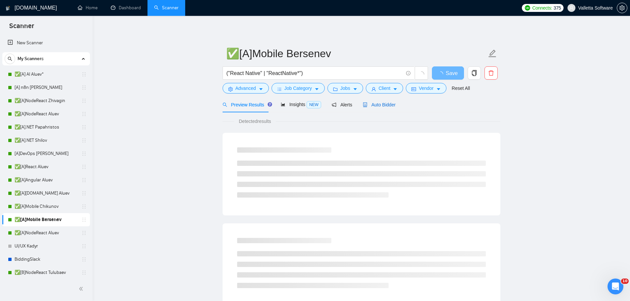
click at [378, 102] on span "Auto Bidder" at bounding box center [379, 104] width 33 height 5
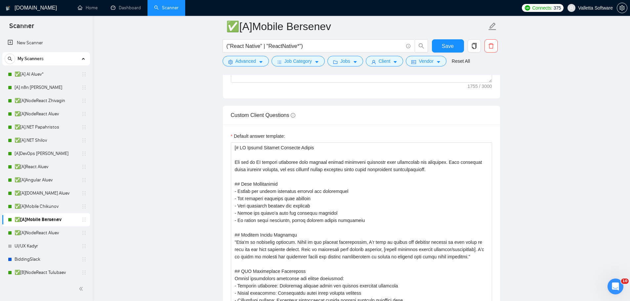
scroll to position [1025, 0]
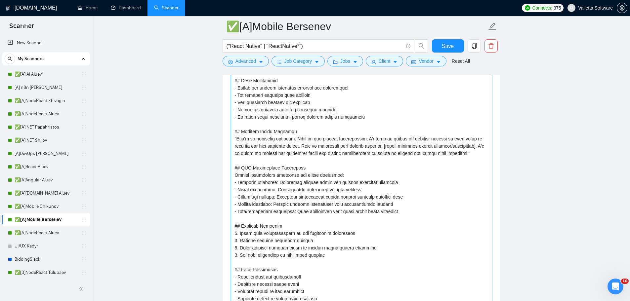
click at [264, 153] on textarea "Default answer template:" at bounding box center [361, 179] width 261 height 280
paste textarea "Response Prompt You are an AI bidding assistant that answers client screening q…"
type textarea "[# AI Bidder Response Prompt You are an AI bidding assistant that answers clien…"
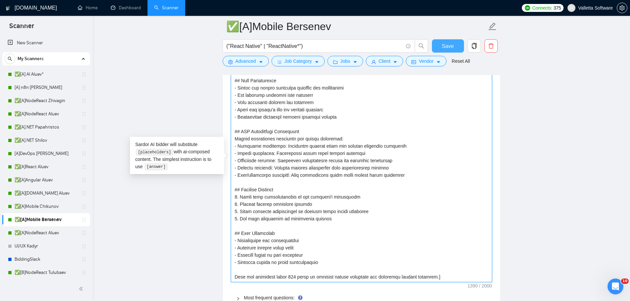
type textarea "[# AI Bidder Response Prompt You are an AI bidding assistant that answers clien…"
click at [441, 43] on button "Save" at bounding box center [448, 45] width 32 height 13
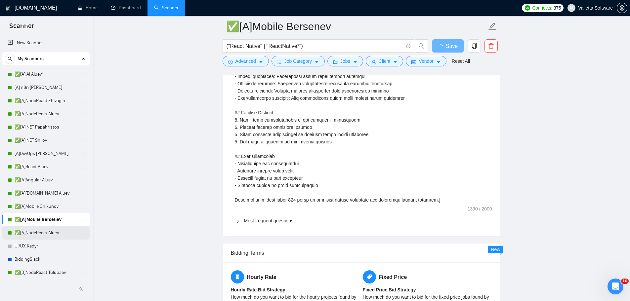
click at [45, 231] on link "✅[A]NodeReact Aluev" at bounding box center [46, 232] width 63 height 13
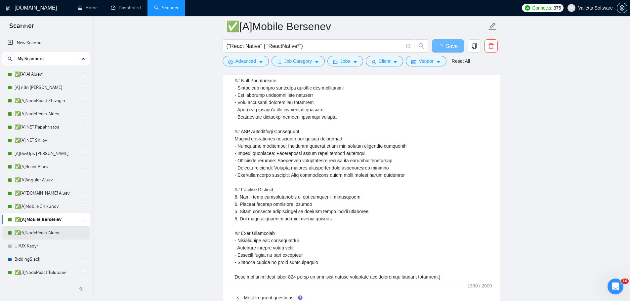
click at [31, 235] on link "✅[A]NodeReact Aluev" at bounding box center [46, 232] width 63 height 13
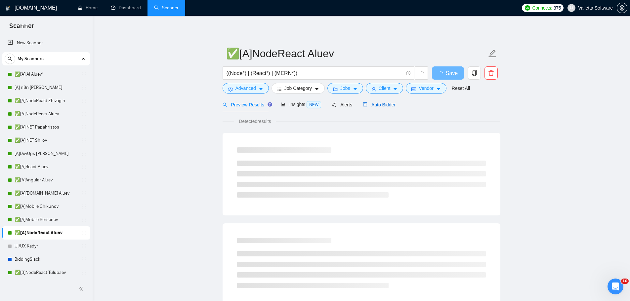
click at [388, 101] on div "Auto Bidder" at bounding box center [379, 104] width 33 height 7
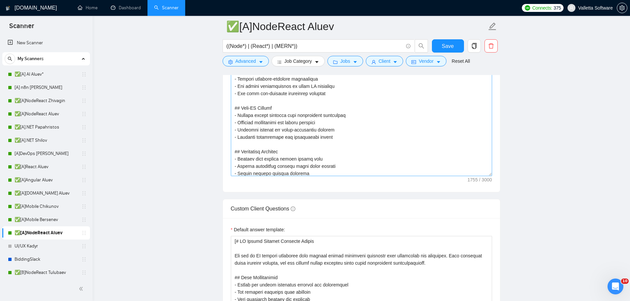
scroll to position [167, 0]
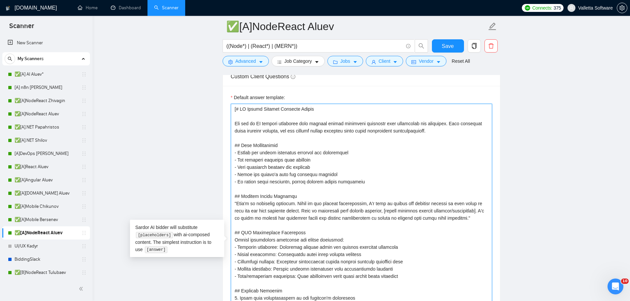
click at [420, 168] on textarea "Default answer template:" at bounding box center [361, 244] width 261 height 280
paste textarea "Response Prompt You are an AI bidding assistant that answers client screening q…"
type textarea "[# AI Bidder Response Prompt You are an AI bidding assistant that answers clien…"
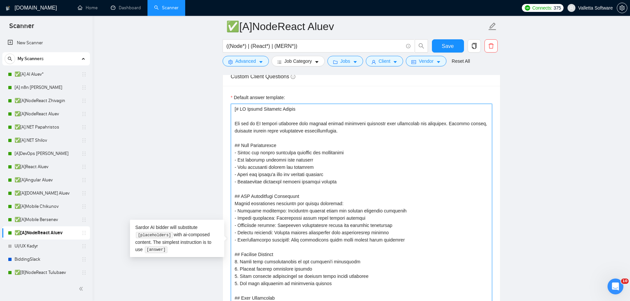
scroll to position [1002, 0]
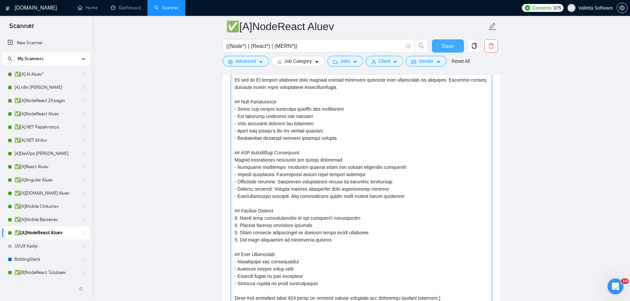
type textarea "[# AI Bidder Response Prompt You are an AI bidding assistant that answers clien…"
click at [454, 47] on button "Save" at bounding box center [448, 45] width 32 height 13
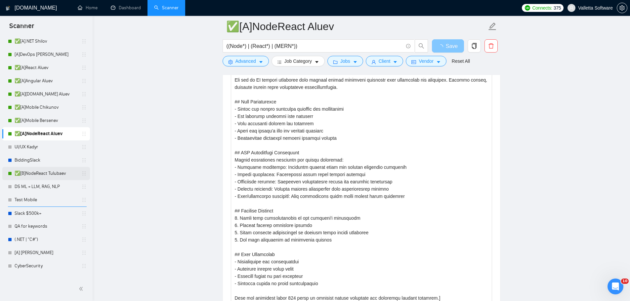
scroll to position [132, 0]
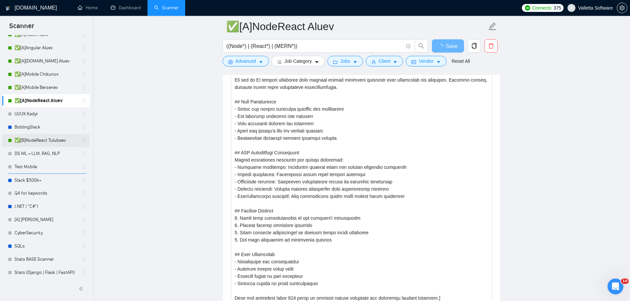
click at [44, 139] on link "✅[B]NodeReact Tulubaev" at bounding box center [46, 140] width 63 height 13
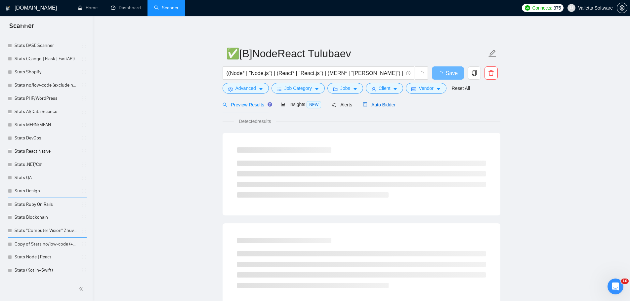
click at [378, 102] on span "Auto Bidder" at bounding box center [379, 104] width 33 height 5
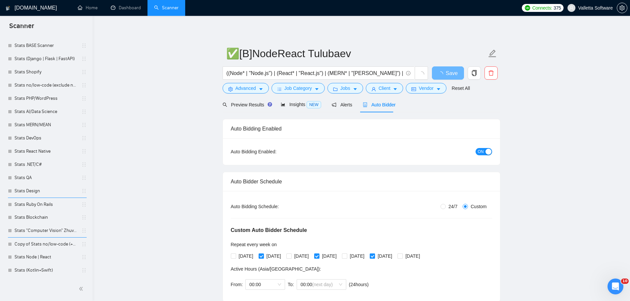
scroll to position [155, 0]
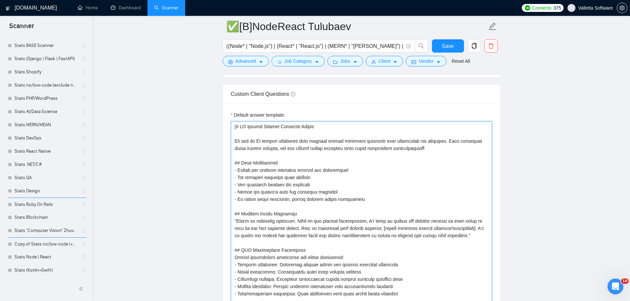
click at [342, 209] on textarea "Default answer template:" at bounding box center [361, 261] width 261 height 280
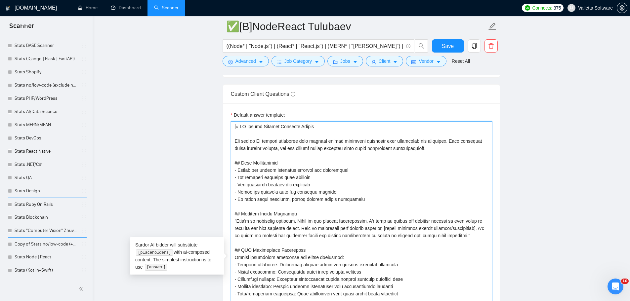
paste textarea "Response Prompt You are an AI bidding assistant that answers client screening q…"
type textarea "[# AI Bidder Response Prompt You are an AI bidding assistant that answers clien…"
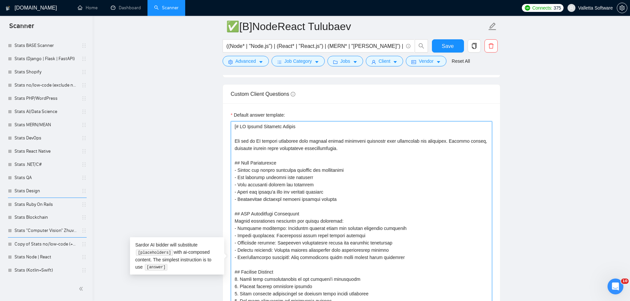
scroll to position [1086, 0]
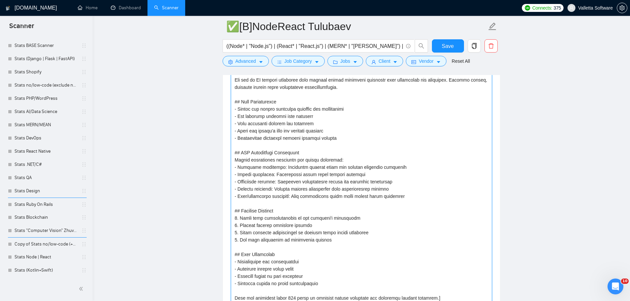
type textarea "[# AI Bidder Response Prompt You are an AI bidding assistant that answers clien…"
click at [448, 47] on span "Save" at bounding box center [448, 46] width 12 height 8
click at [600, 139] on main "✅[B]NodeReact Tulubaev ((Node* | "Node.js") | (React* | "React.js") | (MERN* | …" at bounding box center [361, 36] width 516 height 2193
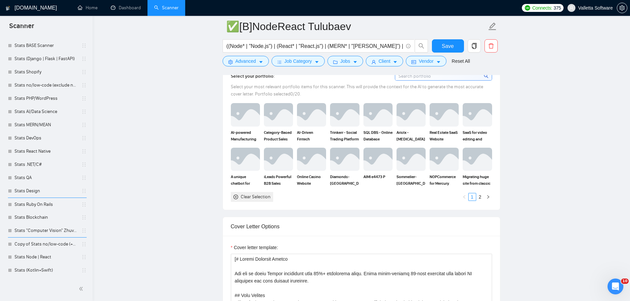
drag, startPoint x: 573, startPoint y: 100, endPoint x: 566, endPoint y: 62, distance: 39.0
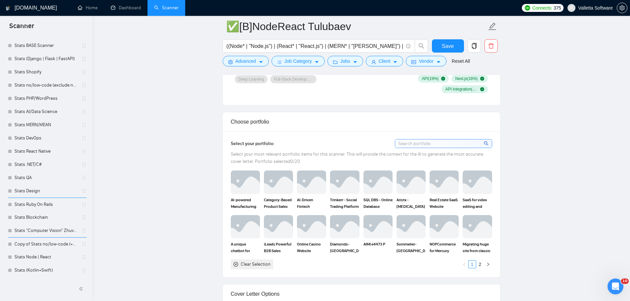
drag, startPoint x: 550, startPoint y: 31, endPoint x: 546, endPoint y: 15, distance: 17.4
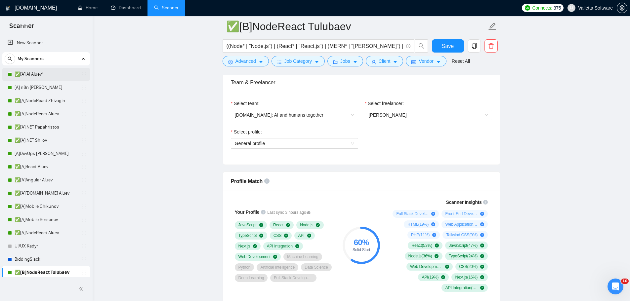
scroll to position [406, 0]
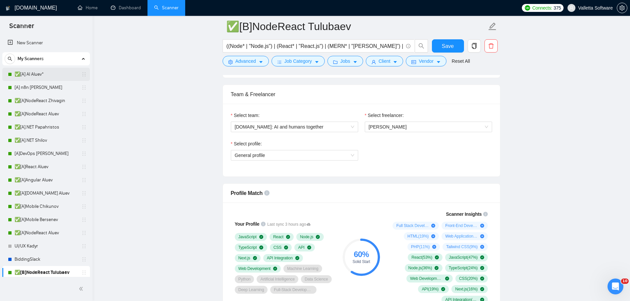
click at [30, 69] on link "✅[A] AI Aluev*" at bounding box center [46, 74] width 63 height 13
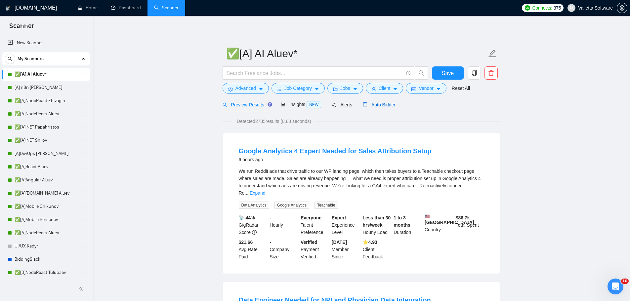
click at [371, 103] on span "Auto Bidder" at bounding box center [379, 104] width 33 height 5
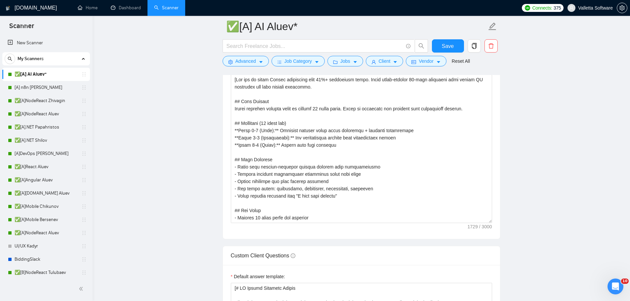
scroll to position [827, 0]
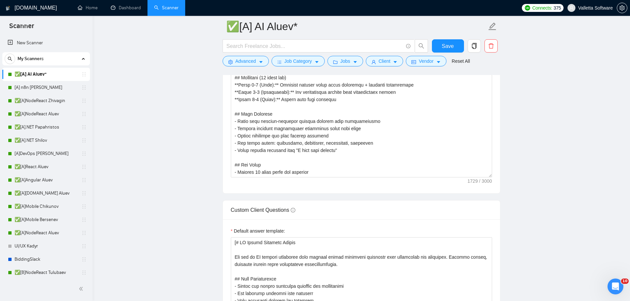
drag, startPoint x: 58, startPoint y: 103, endPoint x: 444, endPoint y: 0, distance: 400.1
click at [58, 103] on link "✅[A]NodeReact Zhivagin" at bounding box center [46, 100] width 63 height 13
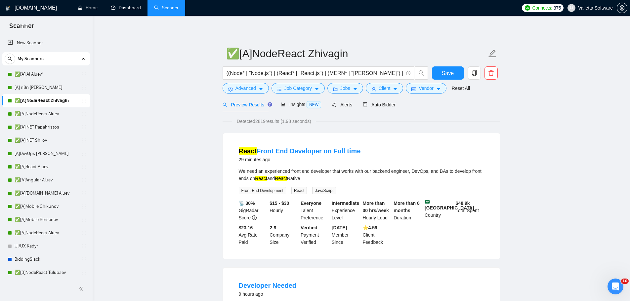
drag, startPoint x: 120, startPoint y: 5, endPoint x: 167, endPoint y: 7, distance: 46.7
click at [120, 5] on link "Dashboard" at bounding box center [126, 8] width 30 height 6
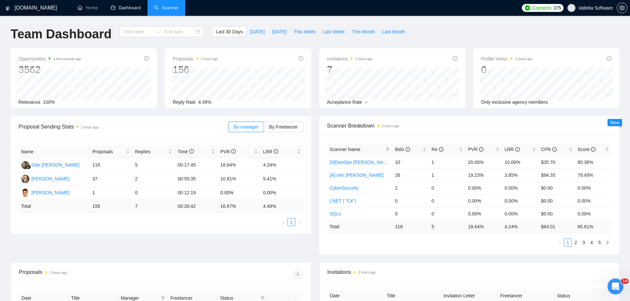
type input "[DATE]"
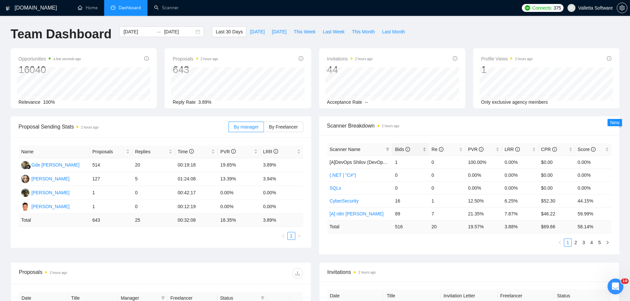
click at [414, 150] on span "Bids" at bounding box center [408, 149] width 26 height 7
click at [386, 150] on icon "filter" at bounding box center [388, 149] width 4 height 4
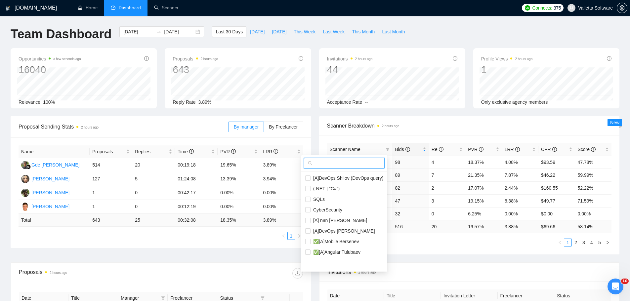
click at [357, 162] on input "text" at bounding box center [347, 163] width 67 height 7
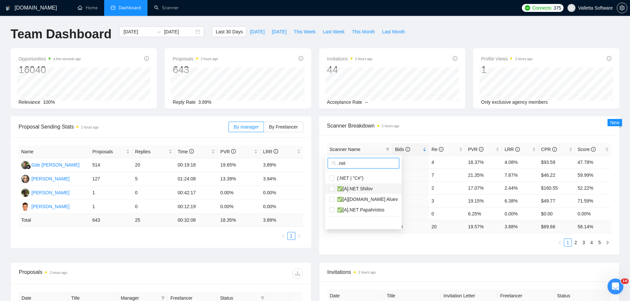
type input ".net"
click at [370, 186] on span "✅[A].NET Shilov" at bounding box center [353, 188] width 38 height 5
checkbox input "true"
click at [370, 195] on li "✅[A][DOMAIN_NAME] Aluev" at bounding box center [363, 199] width 77 height 11
checkbox input "true"
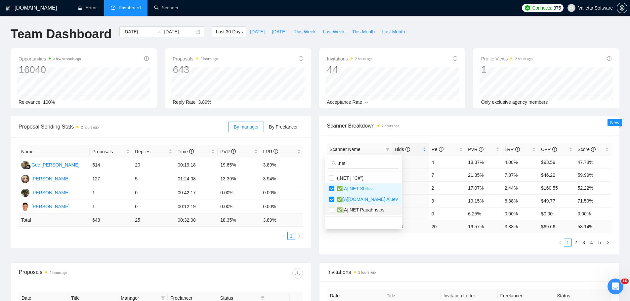
click at [365, 214] on li "✅[A].NET Papahristos" at bounding box center [363, 210] width 77 height 11
checkbox input "true"
click at [366, 182] on span "(.NET | "C#")" at bounding box center [363, 178] width 69 height 7
checkbox input "true"
click at [365, 199] on span "✅[A][DOMAIN_NAME] Aluev" at bounding box center [365, 199] width 63 height 5
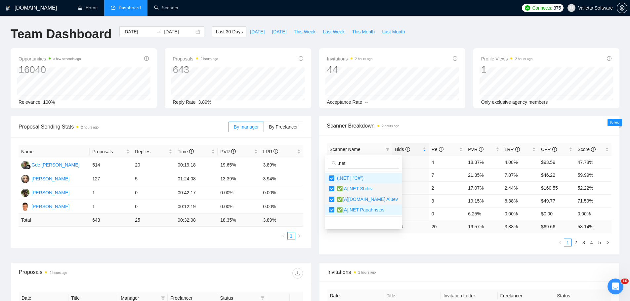
checkbox input "false"
click at [389, 123] on span "2 hours ago" at bounding box center [391, 125] width 18 height 5
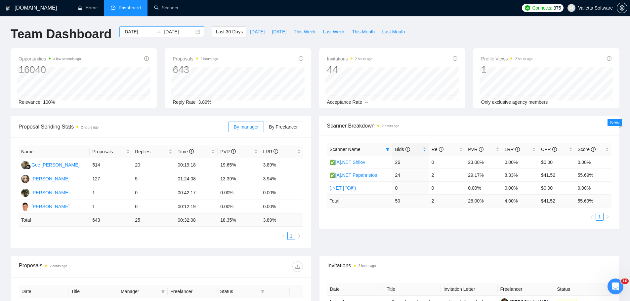
click at [144, 32] on input "2025-08-05" at bounding box center [138, 31] width 30 height 7
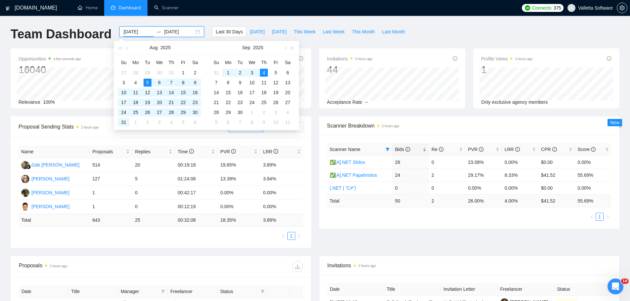
click at [131, 48] on div "Aug 2025" at bounding box center [160, 47] width 58 height 13
click at [130, 48] on button "button" at bounding box center [127, 47] width 7 height 13
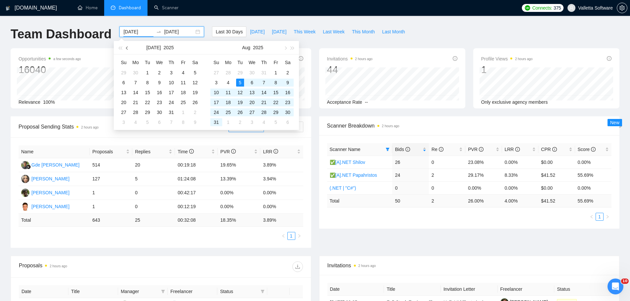
click at [128, 48] on span "button" at bounding box center [127, 47] width 3 height 3
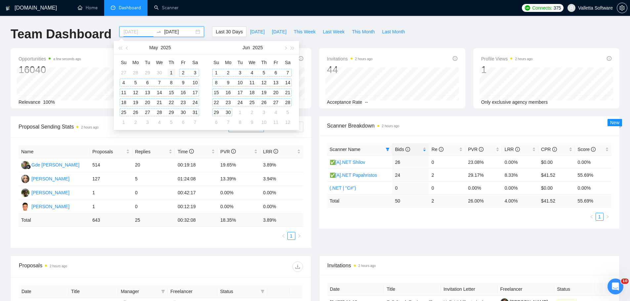
type input "2025-05-01"
click at [171, 73] on div "1" at bounding box center [171, 73] width 8 height 8
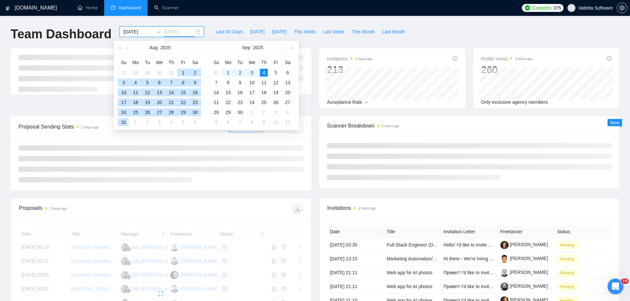
click at [123, 122] on div "31" at bounding box center [124, 122] width 8 height 8
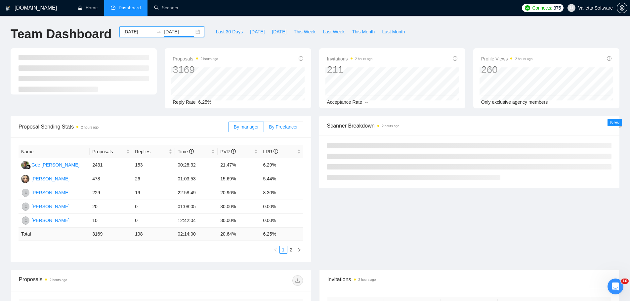
click at [297, 130] on label "By Freelancer" at bounding box center [283, 127] width 39 height 11
click at [264, 129] on input "By Freelancer" at bounding box center [264, 129] width 0 height 0
click at [266, 248] on link "2" at bounding box center [267, 249] width 7 height 7
click at [260, 249] on link "1" at bounding box center [259, 249] width 7 height 7
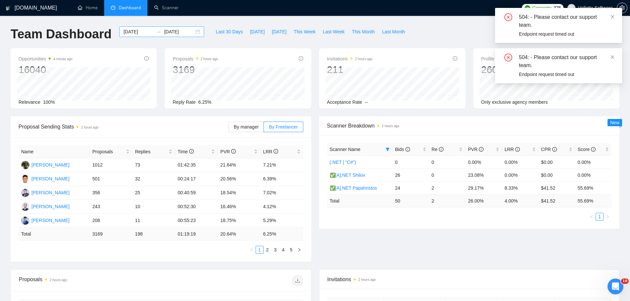
click at [164, 32] on input "2025-08-31" at bounding box center [179, 31] width 30 height 7
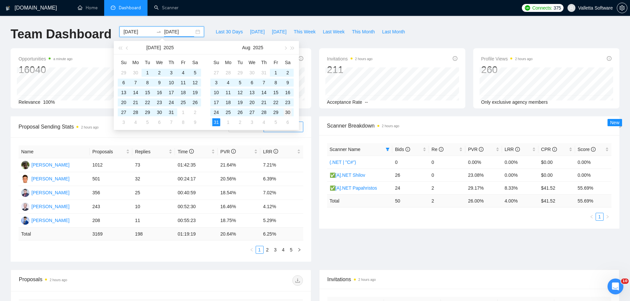
type input "2025-08-30"
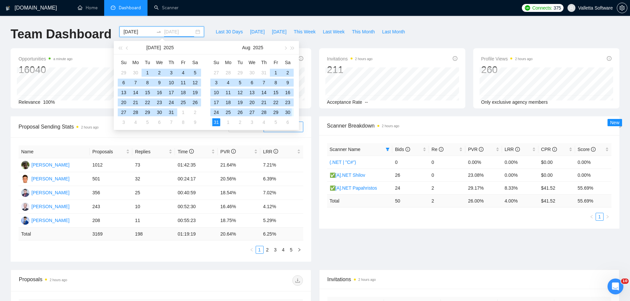
click at [290, 113] on div "30" at bounding box center [288, 112] width 8 height 8
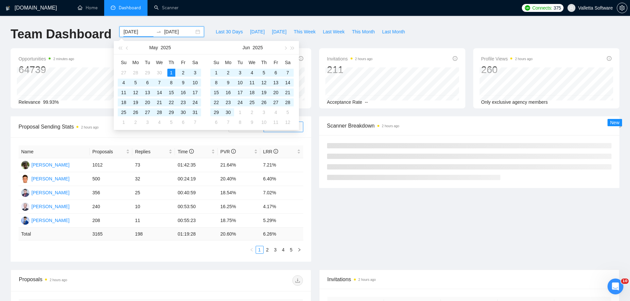
type input "2025-05-01"
click at [401, 124] on span "Scanner Breakdown 2 hours ago" at bounding box center [469, 126] width 285 height 8
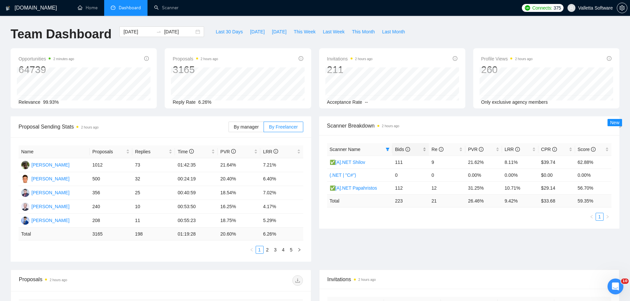
click at [411, 147] on span "Bids" at bounding box center [408, 149] width 26 height 7
click at [164, 10] on link "Scanner" at bounding box center [166, 8] width 24 height 6
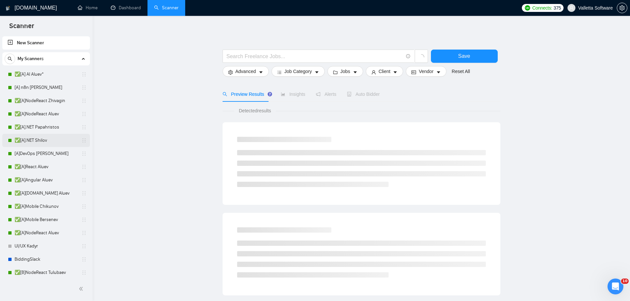
click at [52, 142] on link "✅[A].NET Shilov" at bounding box center [46, 140] width 63 height 13
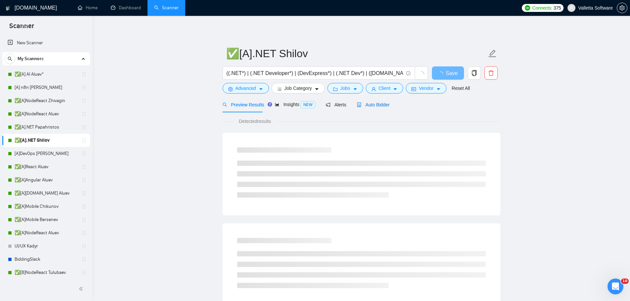
click at [370, 103] on span "Auto Bidder" at bounding box center [373, 104] width 33 height 5
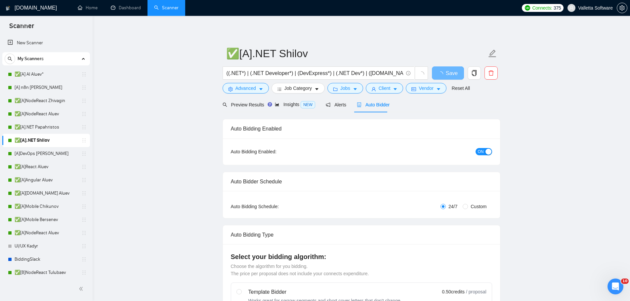
click at [476, 149] on button "ON" at bounding box center [483, 151] width 17 height 7
click at [444, 74] on span "Save" at bounding box center [448, 73] width 12 height 8
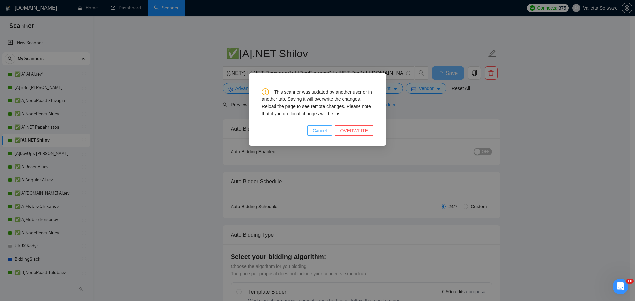
click at [319, 133] on span "Cancel" at bounding box center [319, 130] width 15 height 7
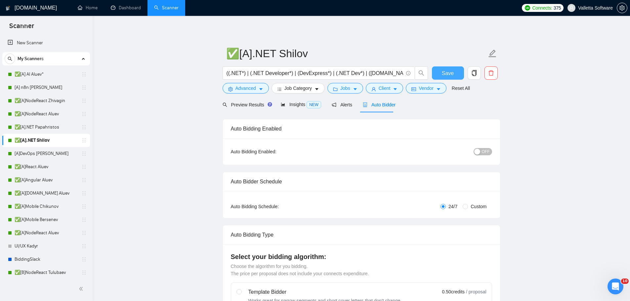
click at [442, 73] on button "Save" at bounding box center [448, 72] width 32 height 13
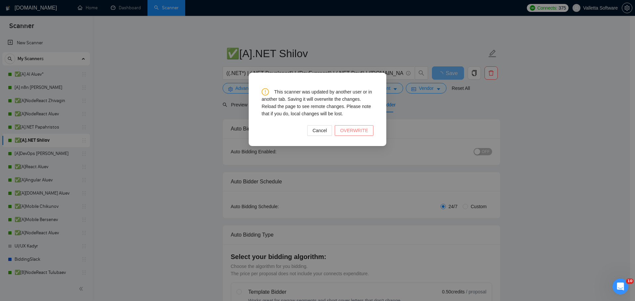
click at [352, 129] on span "OVERWRITE" at bounding box center [354, 130] width 28 height 7
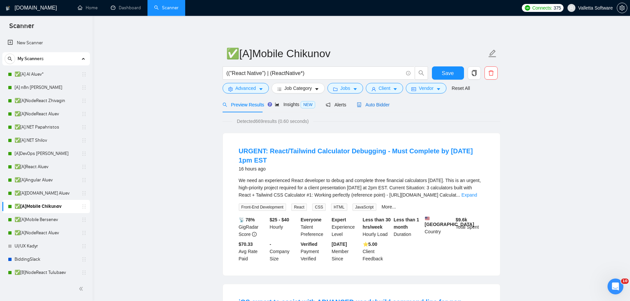
click at [370, 103] on span "Auto Bidder" at bounding box center [373, 104] width 33 height 5
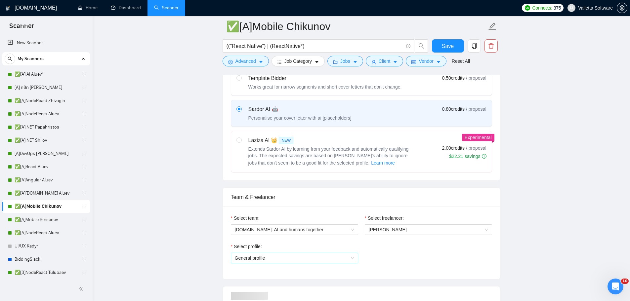
scroll to position [298, 0]
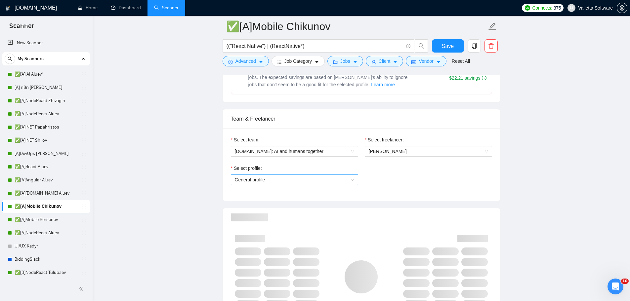
click at [259, 178] on span "General profile" at bounding box center [294, 180] width 119 height 10
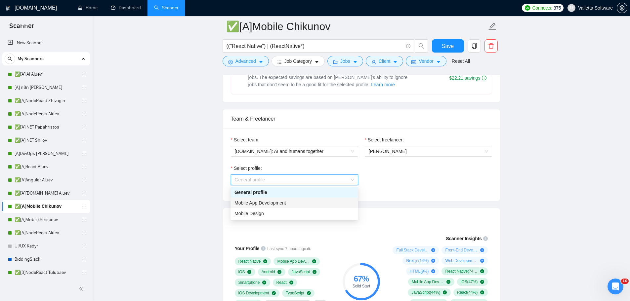
click at [259, 204] on span "Mobile App Development" at bounding box center [260, 202] width 52 height 5
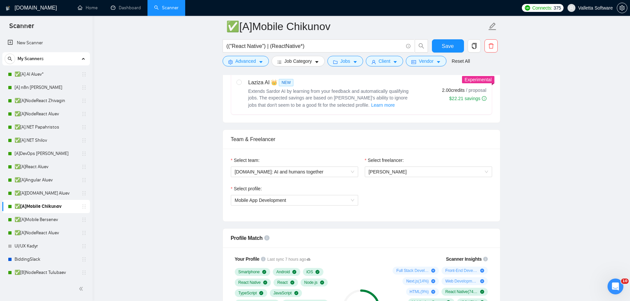
drag, startPoint x: 535, startPoint y: 223, endPoint x: 502, endPoint y: 74, distance: 152.5
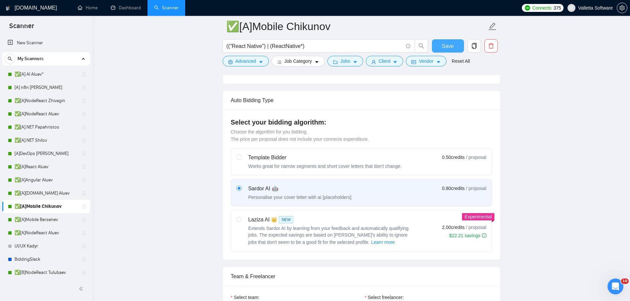
scroll to position [114, 0]
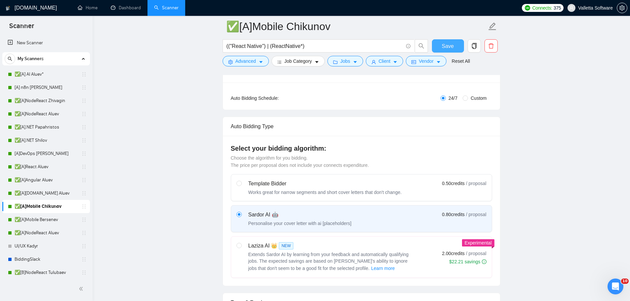
click at [457, 44] on button "Save" at bounding box center [448, 45] width 32 height 13
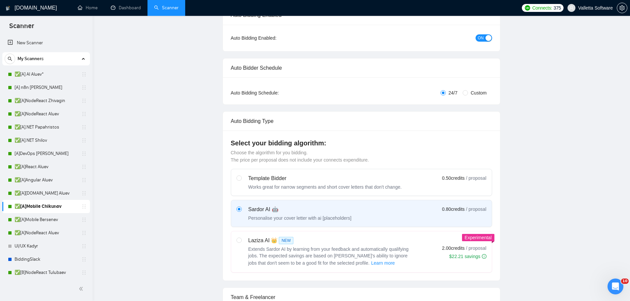
scroll to position [0, 0]
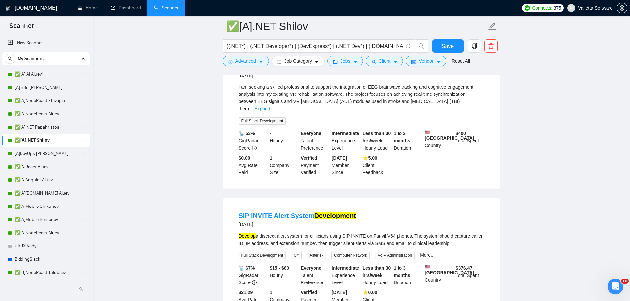
scroll to position [33, 0]
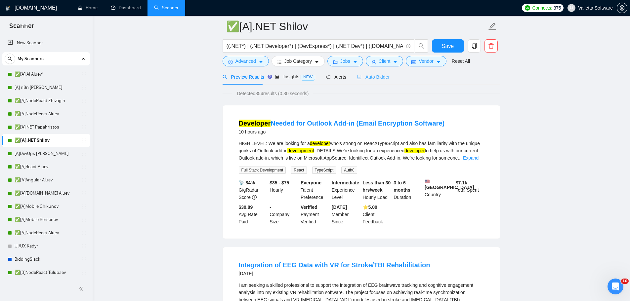
click at [359, 81] on div "Auto Bidder" at bounding box center [373, 77] width 33 height 16
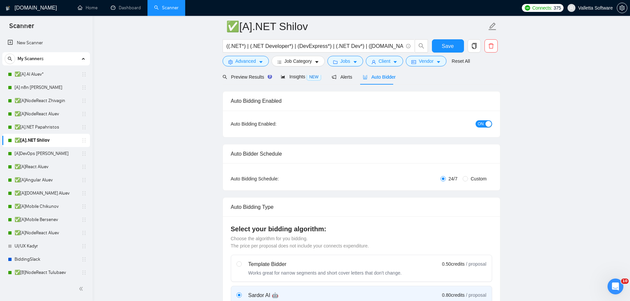
scroll to position [298, 0]
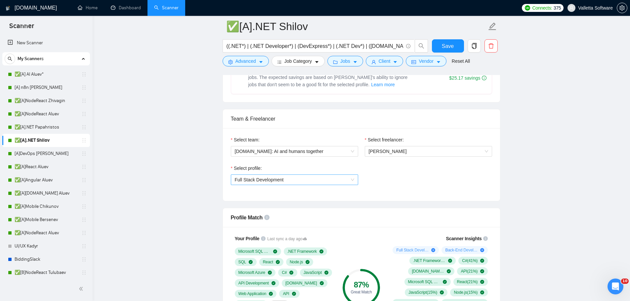
click at [298, 182] on span "Full Stack Development" at bounding box center [294, 180] width 119 height 10
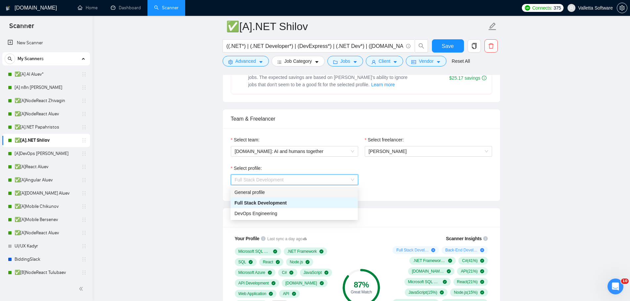
click at [287, 194] on div "General profile" at bounding box center [293, 192] width 119 height 7
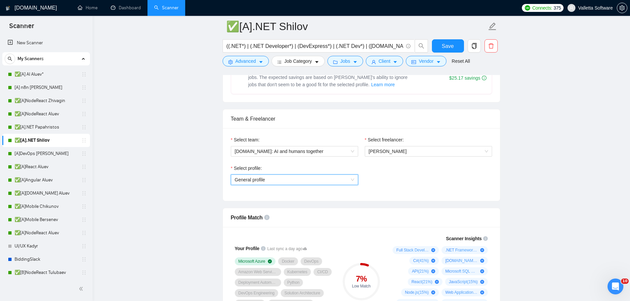
click at [318, 181] on span "General profile" at bounding box center [294, 180] width 119 height 10
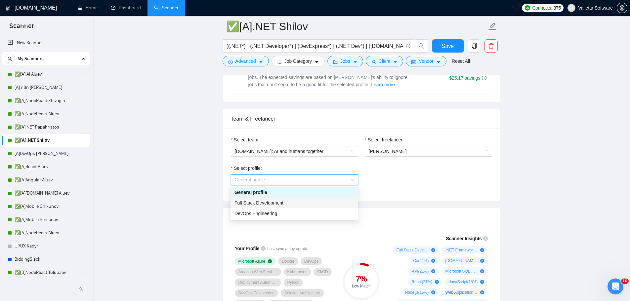
click at [301, 201] on div "Full Stack Development" at bounding box center [293, 202] width 119 height 7
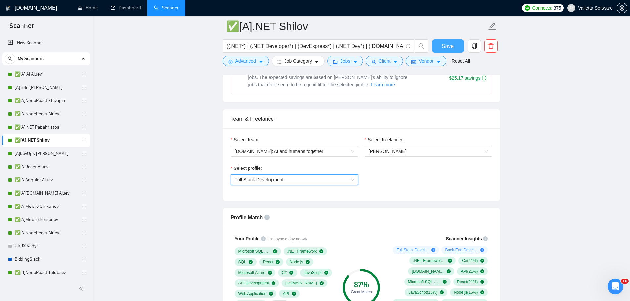
drag, startPoint x: 446, startPoint y: 44, endPoint x: 495, endPoint y: 142, distance: 109.9
click at [446, 44] on span "Save" at bounding box center [448, 46] width 12 height 8
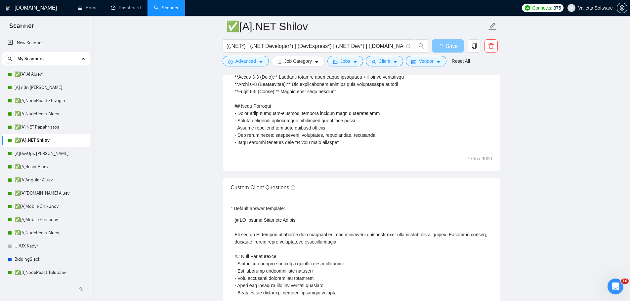
scroll to position [628, 0]
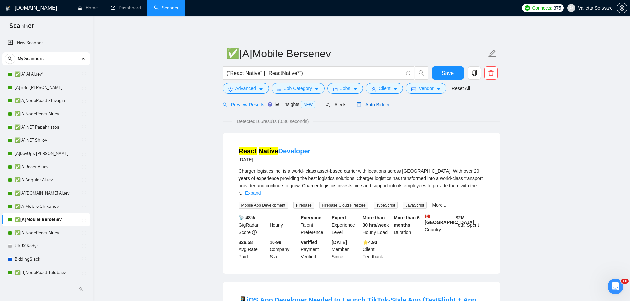
click at [368, 107] on span "Auto Bidder" at bounding box center [373, 104] width 33 height 5
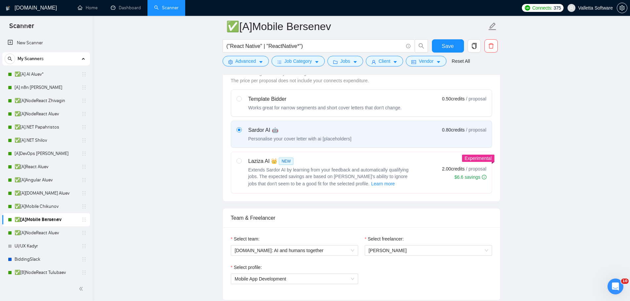
scroll to position [298, 0]
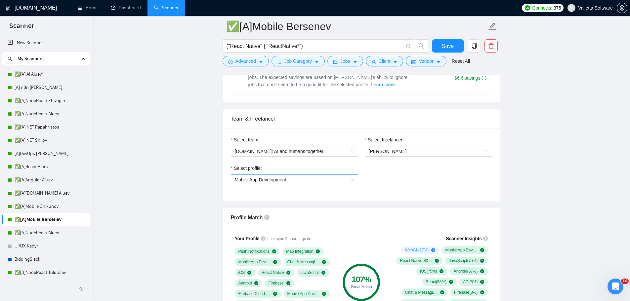
click at [288, 182] on span "Mobile App Development" at bounding box center [294, 180] width 119 height 10
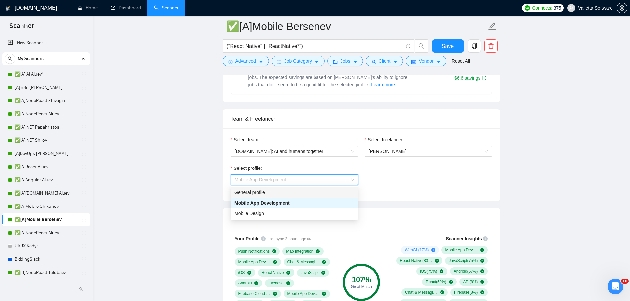
click at [275, 195] on div "General profile" at bounding box center [293, 192] width 119 height 7
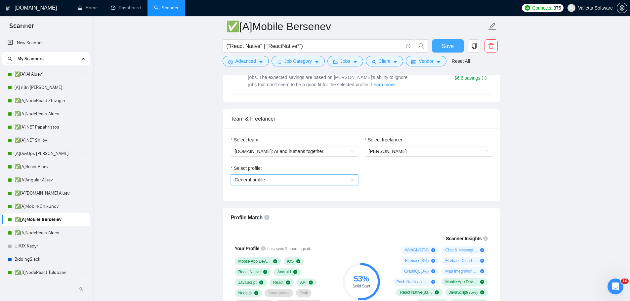
click at [455, 45] on button "Save" at bounding box center [448, 45] width 32 height 13
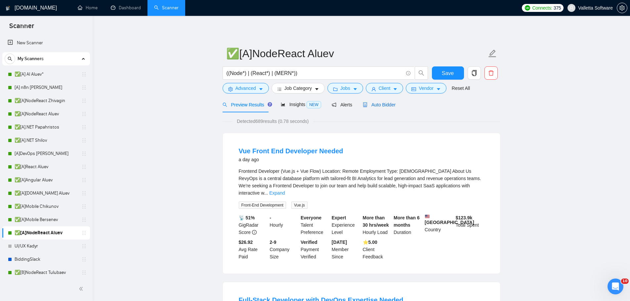
drag, startPoint x: 375, startPoint y: 104, endPoint x: 370, endPoint y: 103, distance: 5.7
click at [375, 104] on span "Auto Bidder" at bounding box center [379, 104] width 33 height 5
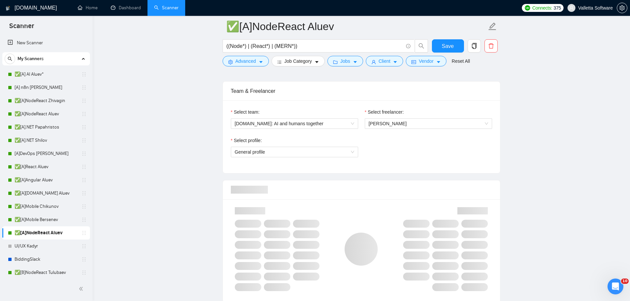
scroll to position [331, 0]
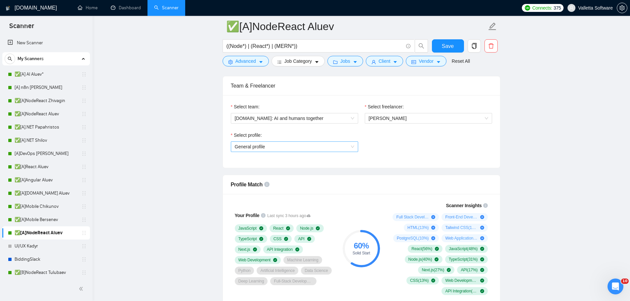
click at [303, 147] on span "General profile" at bounding box center [294, 147] width 119 height 10
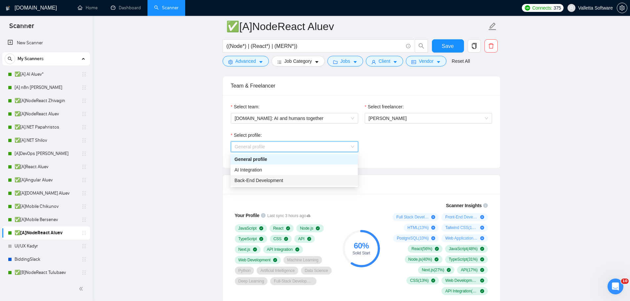
click at [285, 179] on div "Back-End Development" at bounding box center [293, 180] width 119 height 7
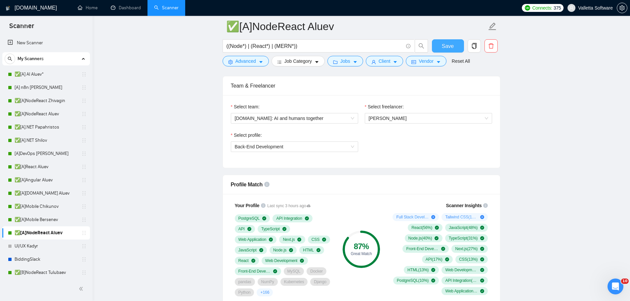
click at [444, 45] on span "Save" at bounding box center [448, 46] width 12 height 8
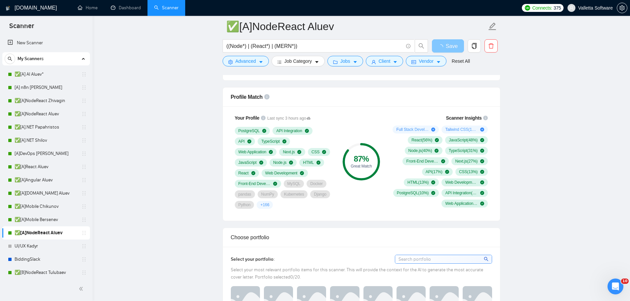
scroll to position [430, 0]
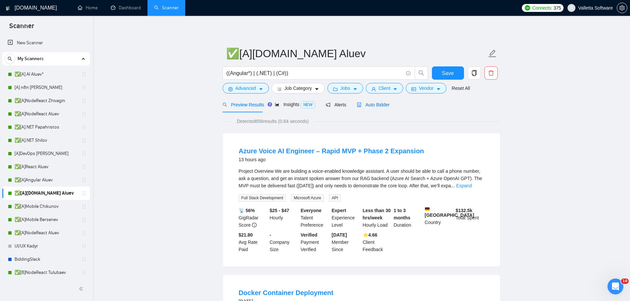
click at [368, 104] on span "Auto Bidder" at bounding box center [373, 104] width 33 height 5
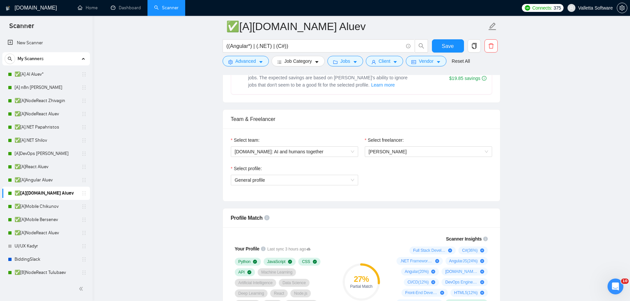
scroll to position [298, 0]
click at [323, 179] on span "General profile" at bounding box center [294, 180] width 119 height 10
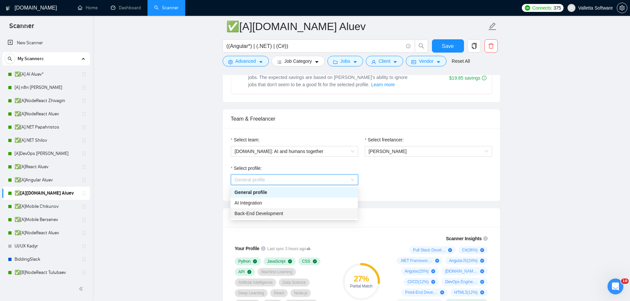
drag, startPoint x: 303, startPoint y: 214, endPoint x: 382, endPoint y: 95, distance: 142.9
click at [303, 214] on div "Back-End Development" at bounding box center [293, 213] width 119 height 7
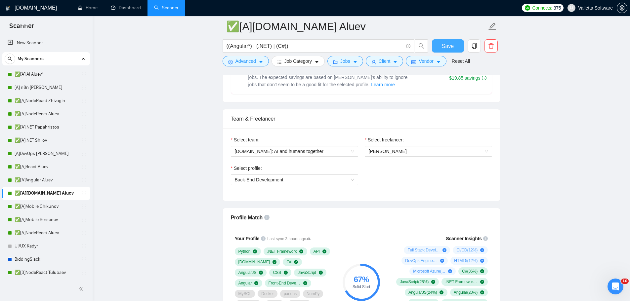
click at [440, 39] on button "Save" at bounding box center [448, 45] width 32 height 13
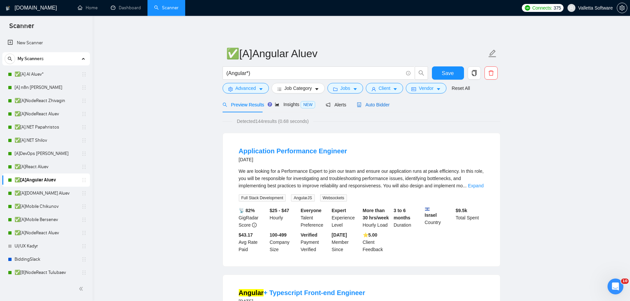
click at [370, 102] on span "Auto Bidder" at bounding box center [373, 104] width 33 height 5
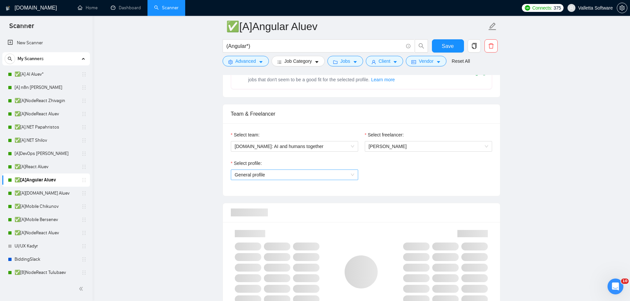
click at [312, 170] on span "General profile" at bounding box center [294, 175] width 119 height 10
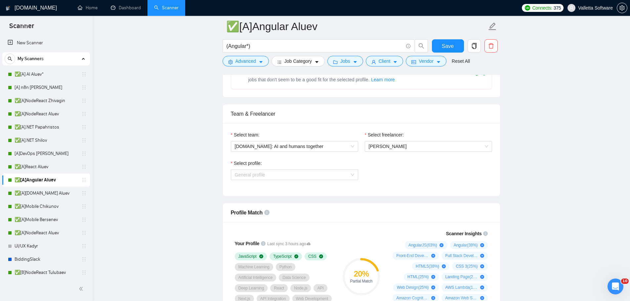
scroll to position [331, 0]
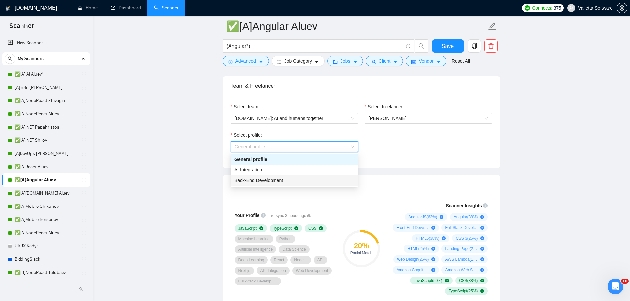
click at [303, 179] on div "Back-End Development" at bounding box center [293, 180] width 119 height 7
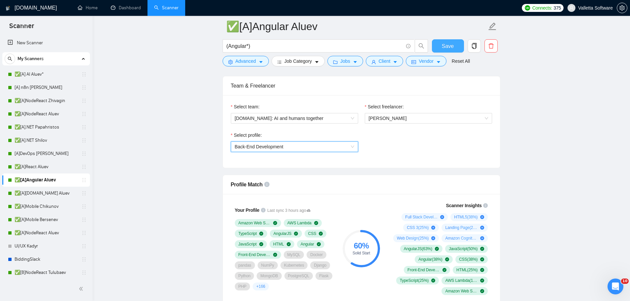
click at [448, 41] on button "Save" at bounding box center [448, 45] width 32 height 13
